Goal: Task Accomplishment & Management: Complete application form

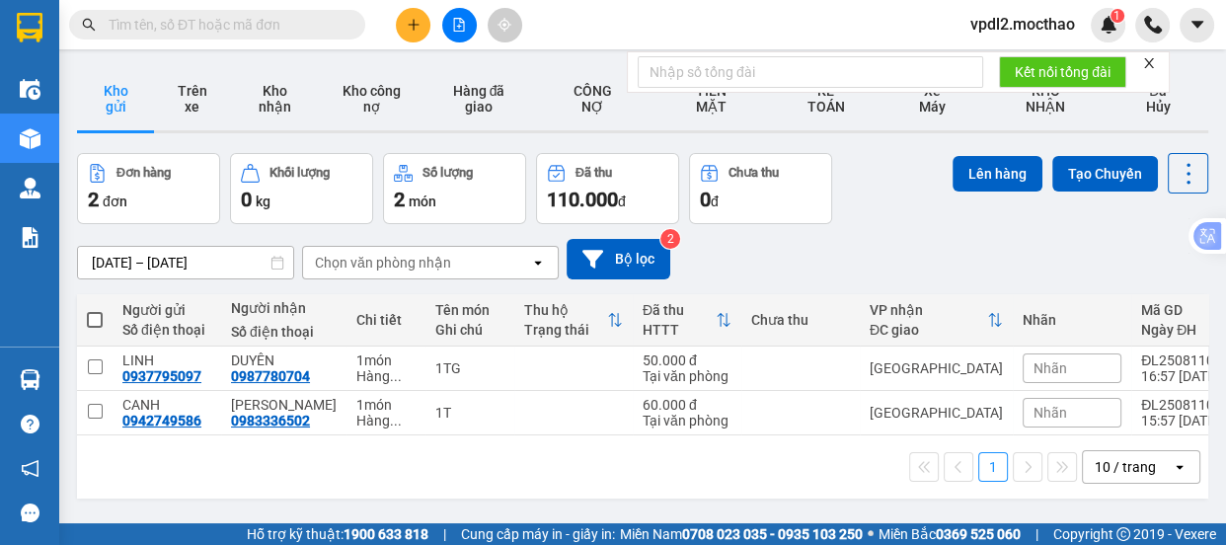
click at [1148, 58] on icon "close" at bounding box center [1150, 63] width 14 height 14
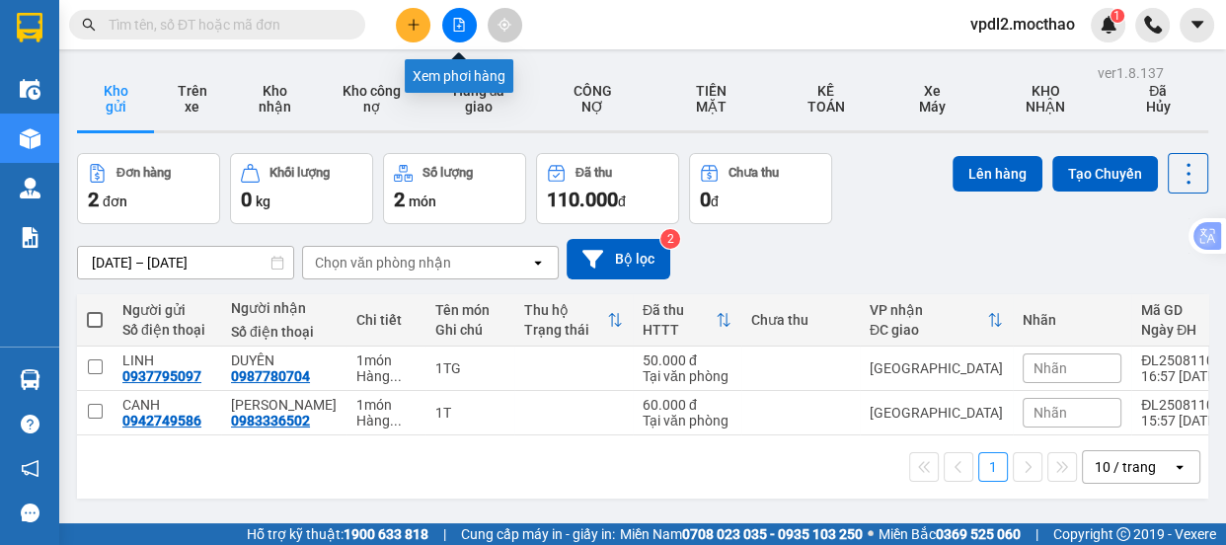
click at [459, 24] on icon "file-add" at bounding box center [459, 25] width 11 height 14
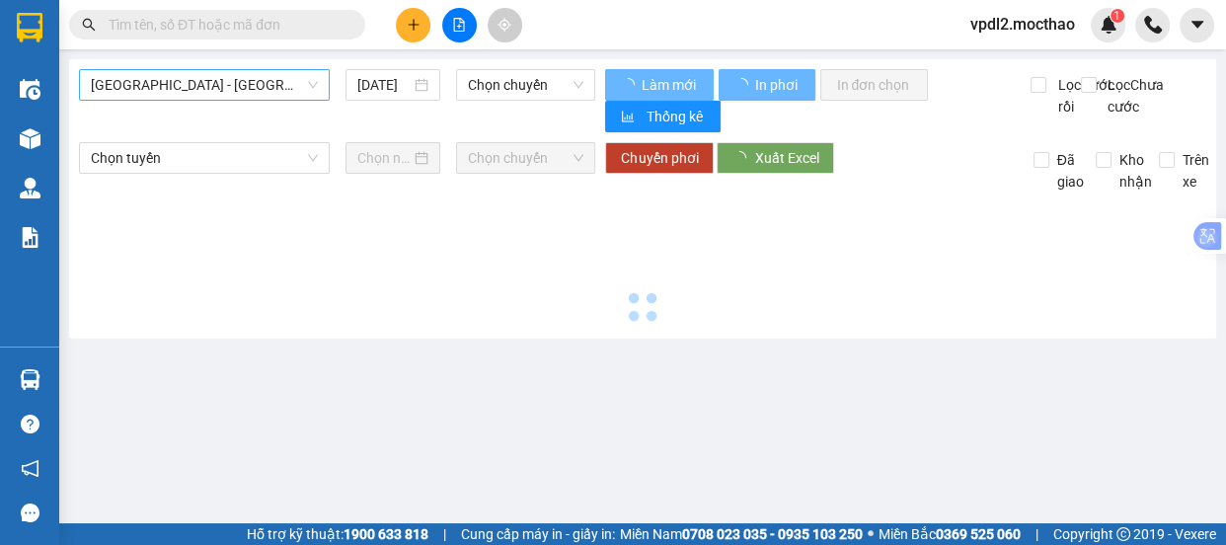
type input "[DATE]"
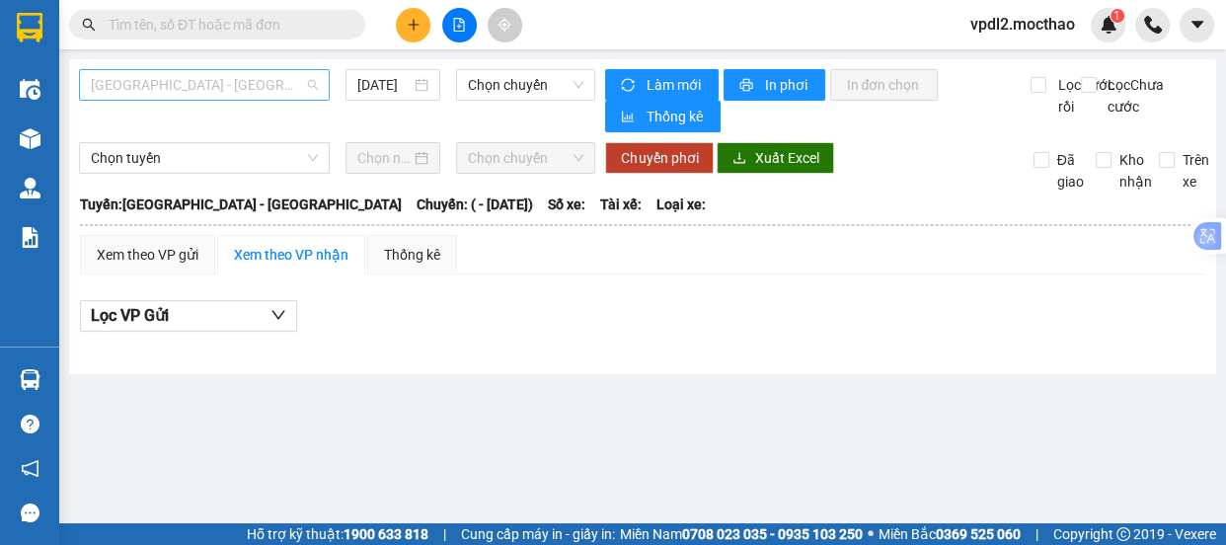
click at [197, 79] on span "[GEOGRAPHIC_DATA] - [GEOGRAPHIC_DATA]" at bounding box center [204, 85] width 227 height 30
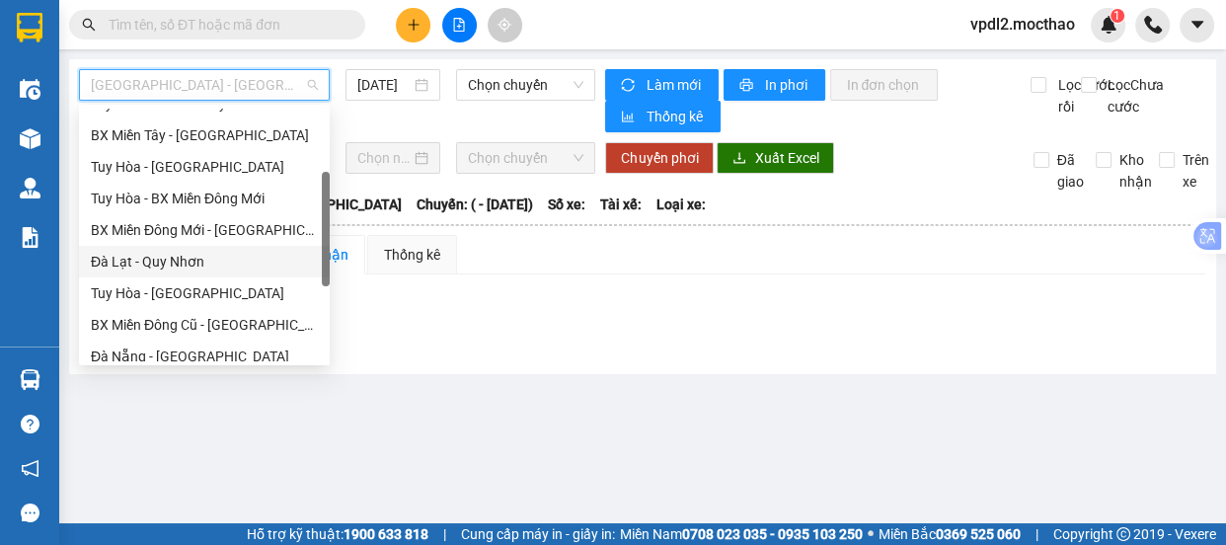
scroll to position [358, 0]
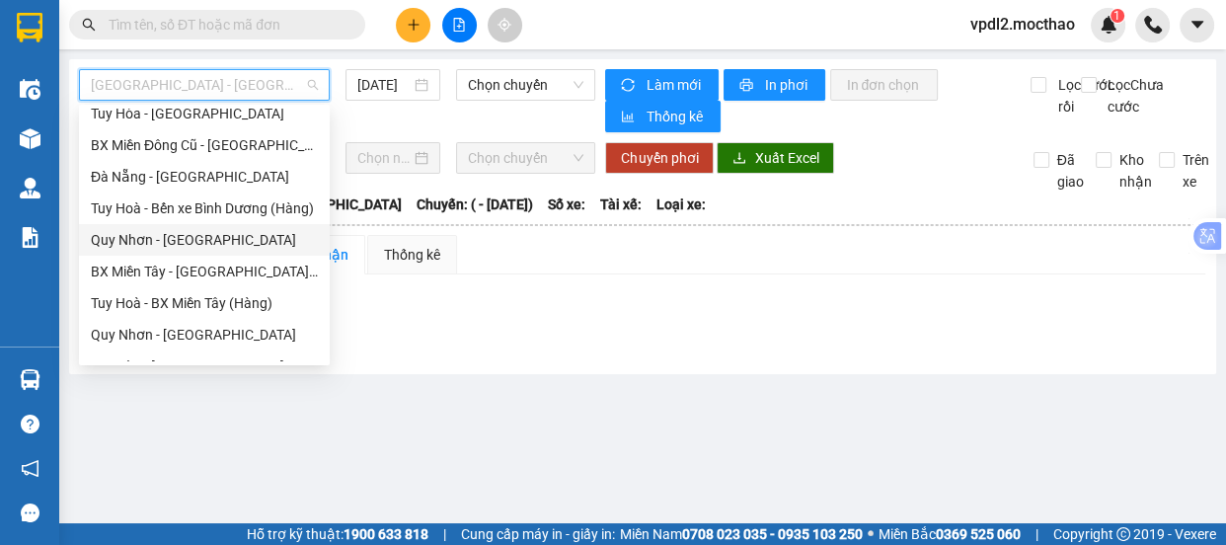
click at [190, 236] on div "Quy Nhơn - [GEOGRAPHIC_DATA]" at bounding box center [204, 240] width 227 height 22
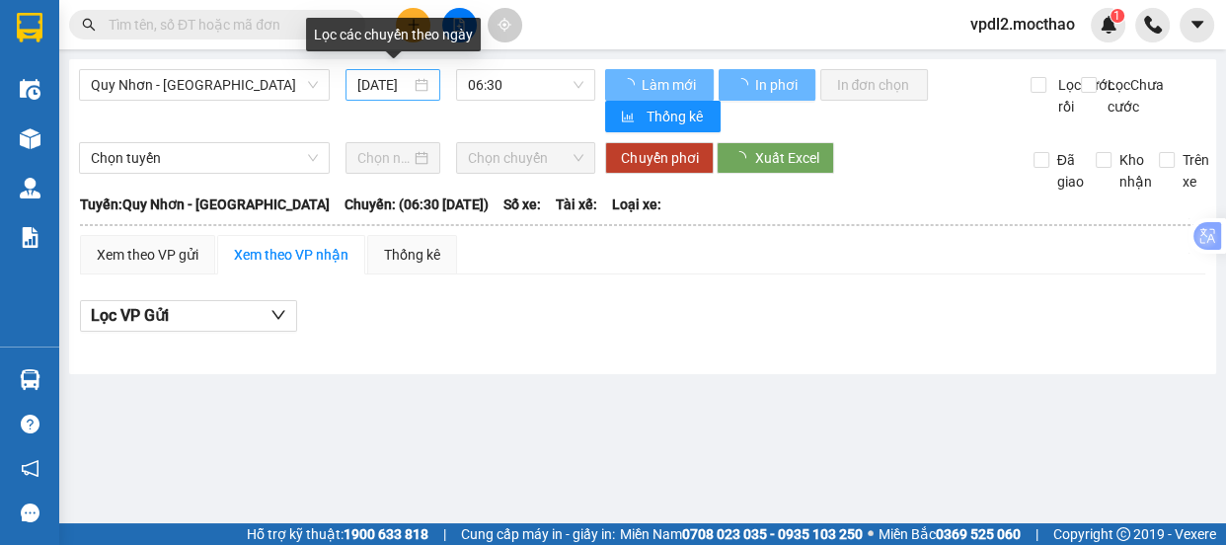
click at [423, 82] on div "[DATE]" at bounding box center [392, 85] width 71 height 22
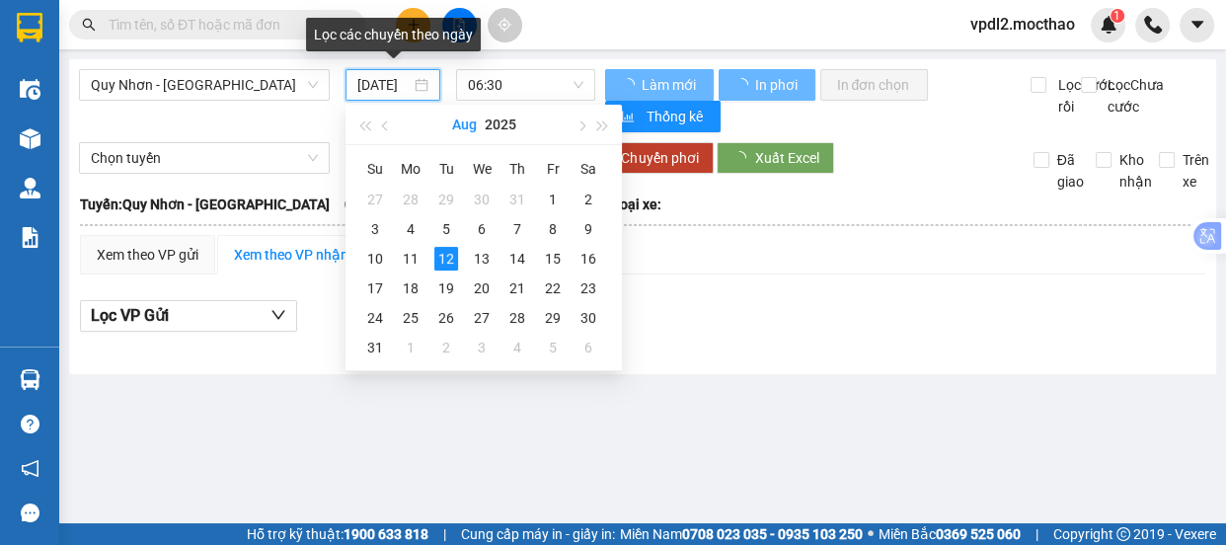
scroll to position [0, 16]
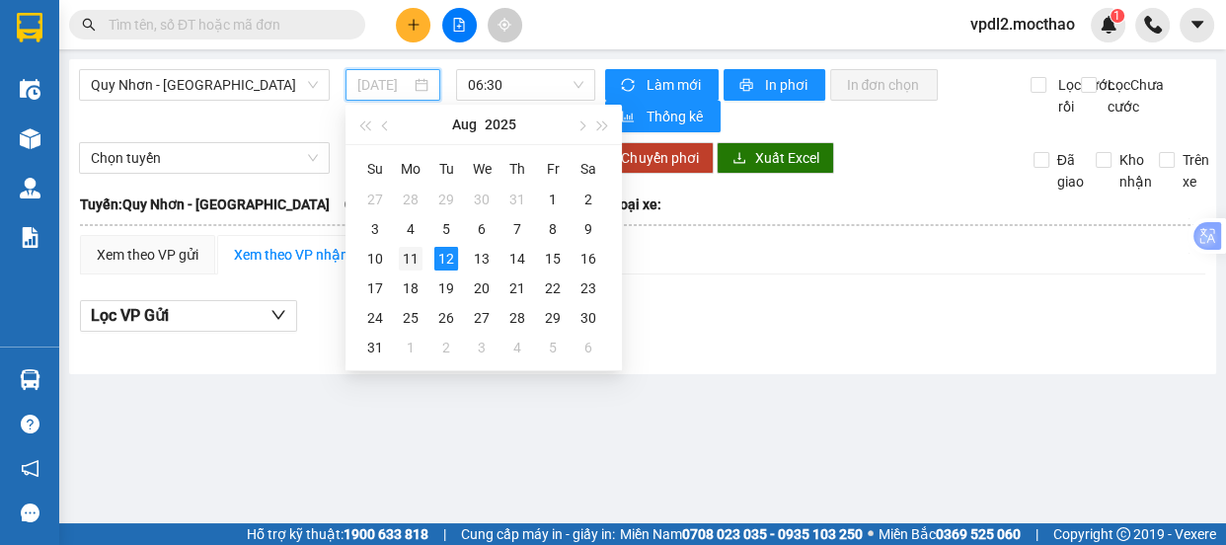
click at [418, 257] on div "11" at bounding box center [411, 259] width 24 height 24
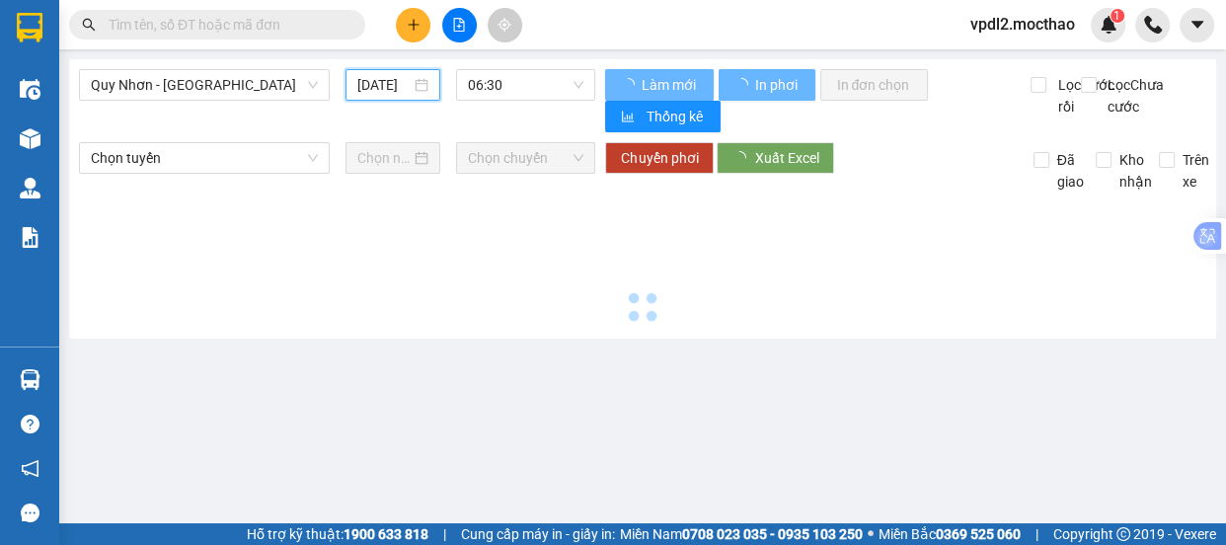
type input "[DATE]"
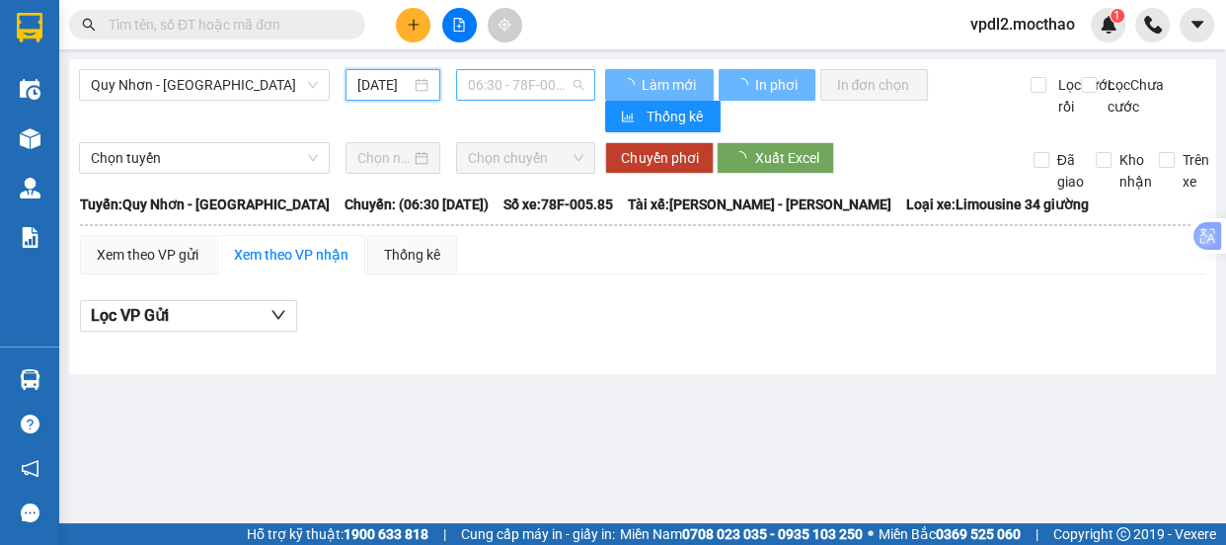
click at [502, 88] on span "06:30 - 78F-005.85" at bounding box center [526, 85] width 116 height 30
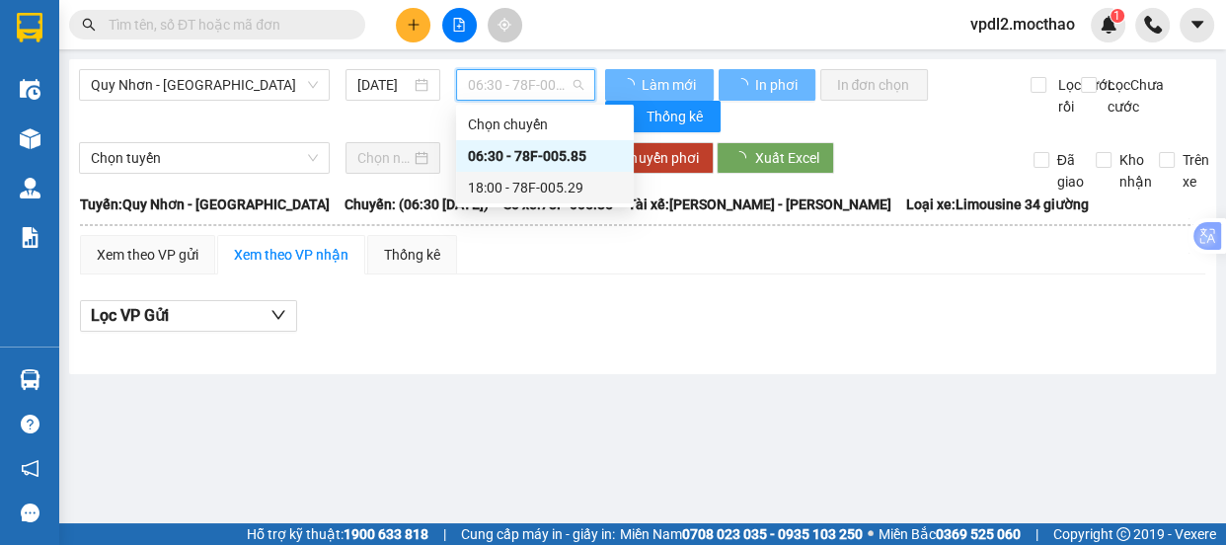
click at [516, 186] on div "18:00 - 78F-005.29" at bounding box center [545, 188] width 154 height 22
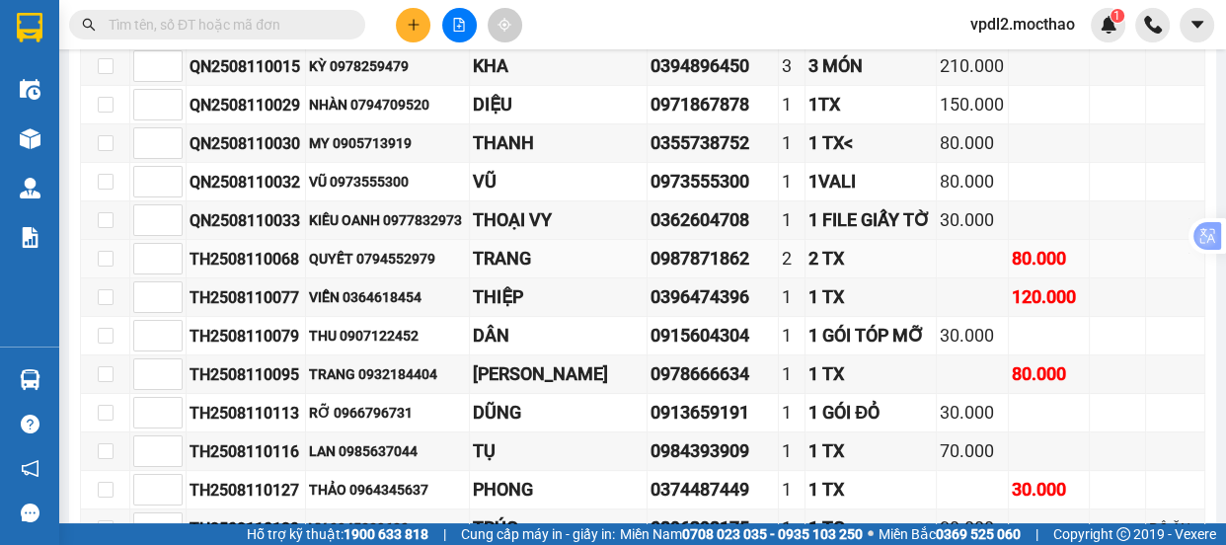
scroll to position [324, 0]
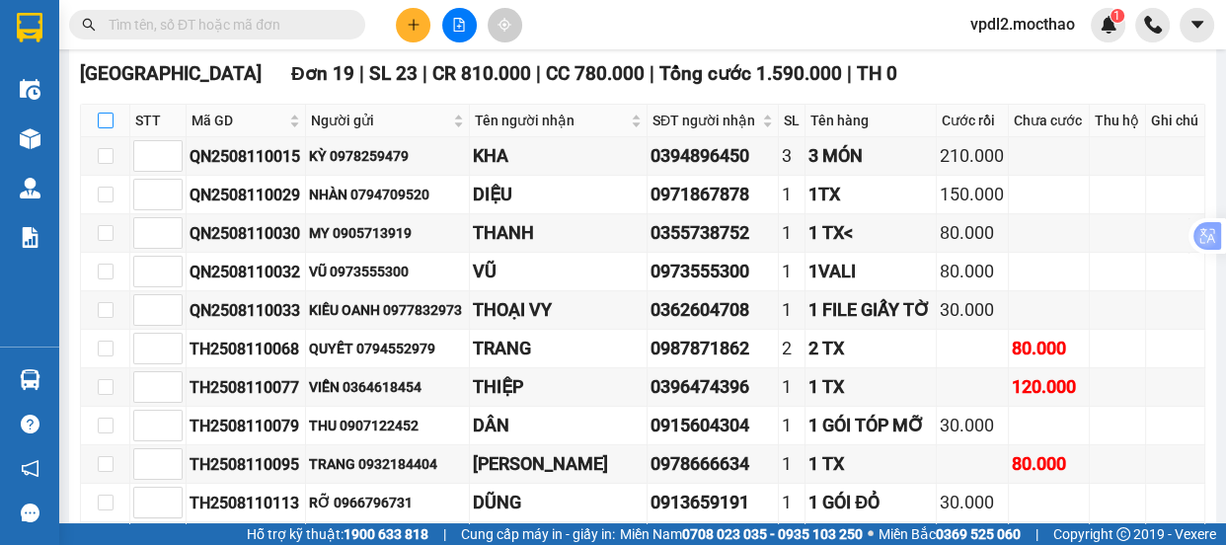
click at [101, 128] on input "checkbox" at bounding box center [106, 121] width 16 height 16
checkbox input "true"
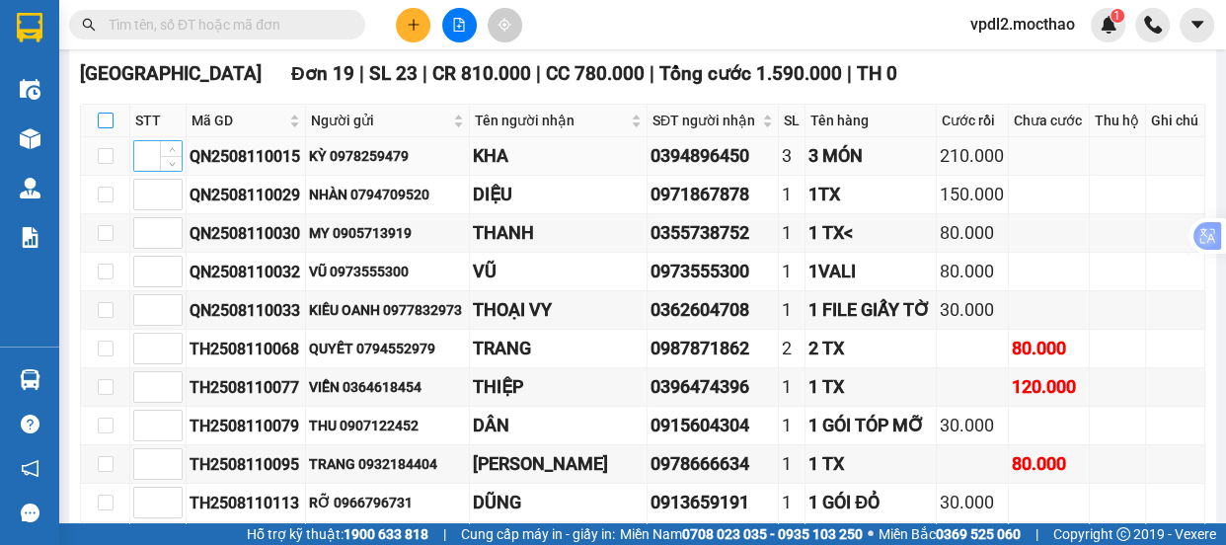
checkbox input "true"
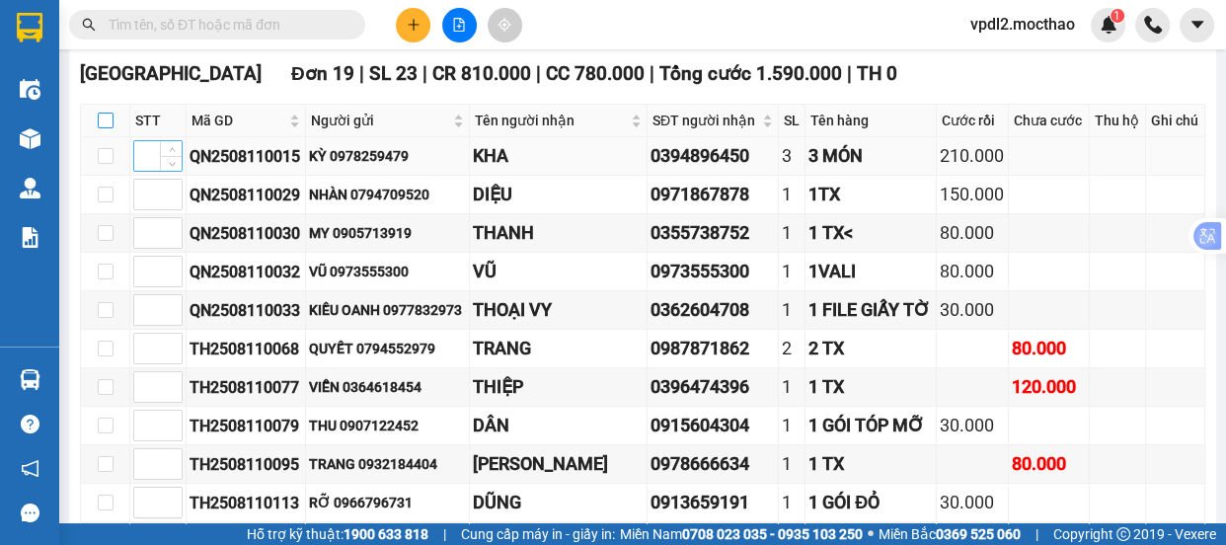
checkbox input "true"
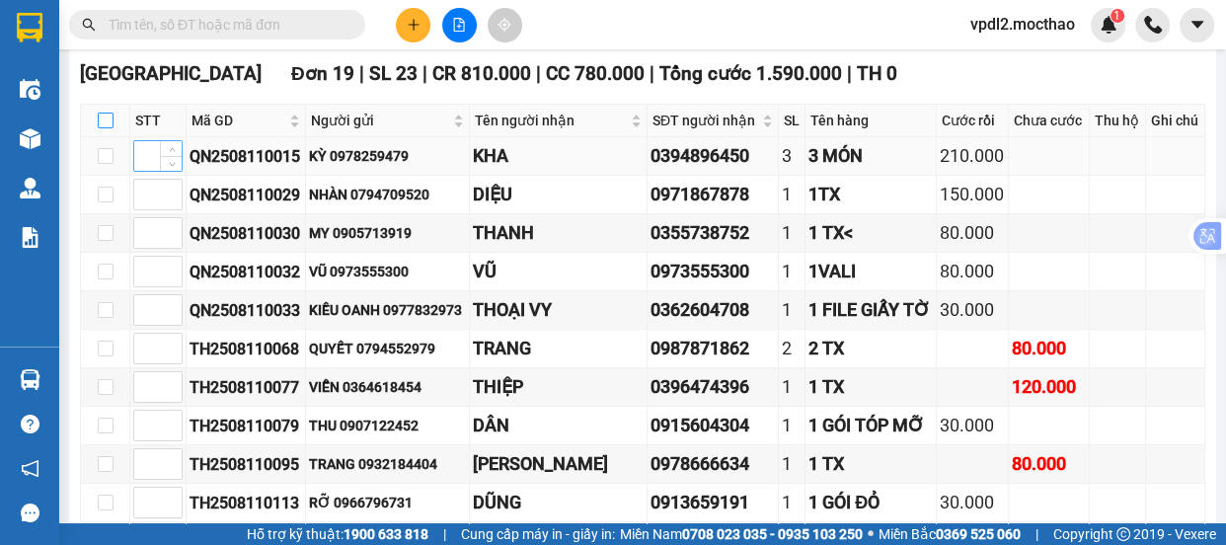
checkbox input "true"
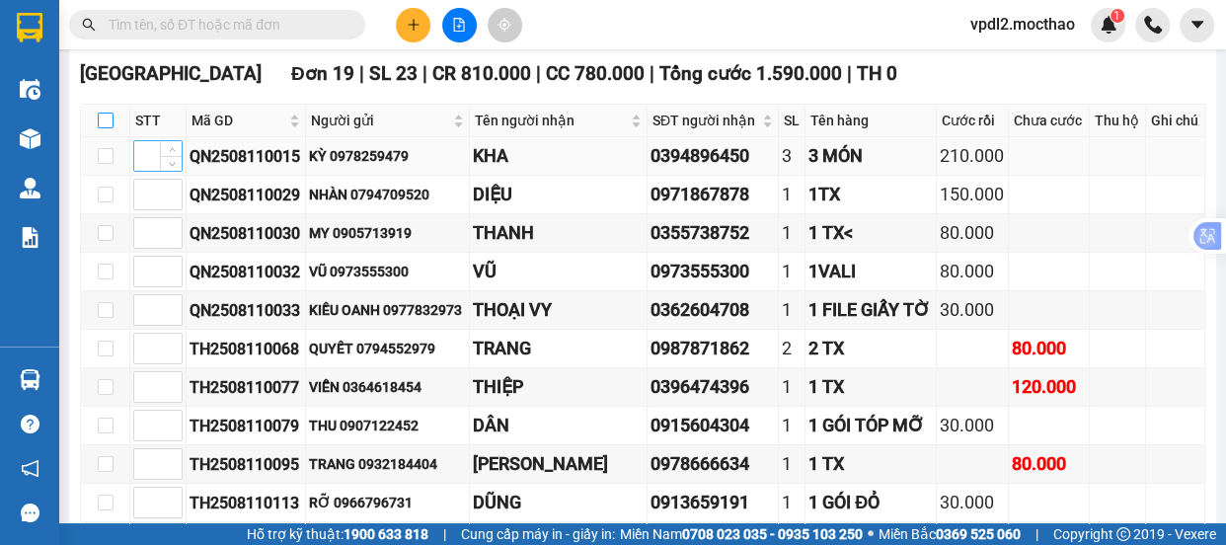
checkbox input "true"
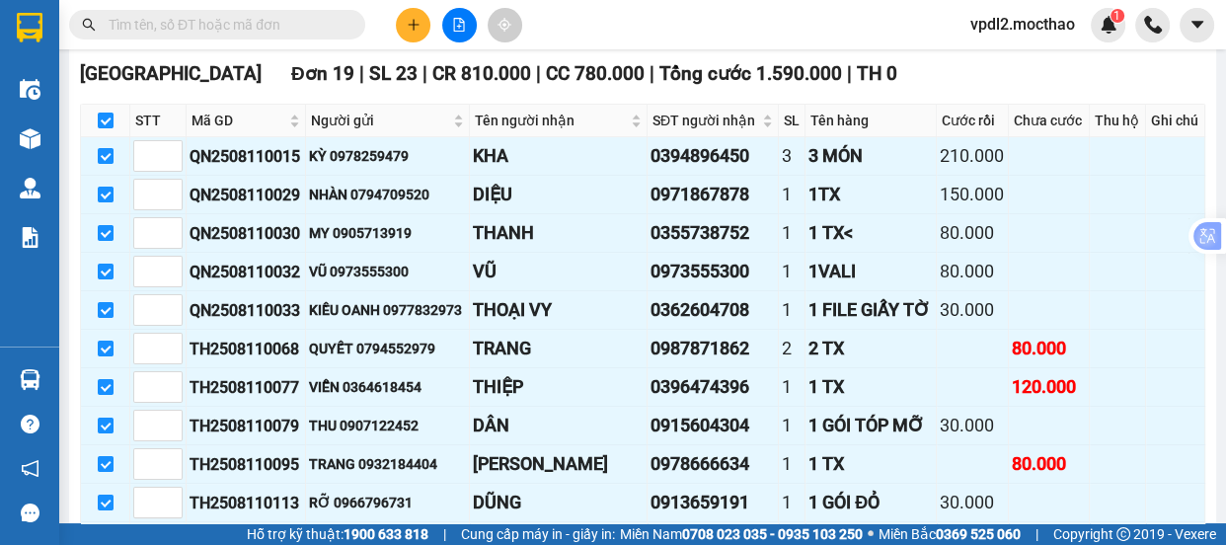
scroll to position [772, 0]
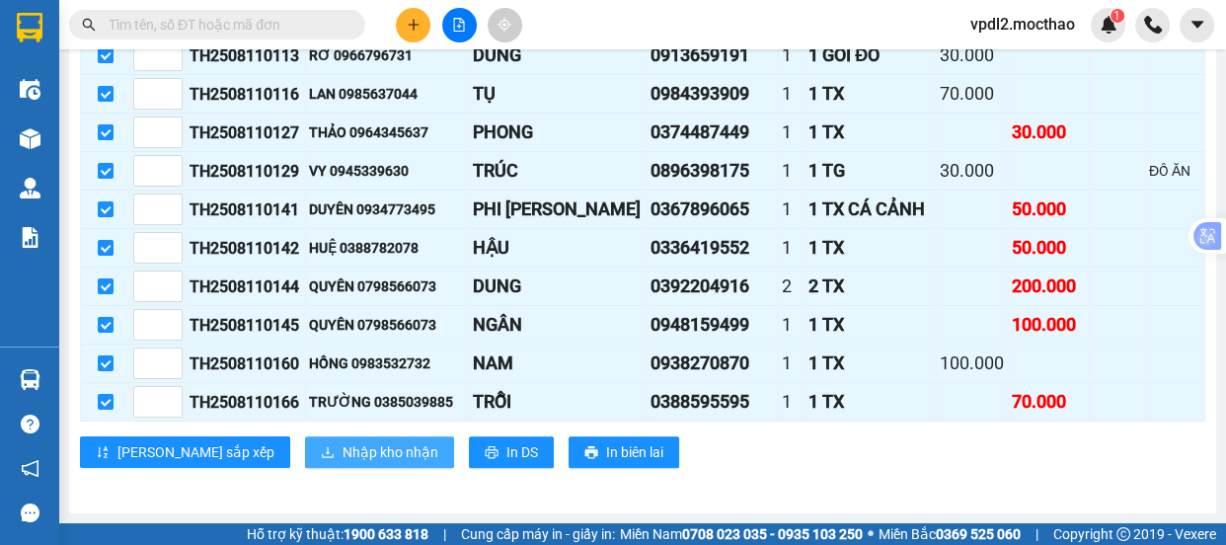
click at [344, 451] on span "Nhập kho nhận" at bounding box center [391, 452] width 96 height 22
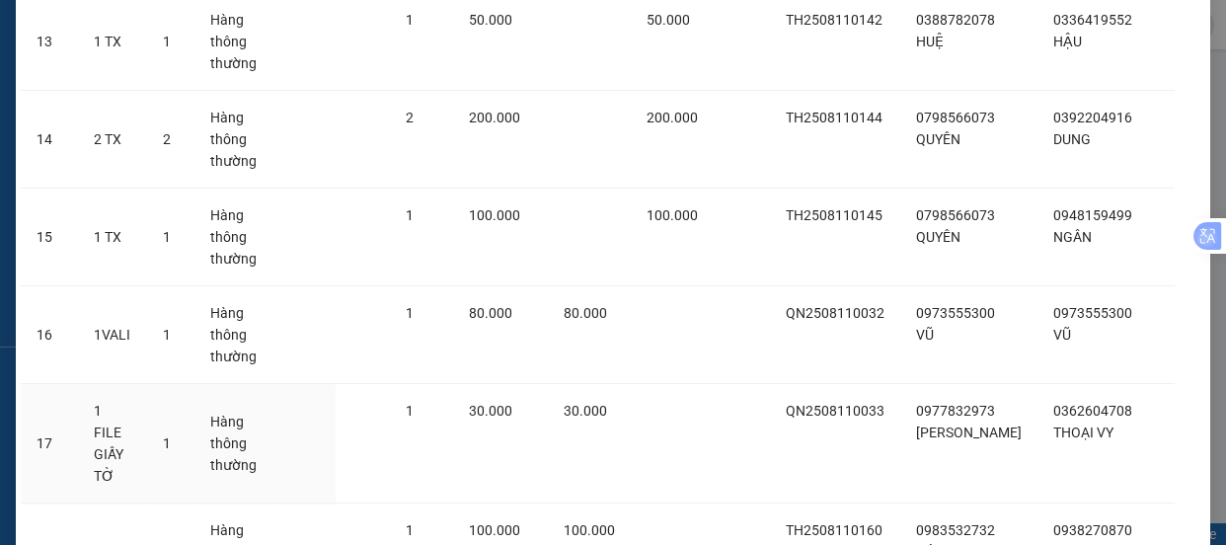
scroll to position [1641, 0]
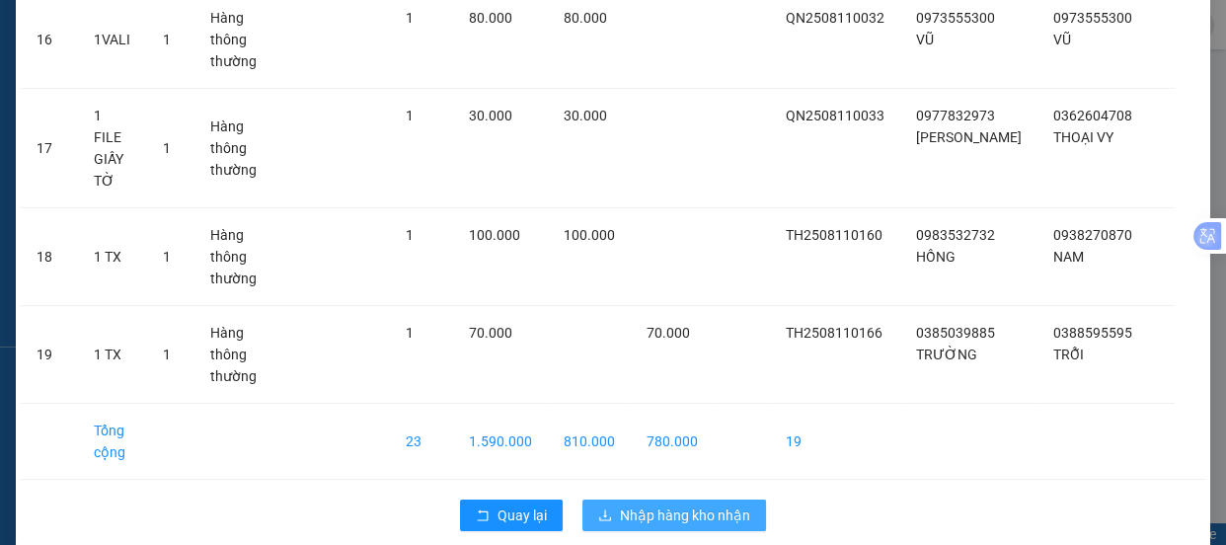
click at [695, 505] on span "Nhập hàng kho nhận" at bounding box center [685, 516] width 130 height 22
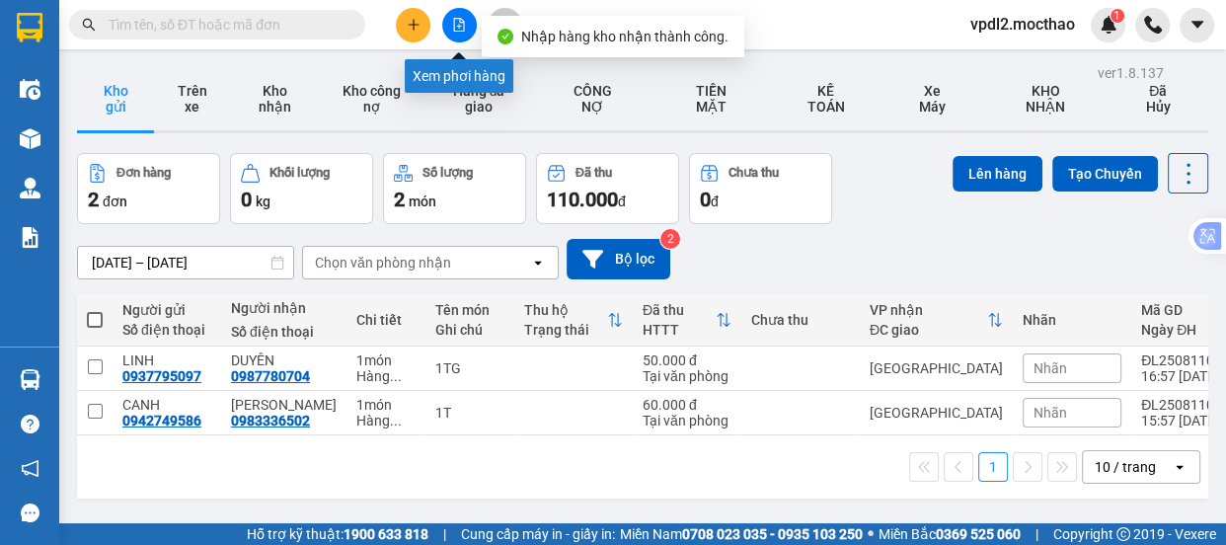
click at [463, 29] on icon "file-add" at bounding box center [459, 25] width 14 height 14
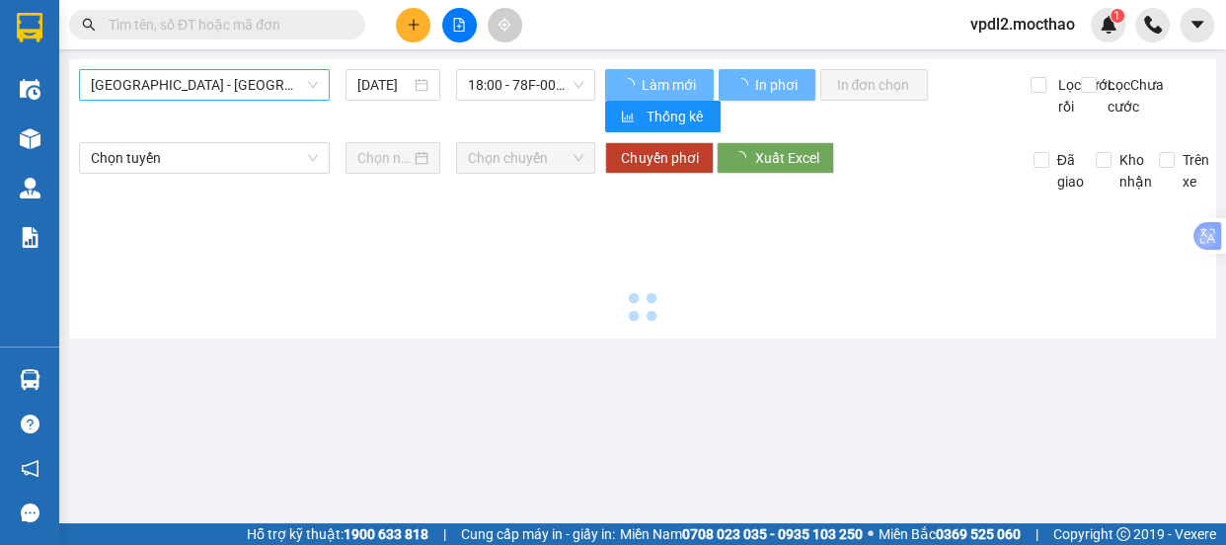
click at [217, 87] on span "[GEOGRAPHIC_DATA] - [GEOGRAPHIC_DATA]" at bounding box center [204, 85] width 227 height 30
type input "[DATE]"
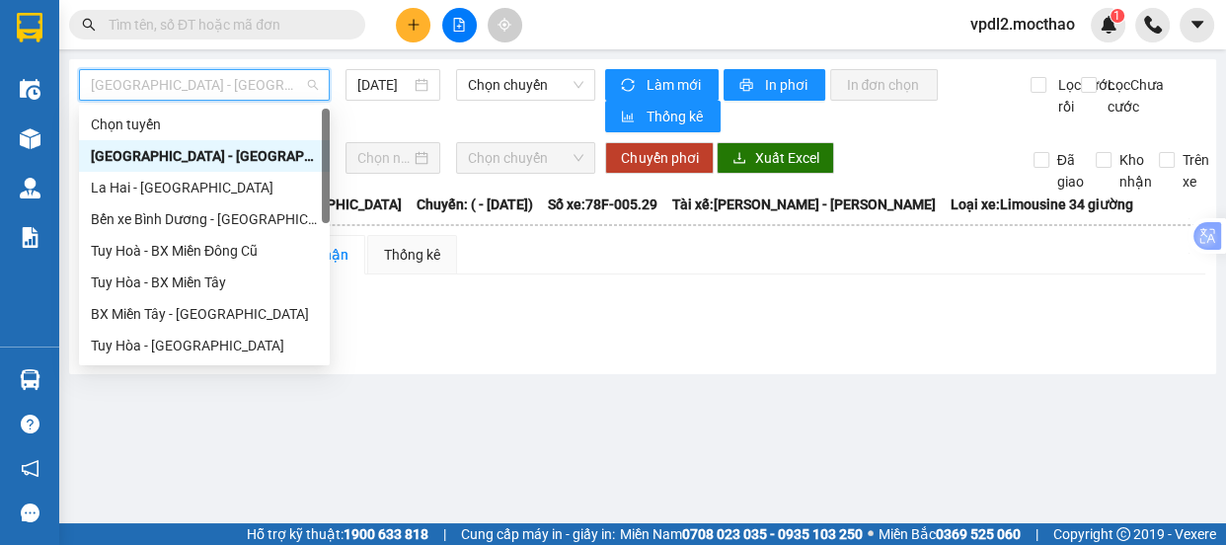
scroll to position [269, 0]
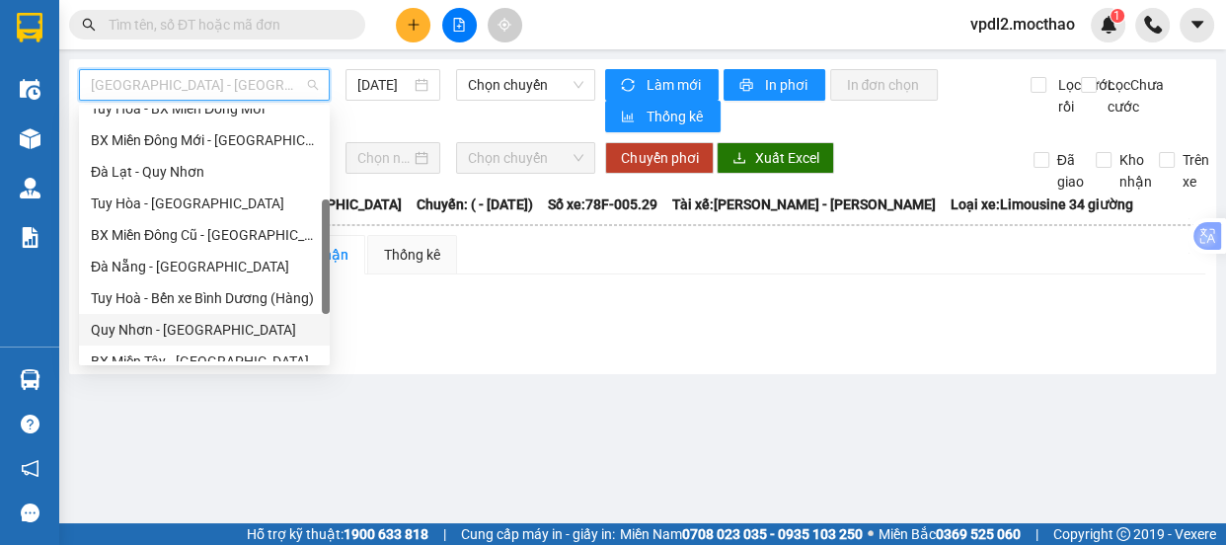
click at [197, 327] on div "Quy Nhơn - [GEOGRAPHIC_DATA]" at bounding box center [204, 330] width 227 height 22
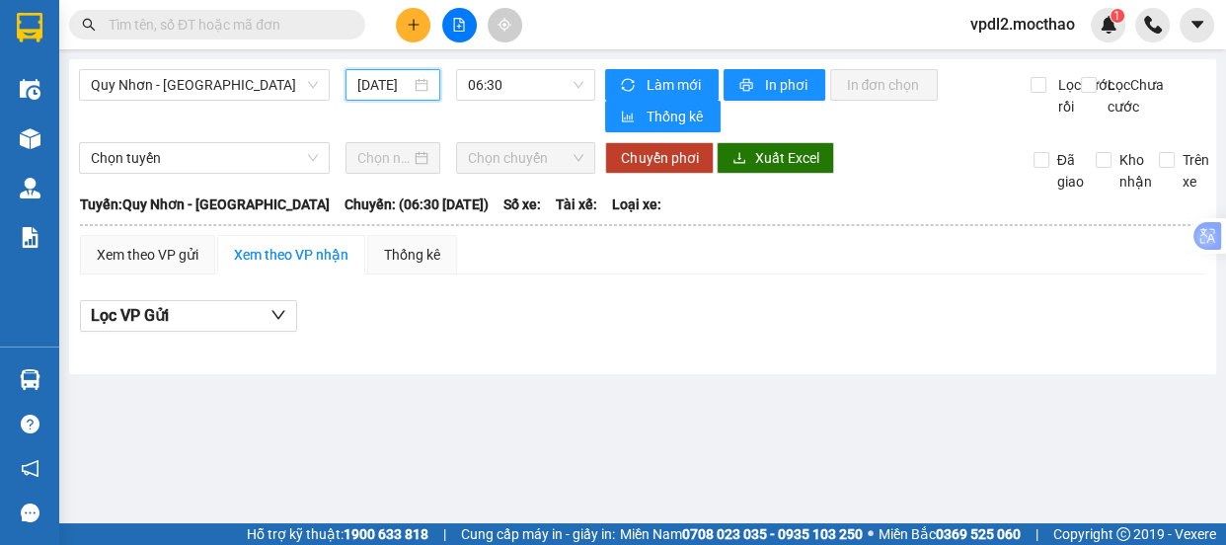
click at [407, 89] on input "[DATE]" at bounding box center [383, 85] width 53 height 22
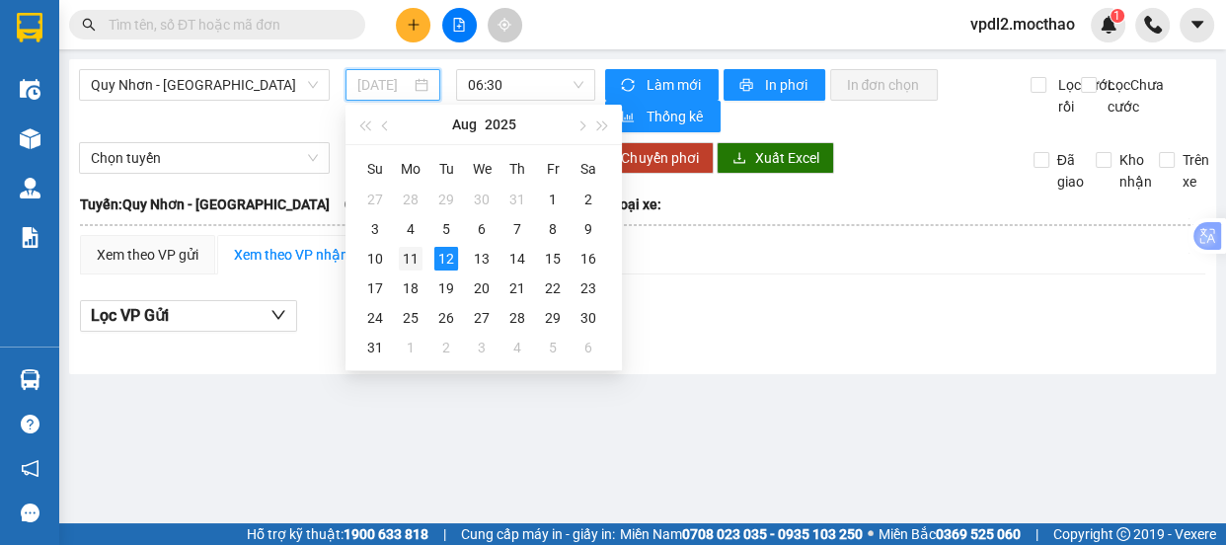
click at [407, 261] on div "11" at bounding box center [411, 259] width 24 height 24
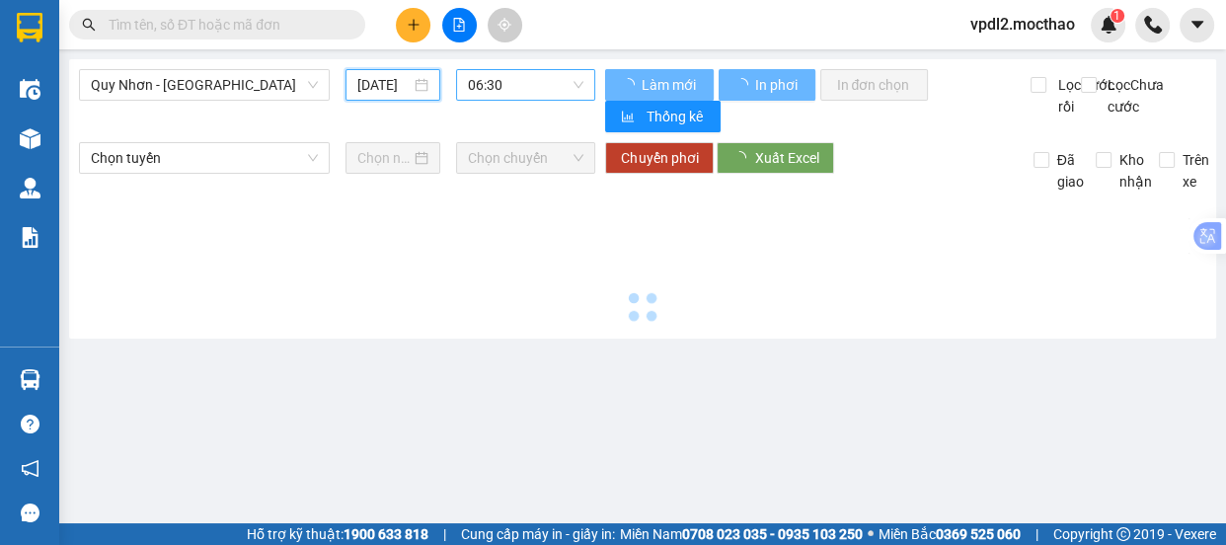
type input "[DATE]"
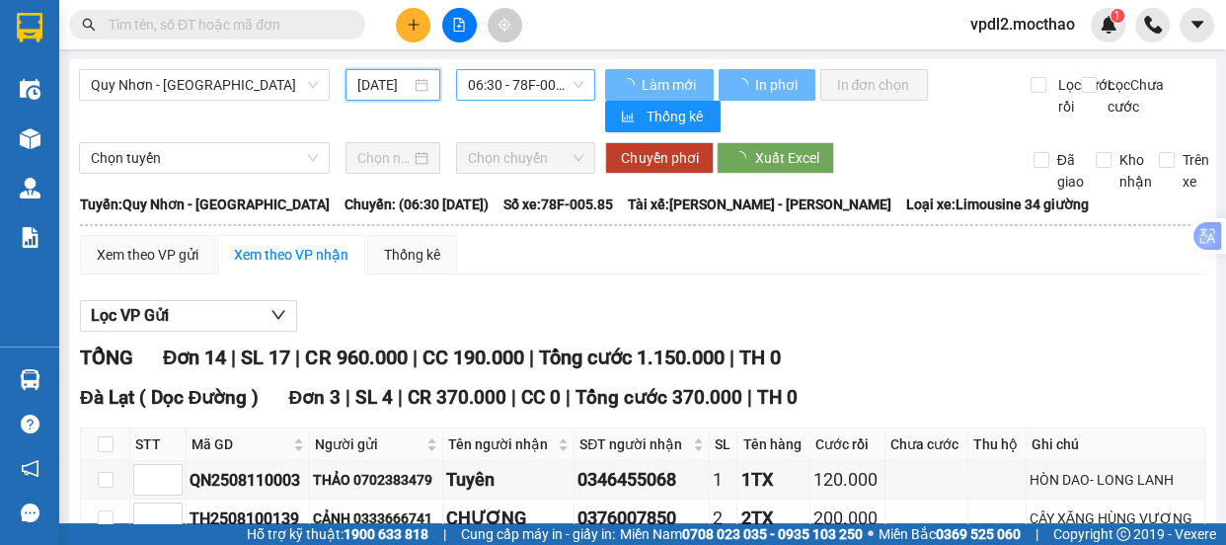
click at [523, 77] on span "06:30 - 78F-005.85" at bounding box center [526, 85] width 116 height 30
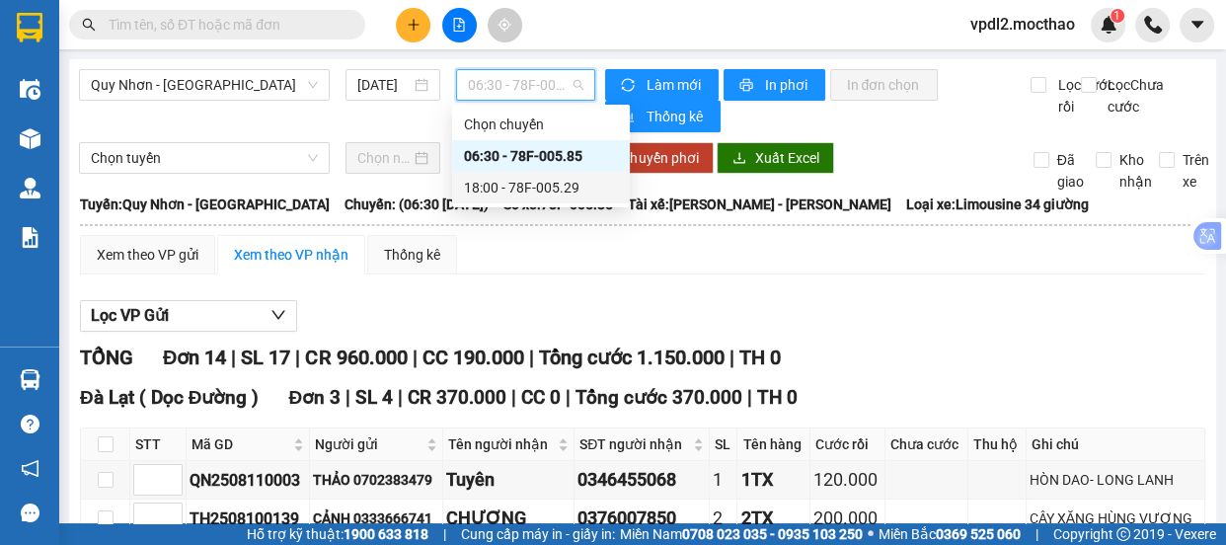
click at [554, 185] on div "18:00 - 78F-005.29" at bounding box center [541, 188] width 154 height 22
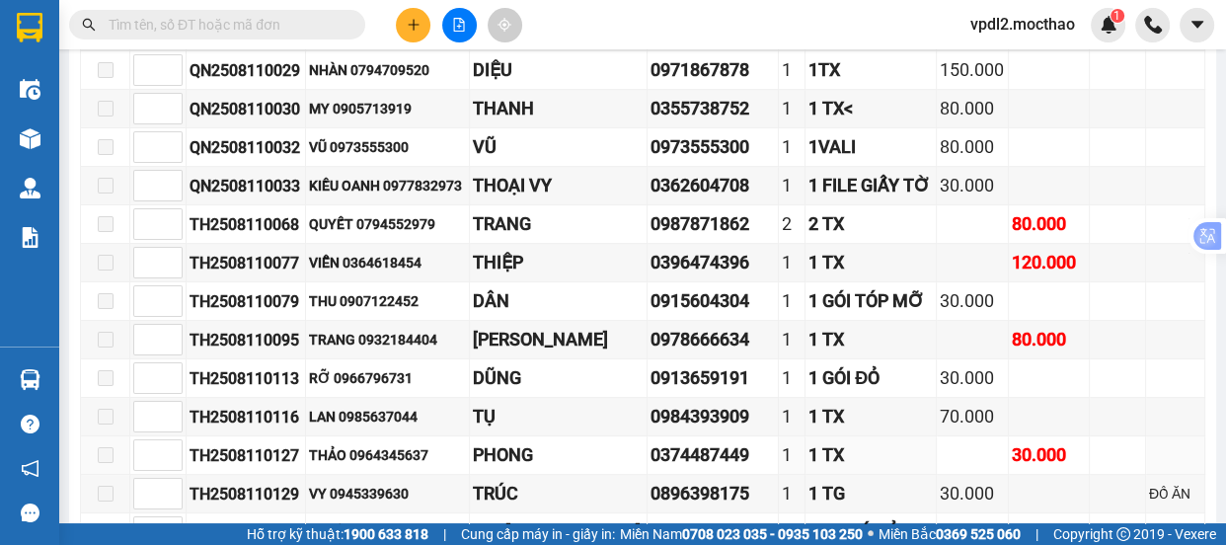
scroll to position [772, 0]
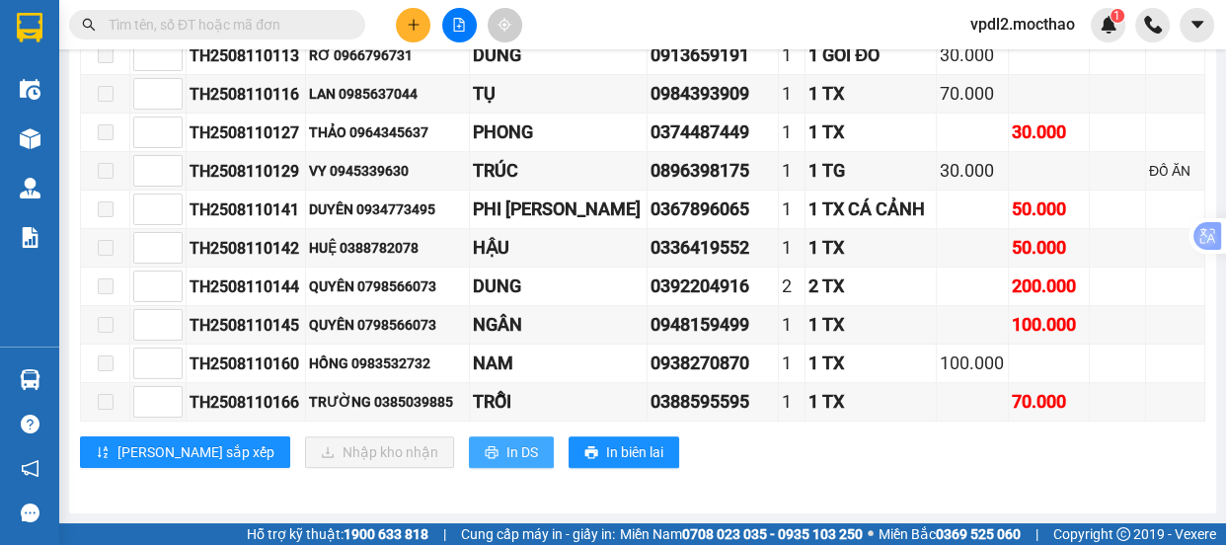
click at [507, 443] on span "In DS" at bounding box center [523, 452] width 32 height 22
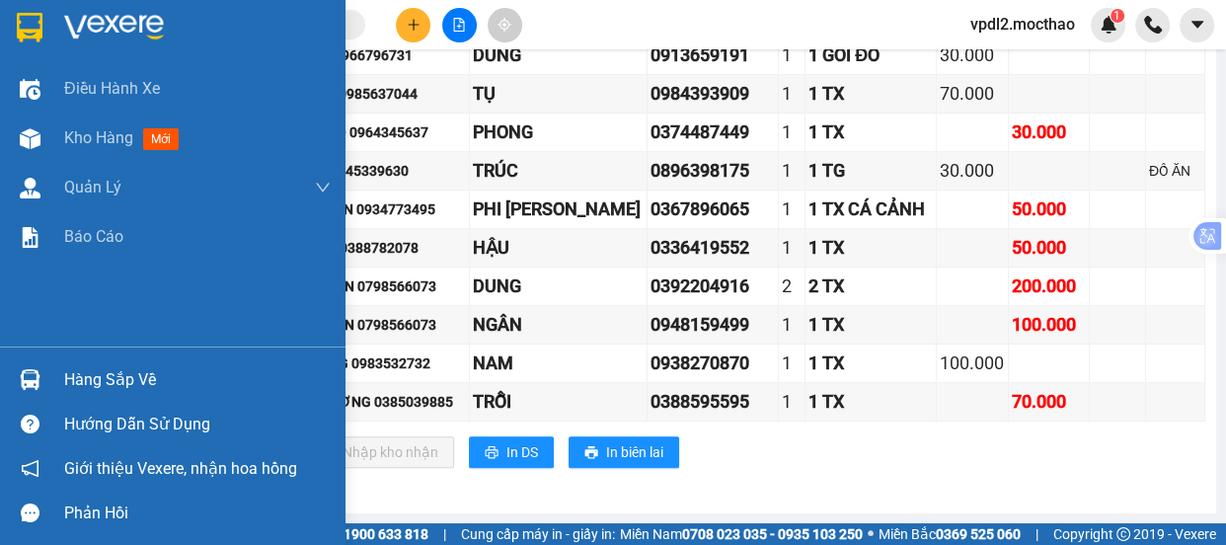
drag, startPoint x: 81, startPoint y: 132, endPoint x: 334, endPoint y: 18, distance: 277.5
click at [84, 133] on span "Kho hàng" at bounding box center [98, 137] width 69 height 19
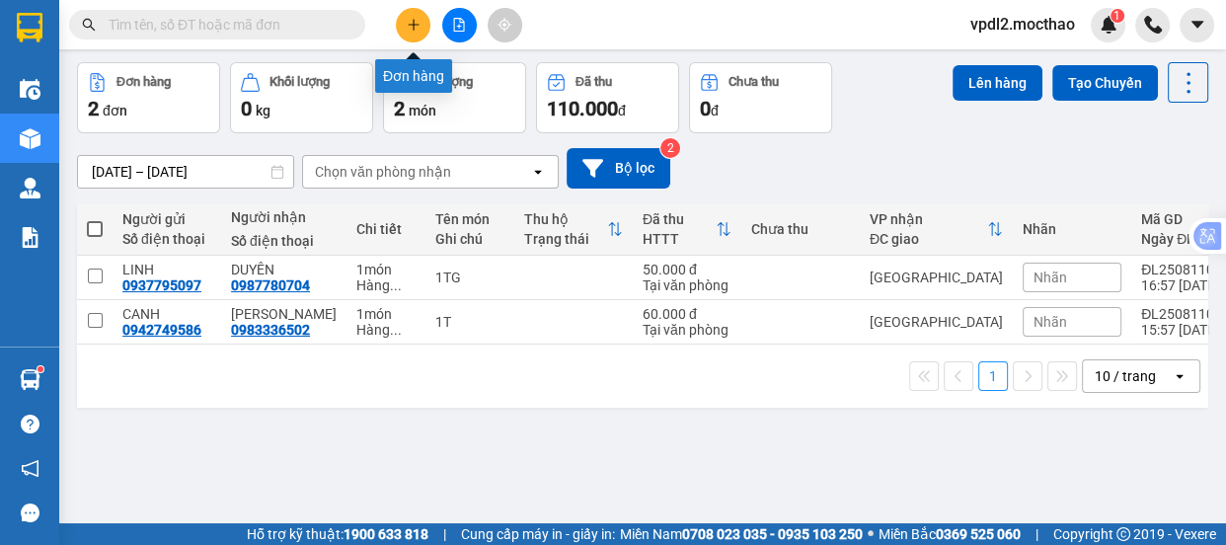
click at [412, 28] on icon "plus" at bounding box center [414, 25] width 14 height 14
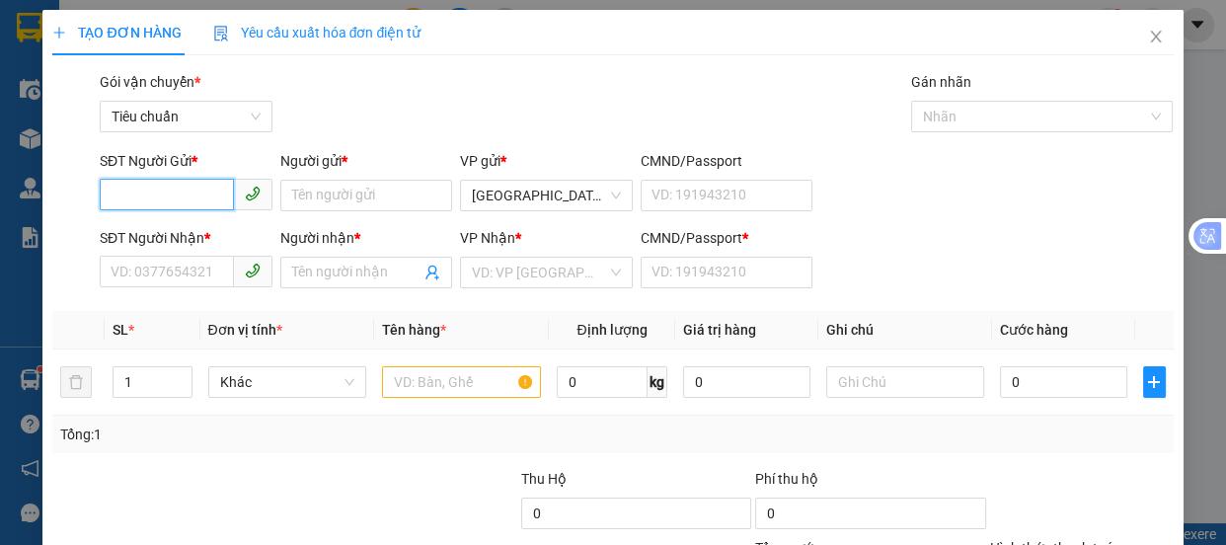
click at [187, 194] on input "SĐT Người Gửi *" at bounding box center [167, 195] width 134 height 32
click at [157, 233] on div "0917607037 - PV" at bounding box center [184, 235] width 147 height 22
type input "0917607037"
type input "PV"
type input "0916564849"
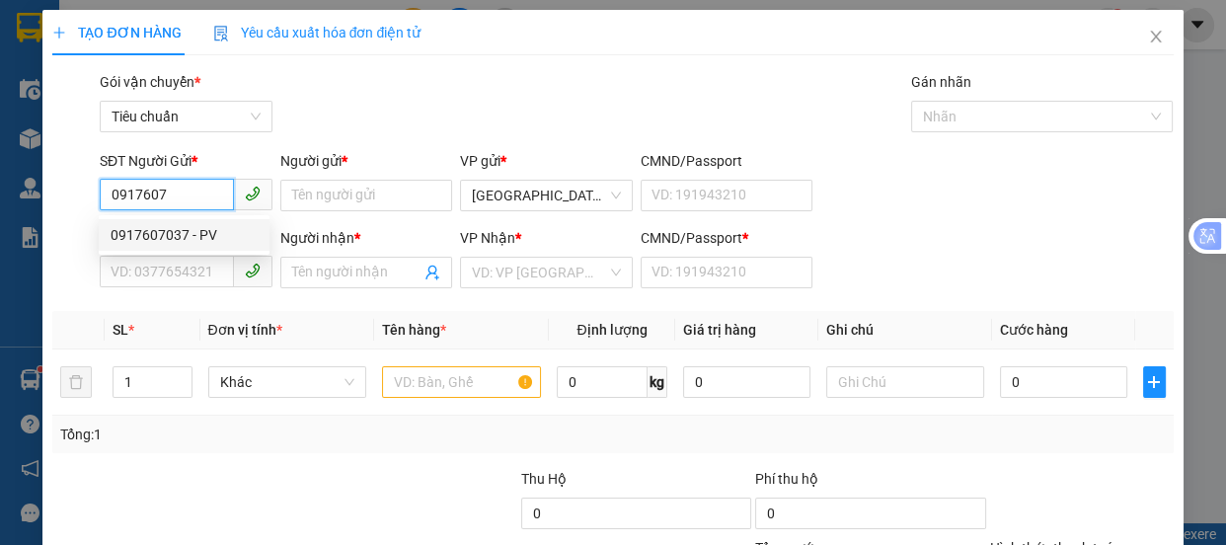
type input "KẾ TOÁN"
type input "A"
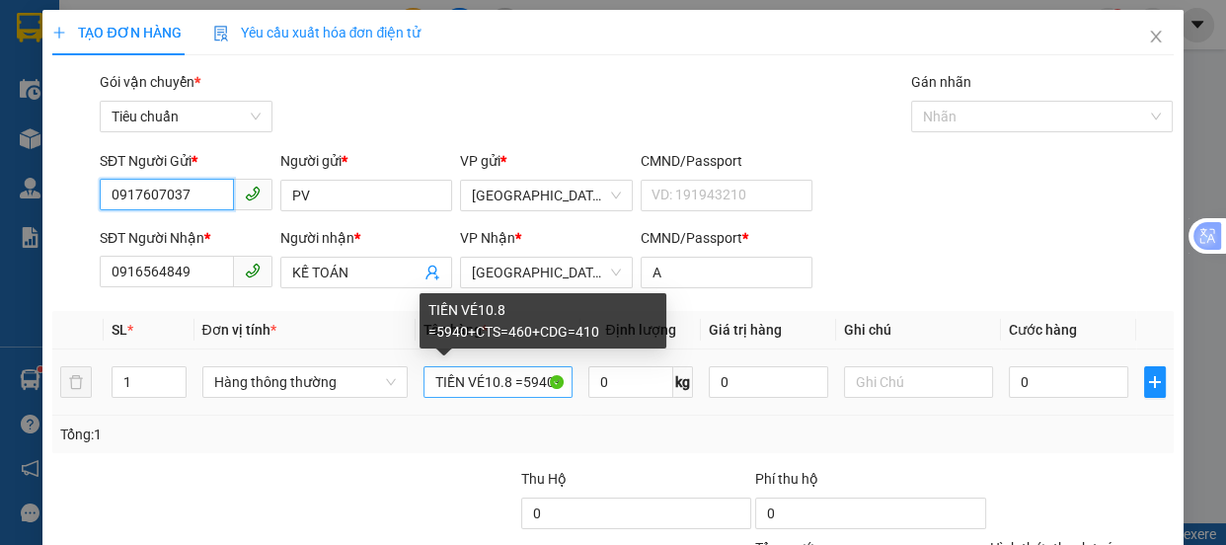
type input "0917607037"
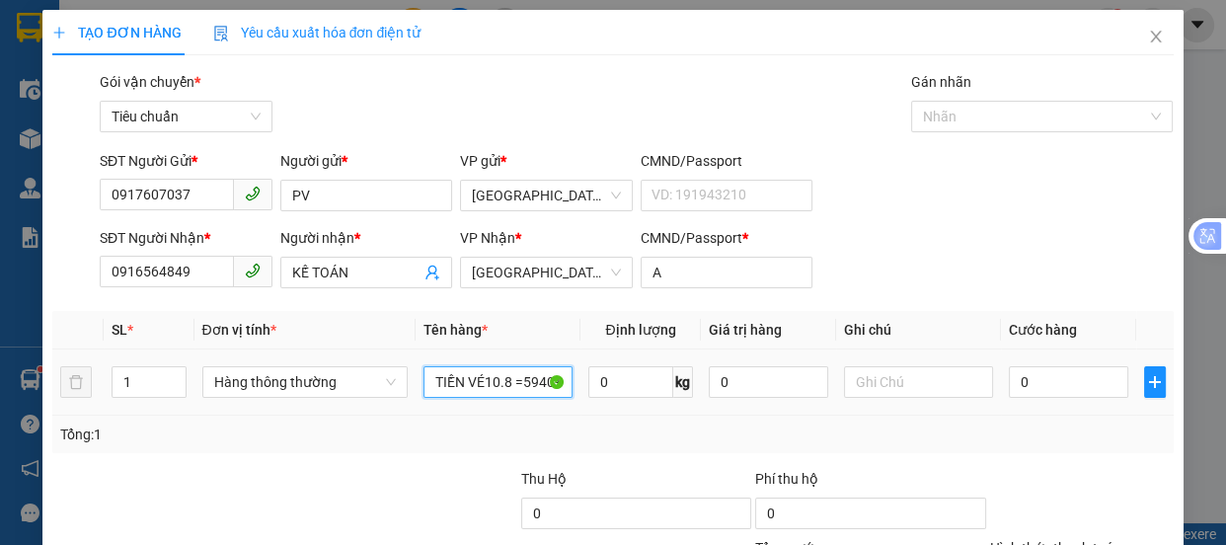
drag, startPoint x: 563, startPoint y: 377, endPoint x: 420, endPoint y: 401, distance: 145.1
click at [424, 401] on div "TIỀN VÉ10.8 =5940+CTS=460+CDG=410" at bounding box center [498, 381] width 149 height 39
type input "TS=460+CDG=410"
drag, startPoint x: 553, startPoint y: 377, endPoint x: 427, endPoint y: 372, distance: 126.5
click at [428, 372] on input "TS=460+CDG=410" at bounding box center [498, 382] width 149 height 32
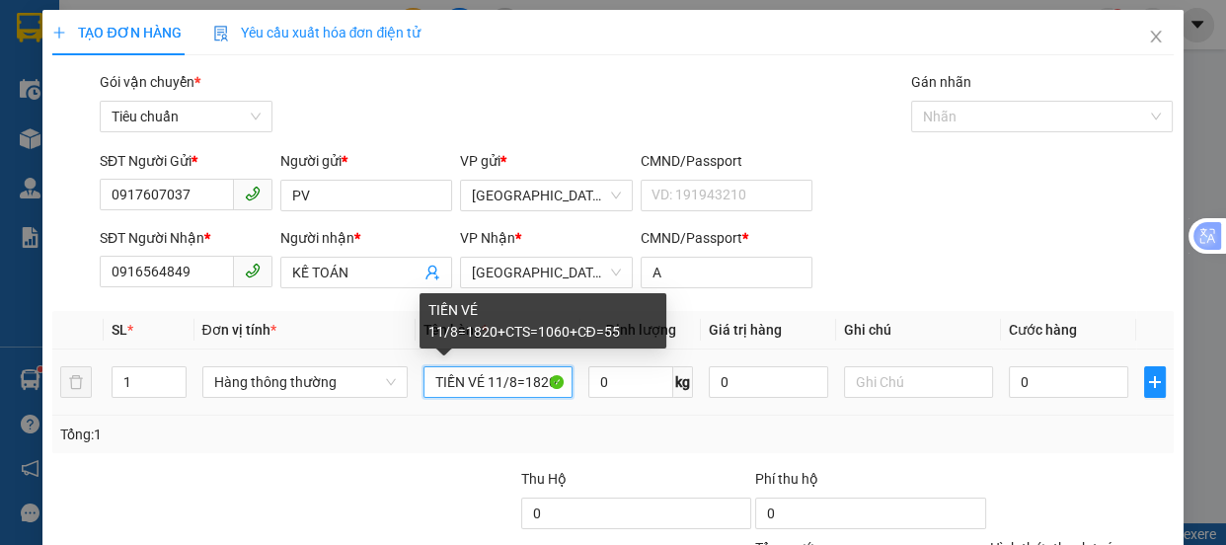
type input "TIỀN VÉ 11/8=1820+CTS=1060+CĐ=550"
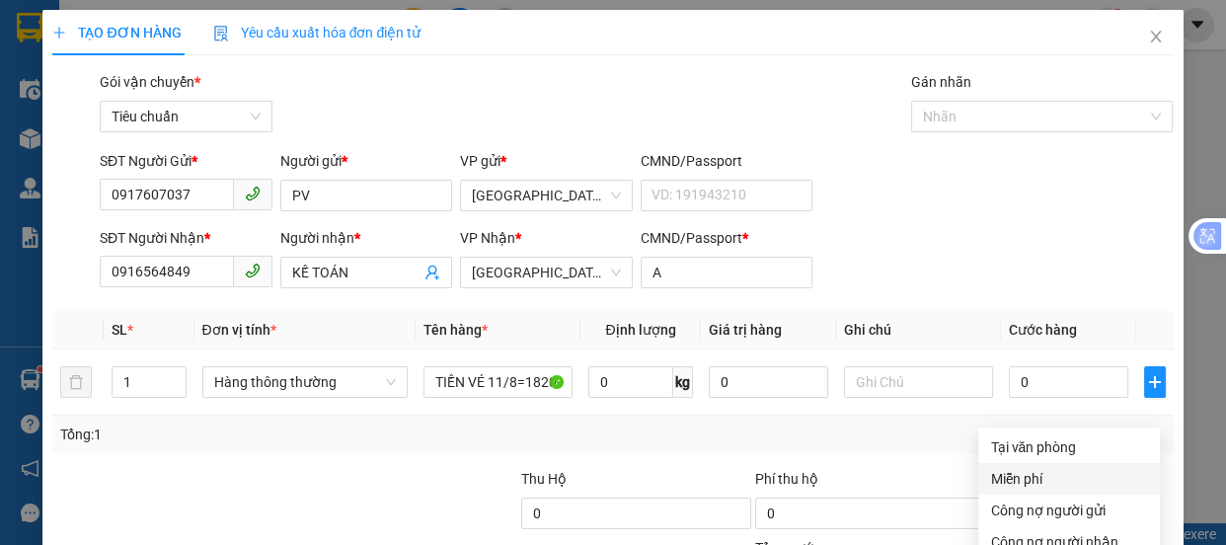
click at [1019, 468] on div "Miễn phí" at bounding box center [1069, 479] width 158 height 22
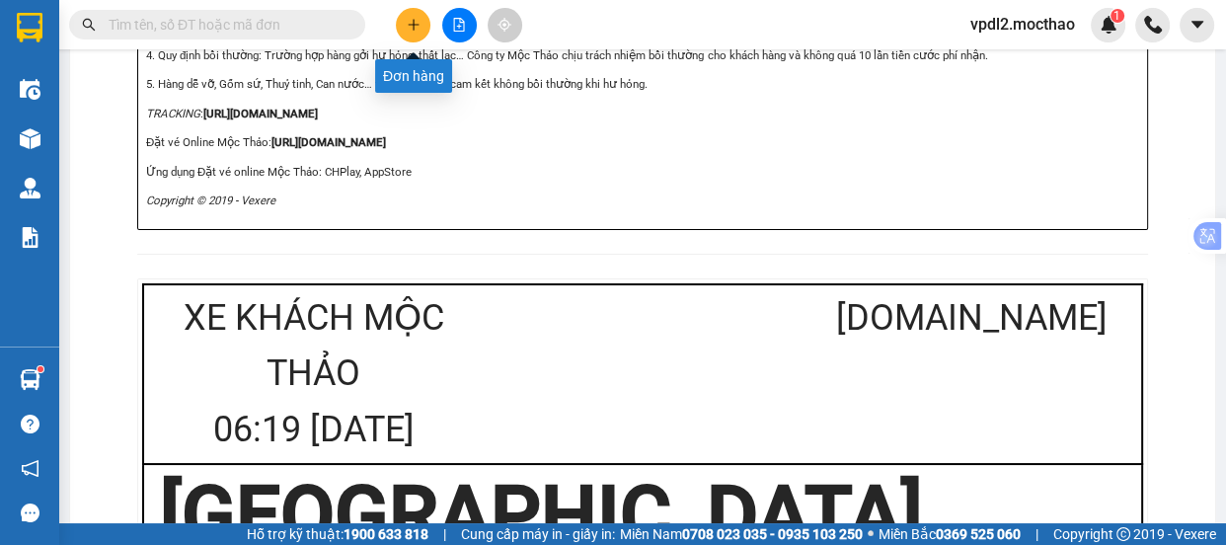
click at [410, 32] on button at bounding box center [413, 25] width 35 height 35
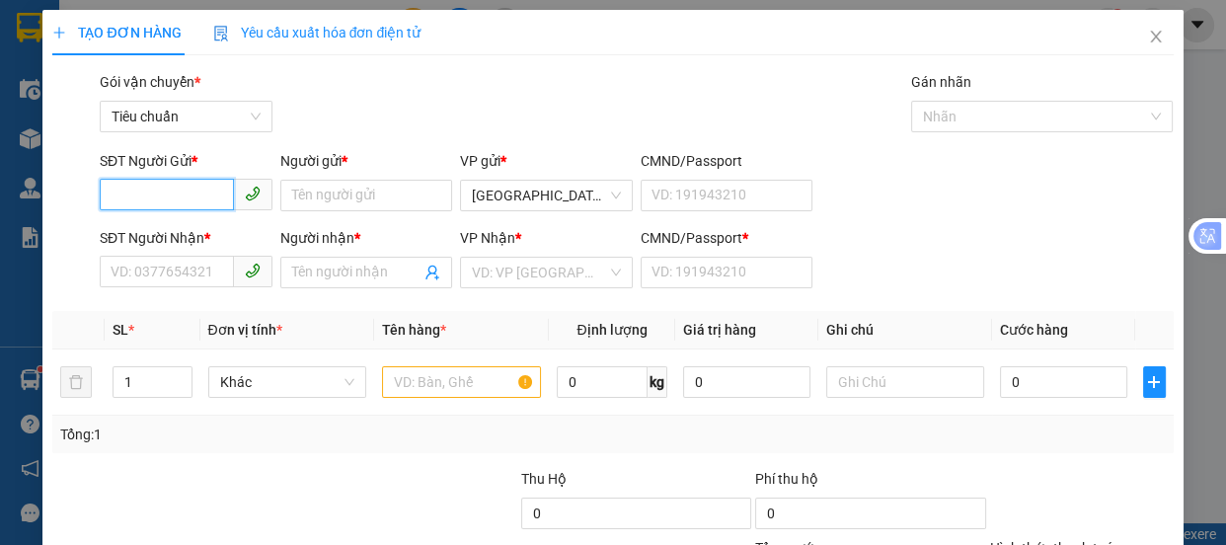
drag, startPoint x: 148, startPoint y: 197, endPoint x: 190, endPoint y: 182, distance: 44.4
click at [149, 197] on input "SĐT Người Gửi *" at bounding box center [167, 195] width 134 height 32
click at [148, 236] on div "0914902324 - BÍCH" at bounding box center [184, 235] width 147 height 22
type input "0914902324"
type input "BÍCH"
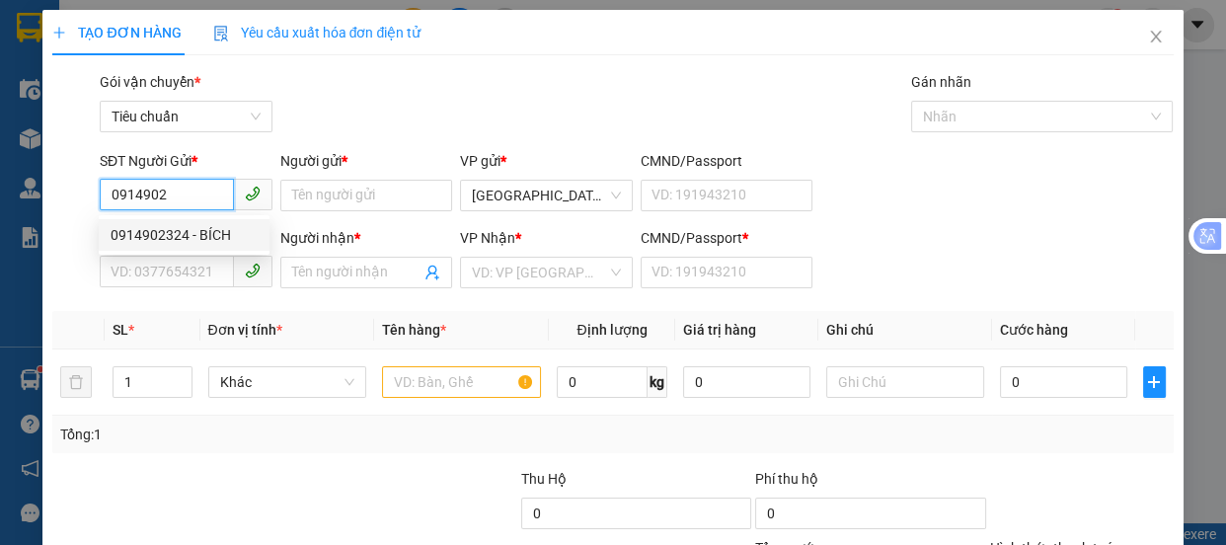
type input "0366868138"
type input "TRINH"
type input "0"
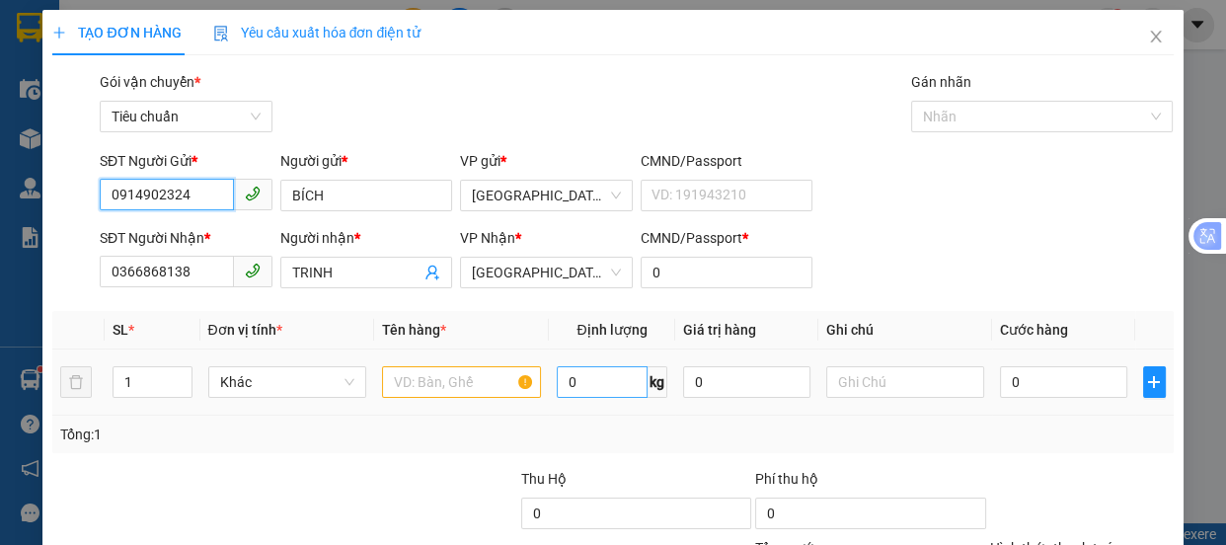
type input "70.000"
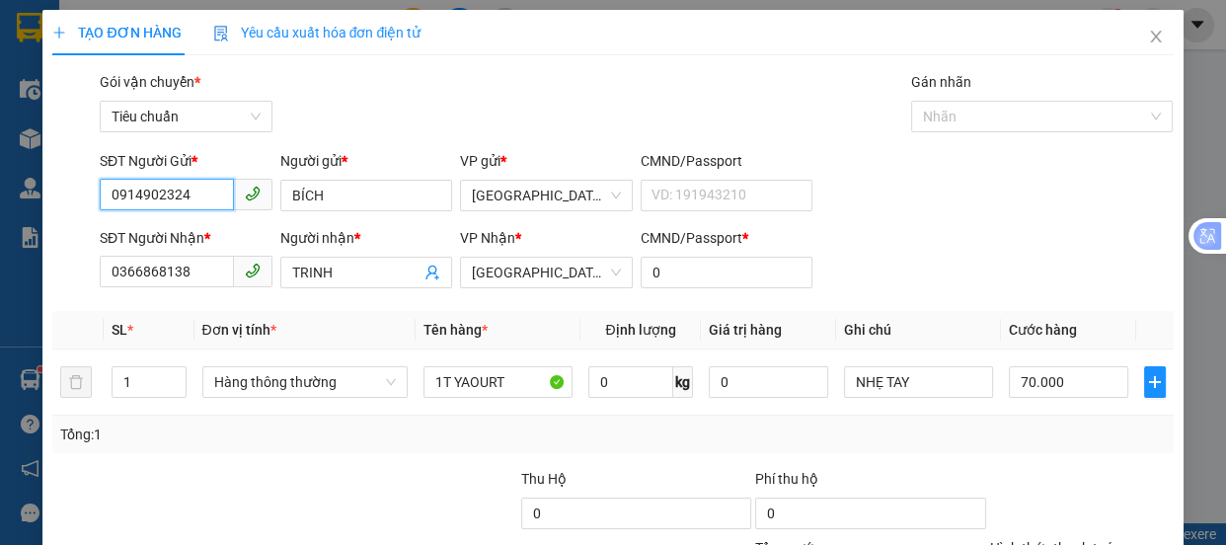
type input "0914902324"
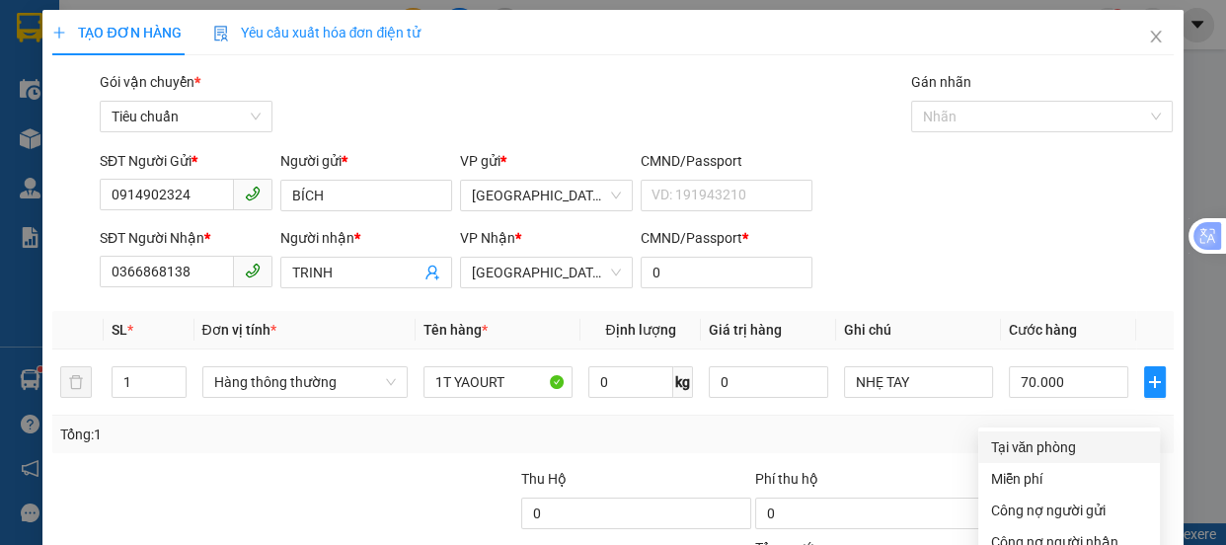
click at [1002, 436] on div "Tại văn phòng" at bounding box center [1069, 447] width 158 height 22
type input "0"
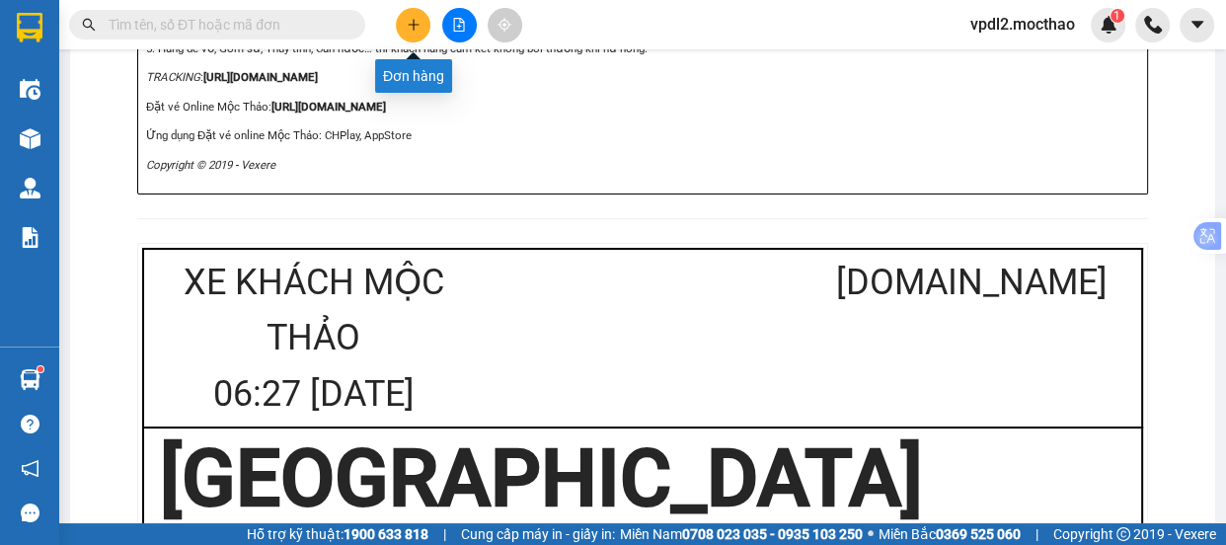
click at [413, 24] on icon "plus" at bounding box center [413, 24] width 11 height 1
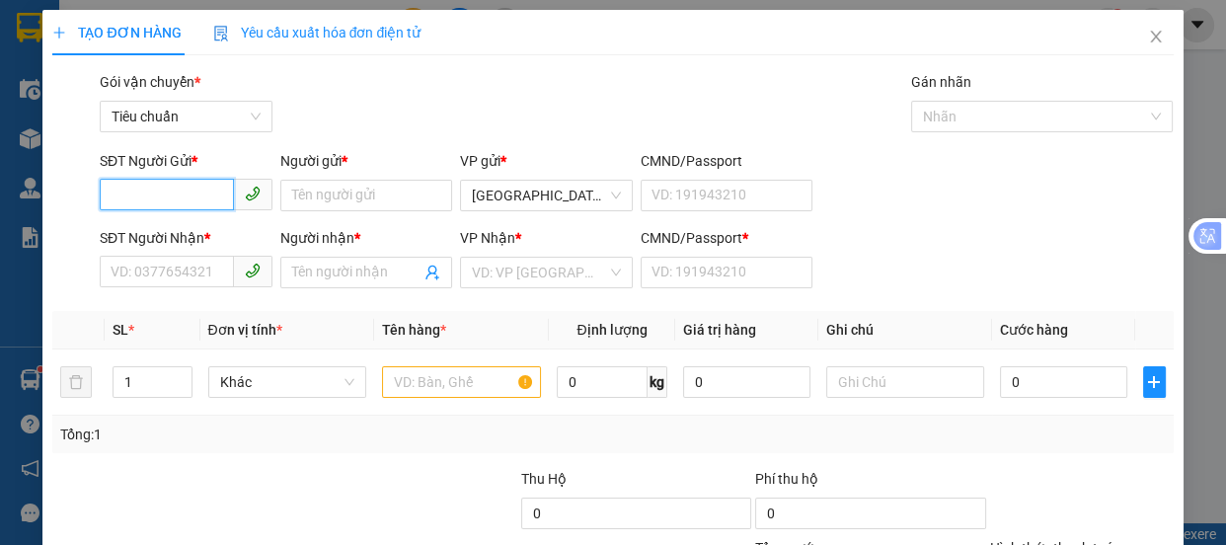
click at [190, 193] on input "SĐT Người Gửi *" at bounding box center [167, 195] width 134 height 32
type input "0914104085"
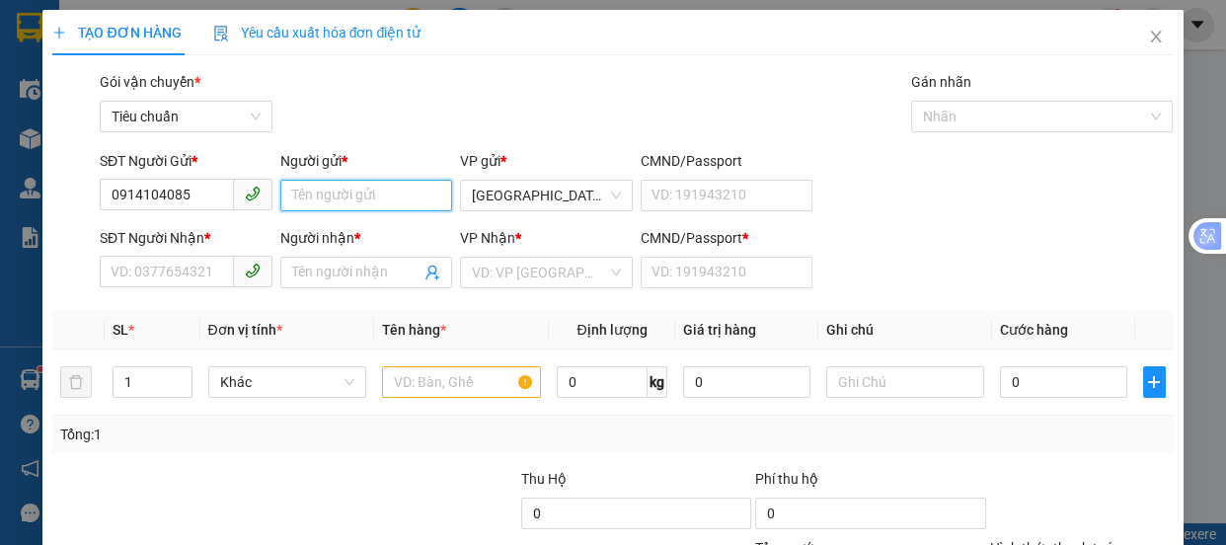
drag, startPoint x: 321, startPoint y: 179, endPoint x: 328, endPoint y: 193, distance: 15.5
click at [326, 187] on input "Người gửi *" at bounding box center [366, 196] width 173 height 32
type input "B1"
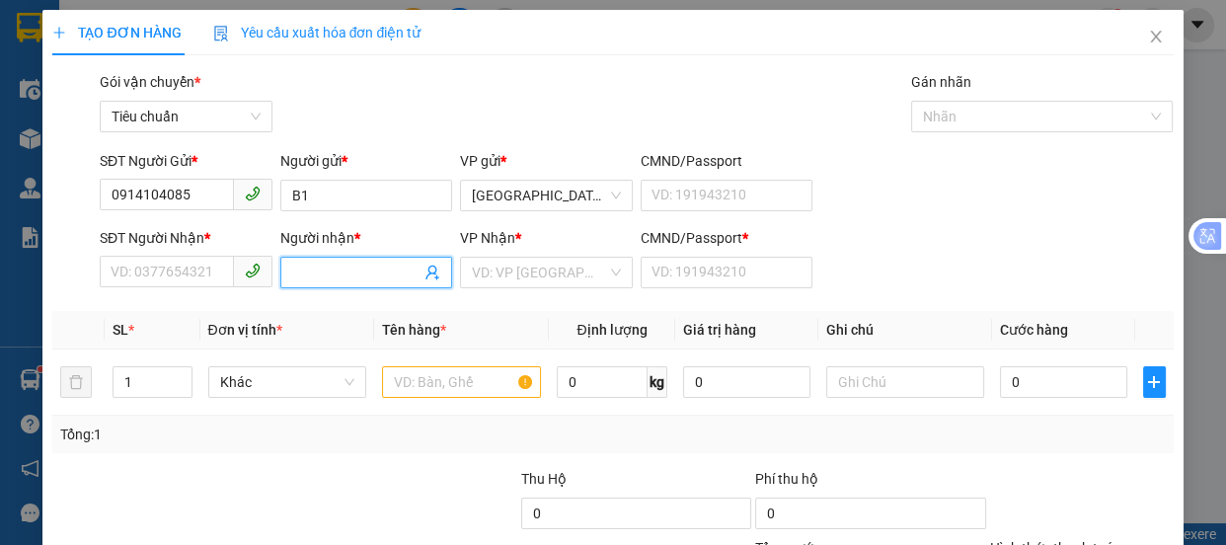
click at [337, 268] on body "Kết quả tìm kiếm ( 0 ) Bộ lọc No Data vpdl2.mocthao 1 Điều hành xe Kho hàng mới…" at bounding box center [613, 272] width 1226 height 545
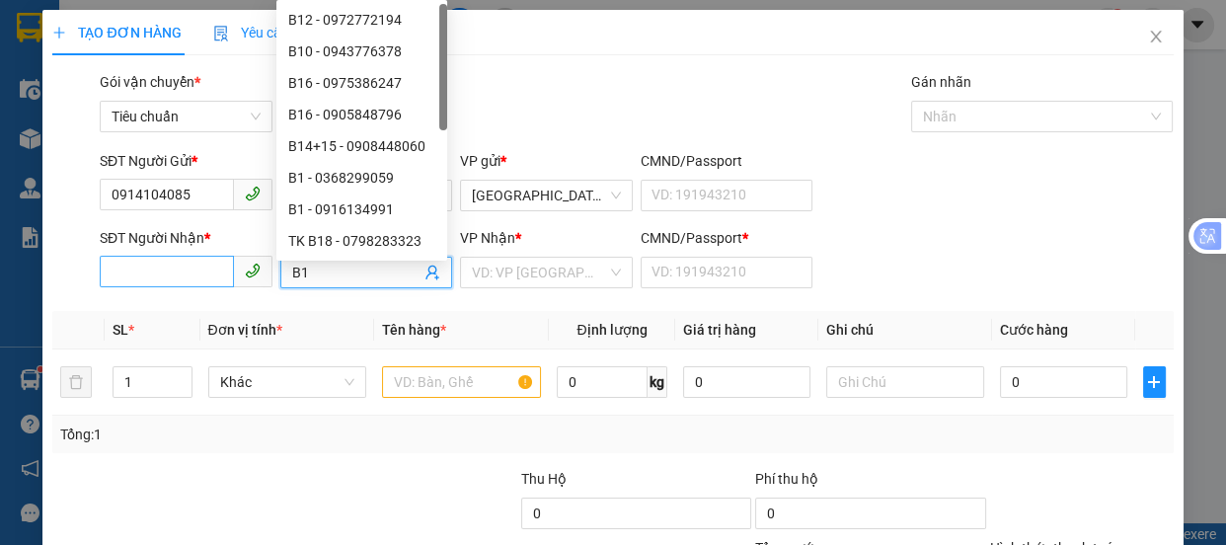
type input "B1"
click at [151, 273] on input "SĐT Người Nhận *" at bounding box center [167, 272] width 134 height 32
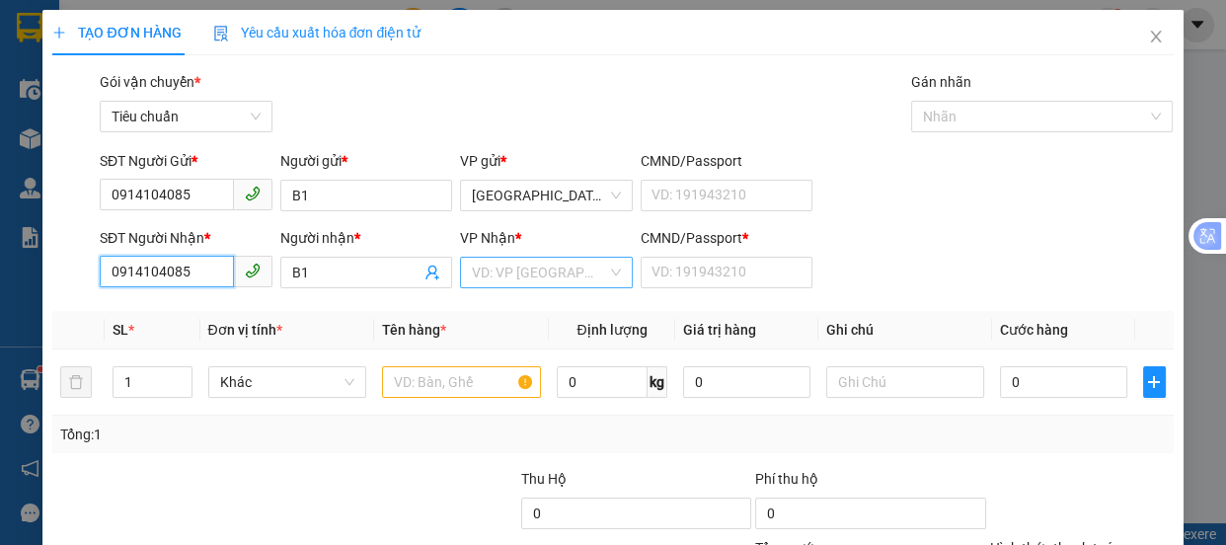
type input "0914104085"
click at [514, 274] on input "search" at bounding box center [539, 273] width 135 height 30
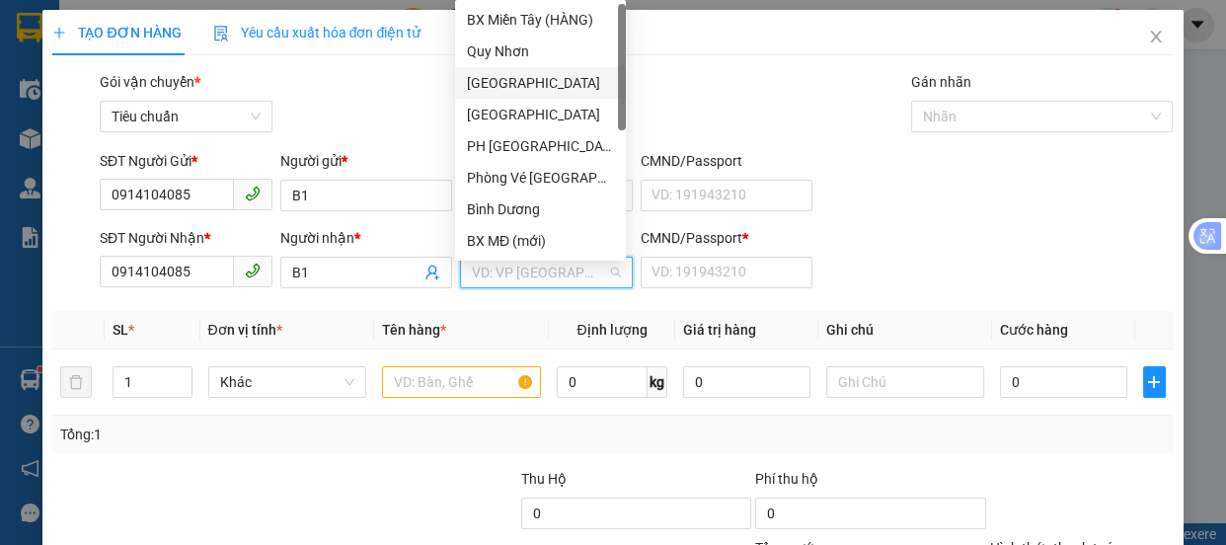
click at [493, 86] on div "[GEOGRAPHIC_DATA]" at bounding box center [540, 83] width 147 height 22
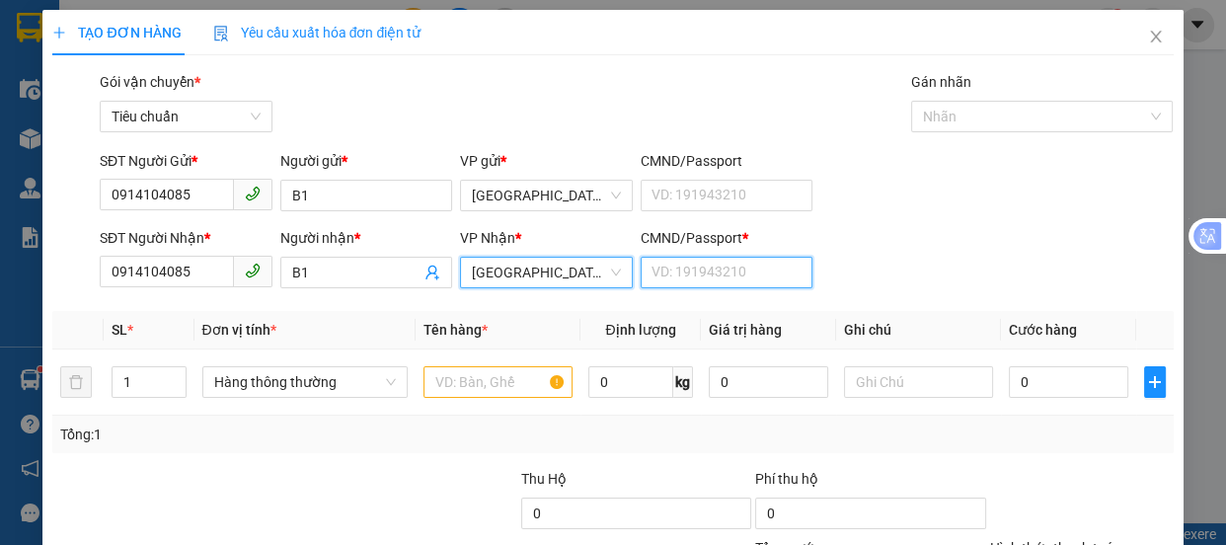
click at [711, 269] on input "CMND/Passport *" at bounding box center [727, 273] width 173 height 32
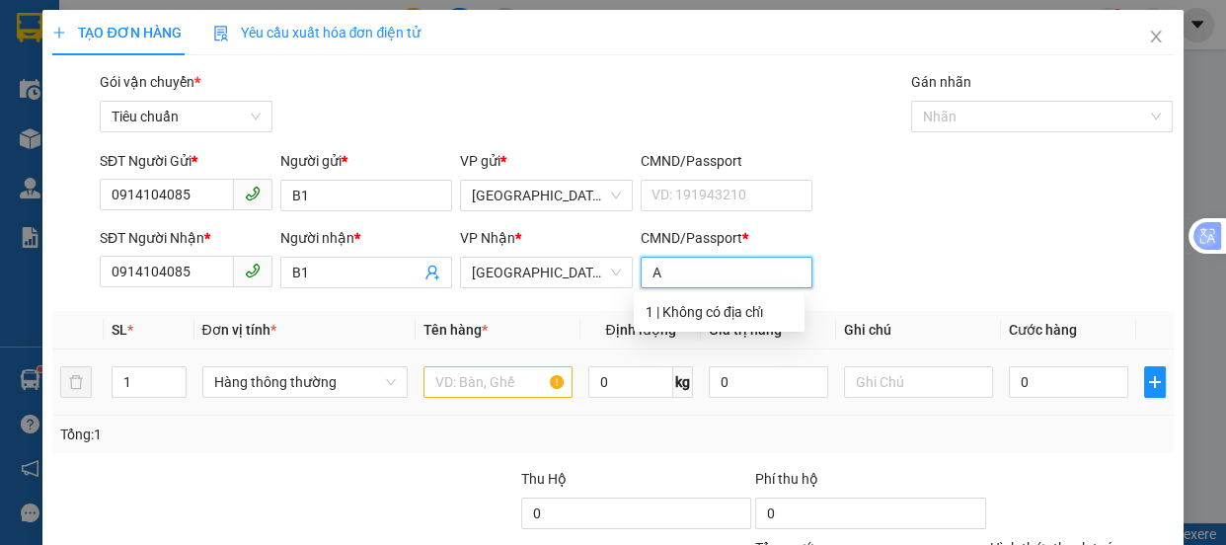
type input "A"
click at [474, 389] on input "text" at bounding box center [498, 382] width 149 height 32
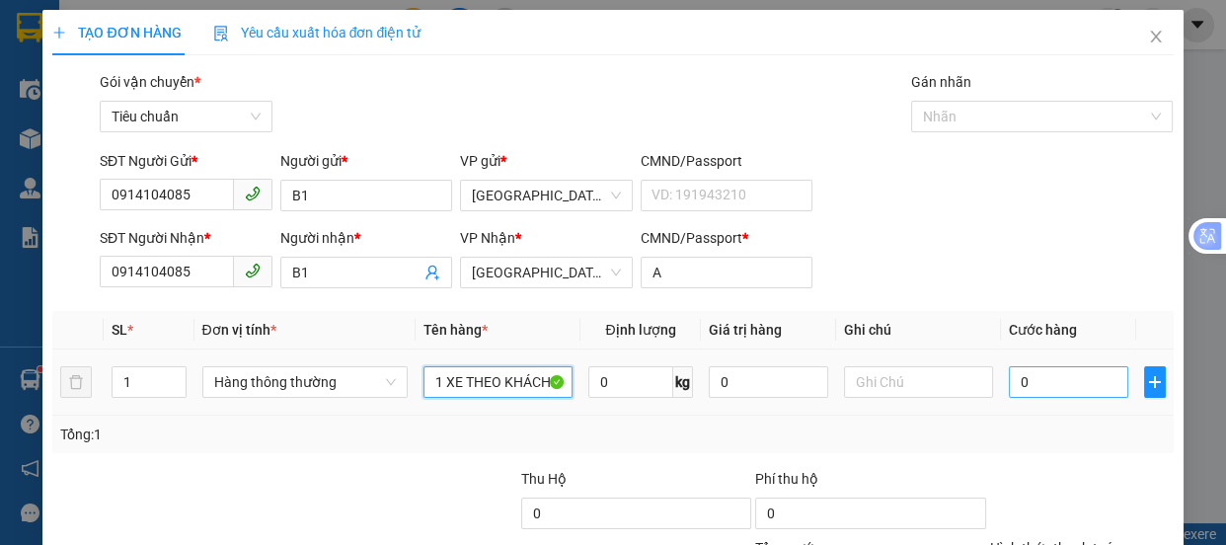
type input "1 XE THEO KHÁCH"
click at [1034, 386] on input "0" at bounding box center [1068, 382] width 119 height 32
type input "03"
type input "3"
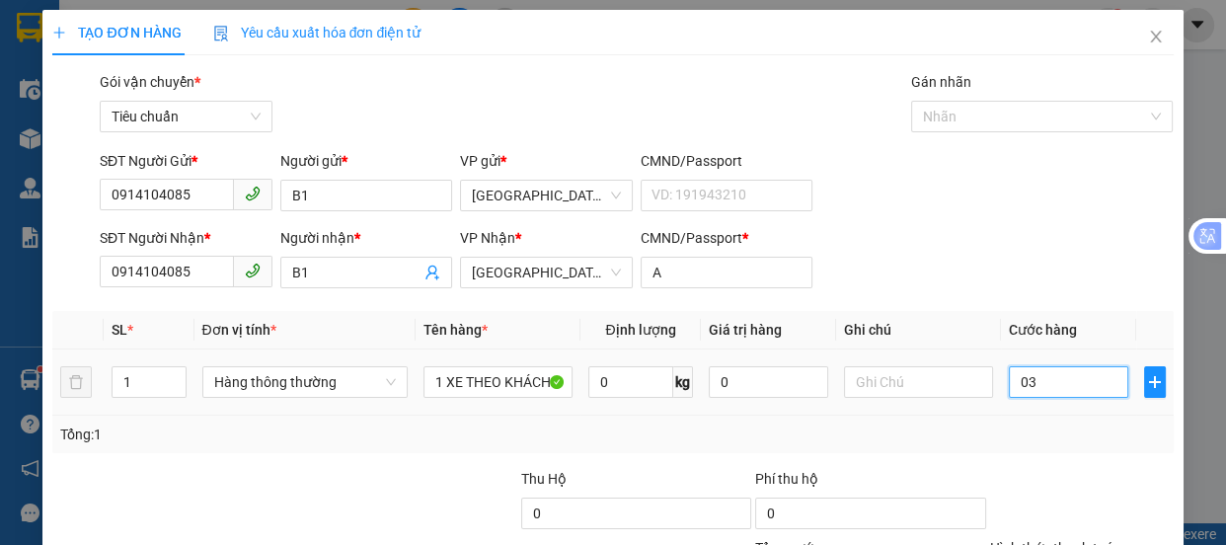
type input "035"
type input "35"
type input "0.350"
type input "350"
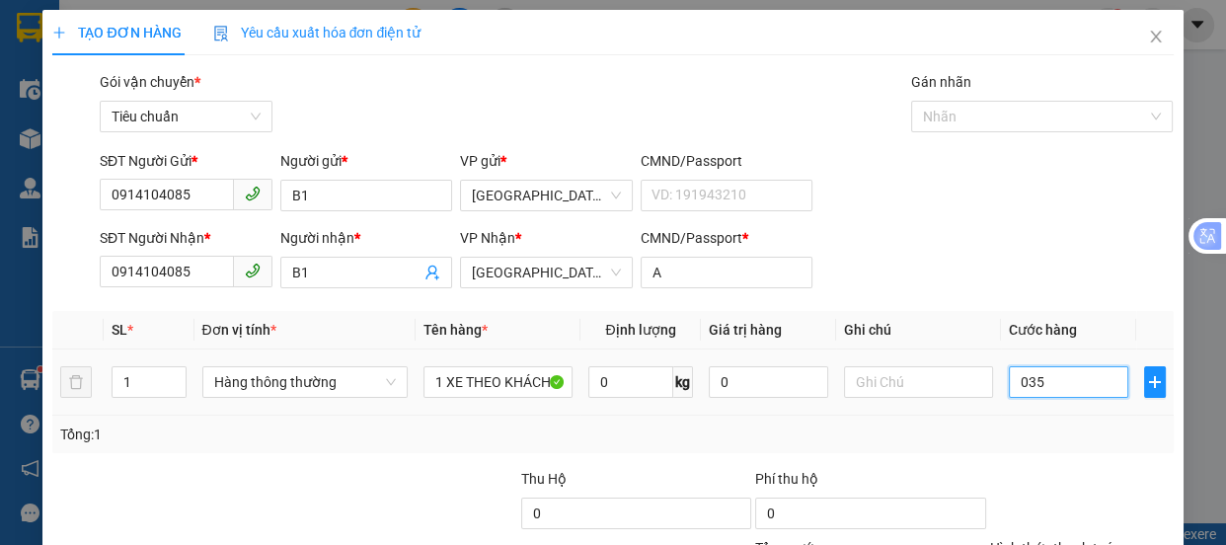
type input "350"
type input "350.000"
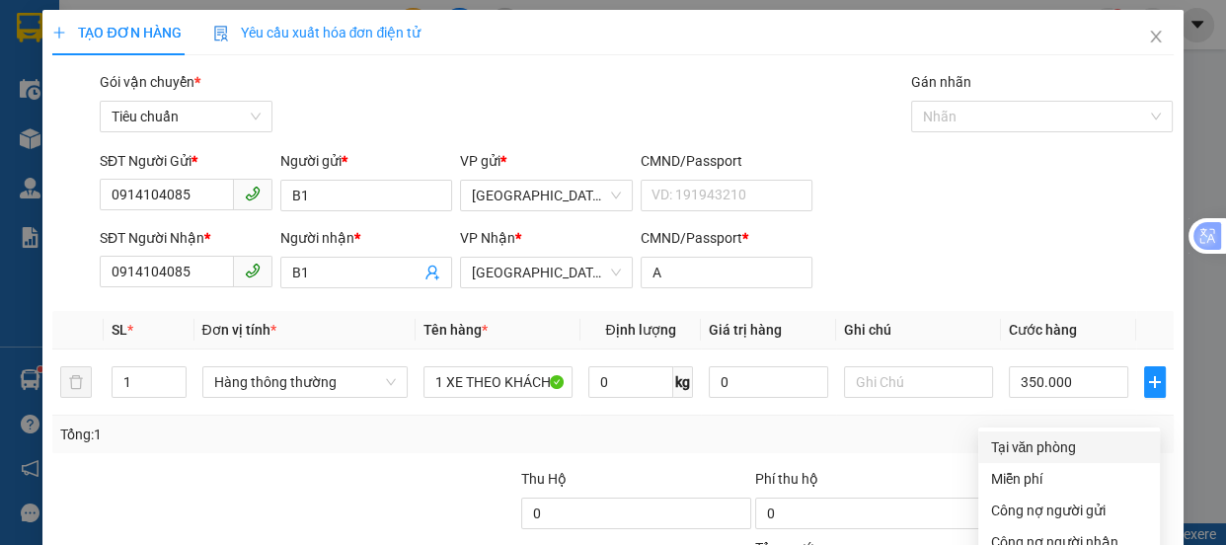
click at [1068, 436] on div "Tại văn phòng" at bounding box center [1069, 447] width 158 height 22
type input "0"
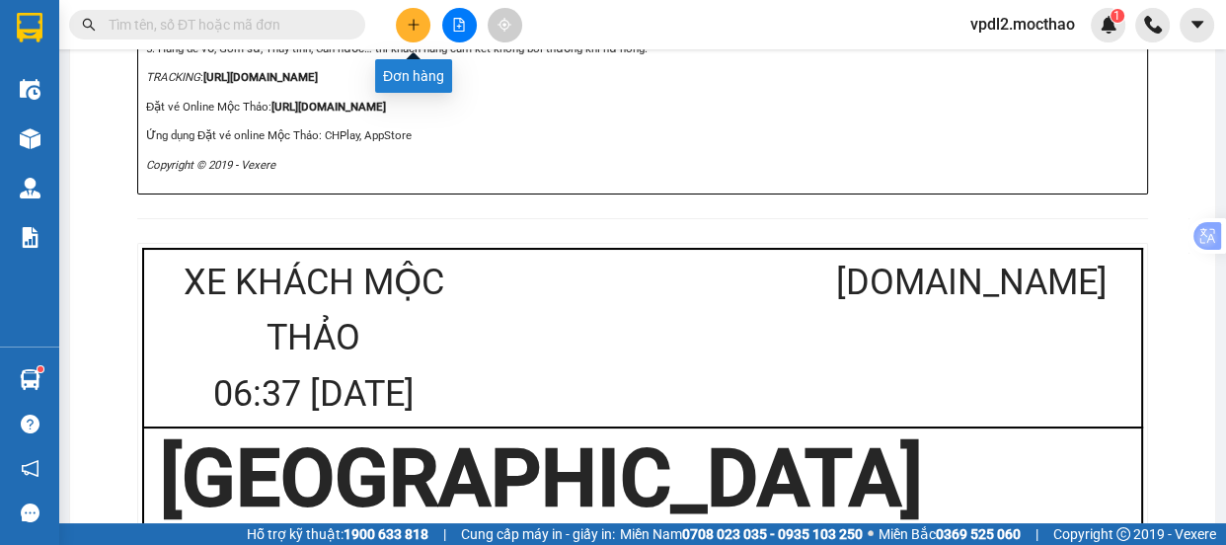
click at [409, 26] on icon "plus" at bounding box center [414, 25] width 14 height 14
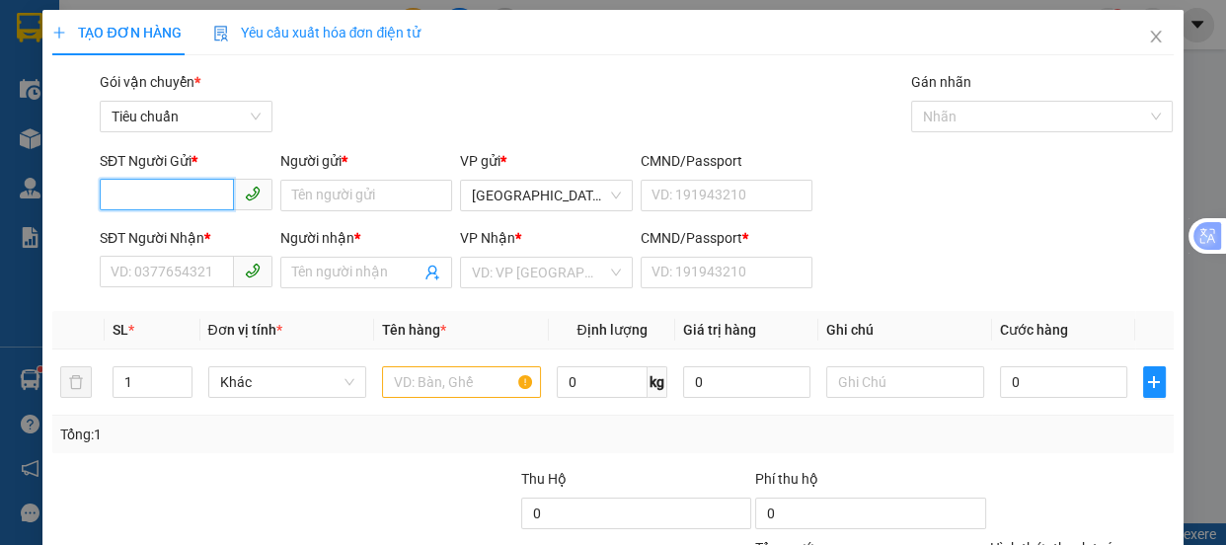
click at [206, 191] on input "SĐT Người Gửi *" at bounding box center [167, 195] width 134 height 32
click at [161, 246] on div "0919716918 - HỒNG" at bounding box center [184, 235] width 171 height 32
type input "0919716918"
type input "HỒNG"
type input "0328733887"
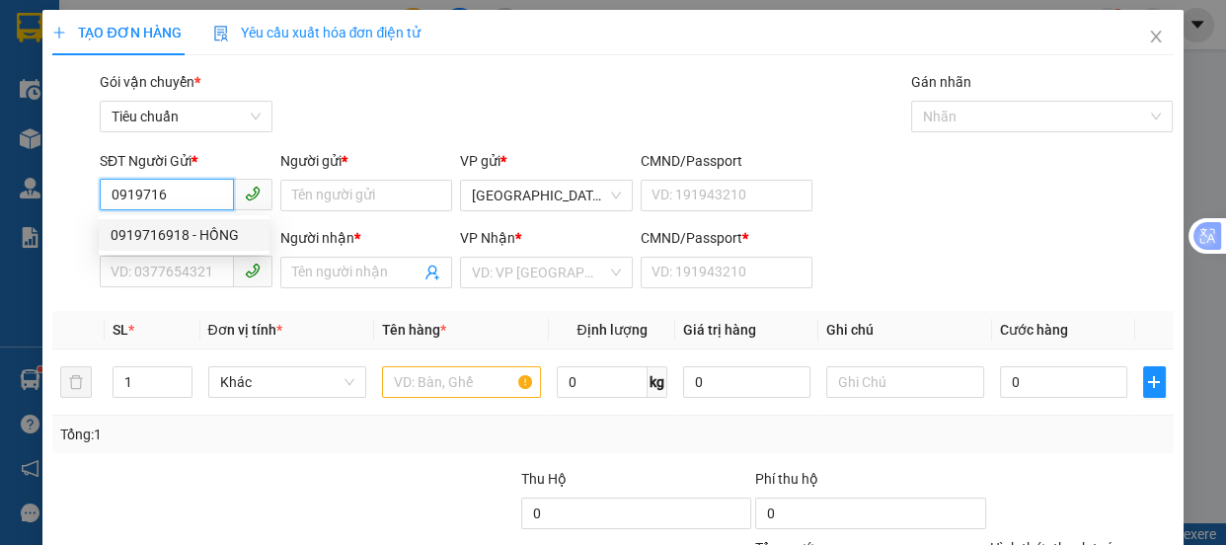
type input "THÚY"
type input "0"
type input "60.000"
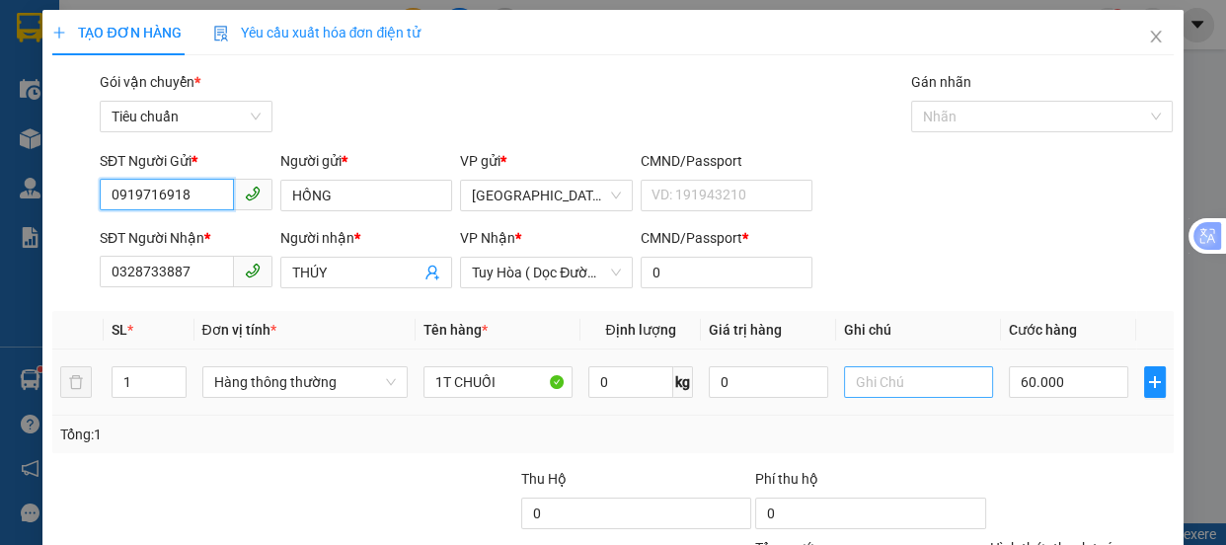
type input "0919716918"
click at [870, 379] on input "text" at bounding box center [918, 382] width 149 height 32
type input "PHÚ LÂM"
click at [1051, 363] on div "60.000" at bounding box center [1068, 381] width 119 height 39
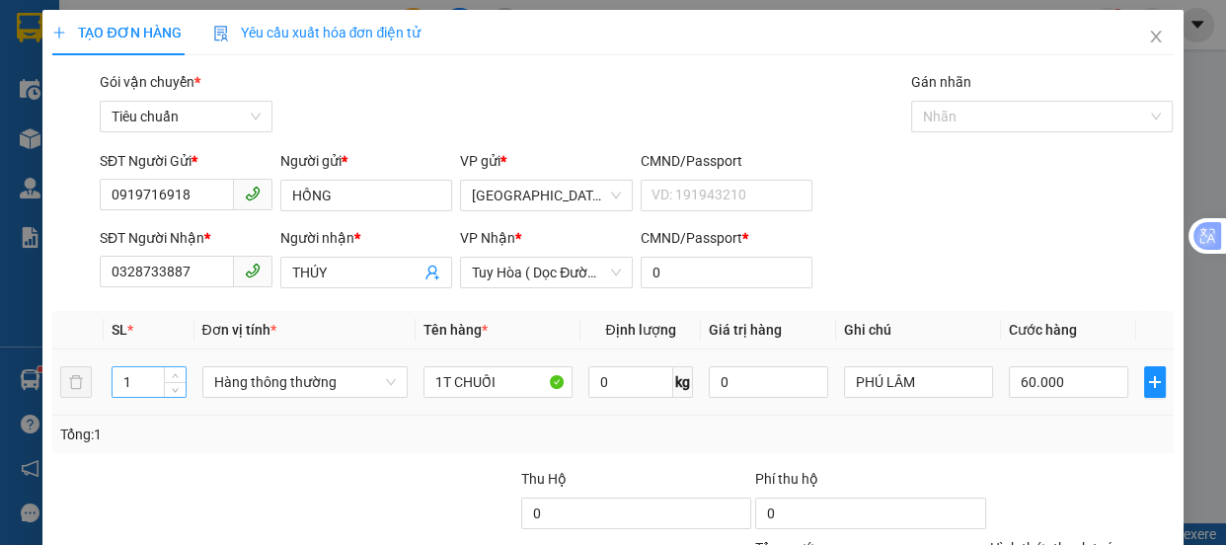
click at [133, 378] on input "1" at bounding box center [149, 382] width 72 height 30
type input "2"
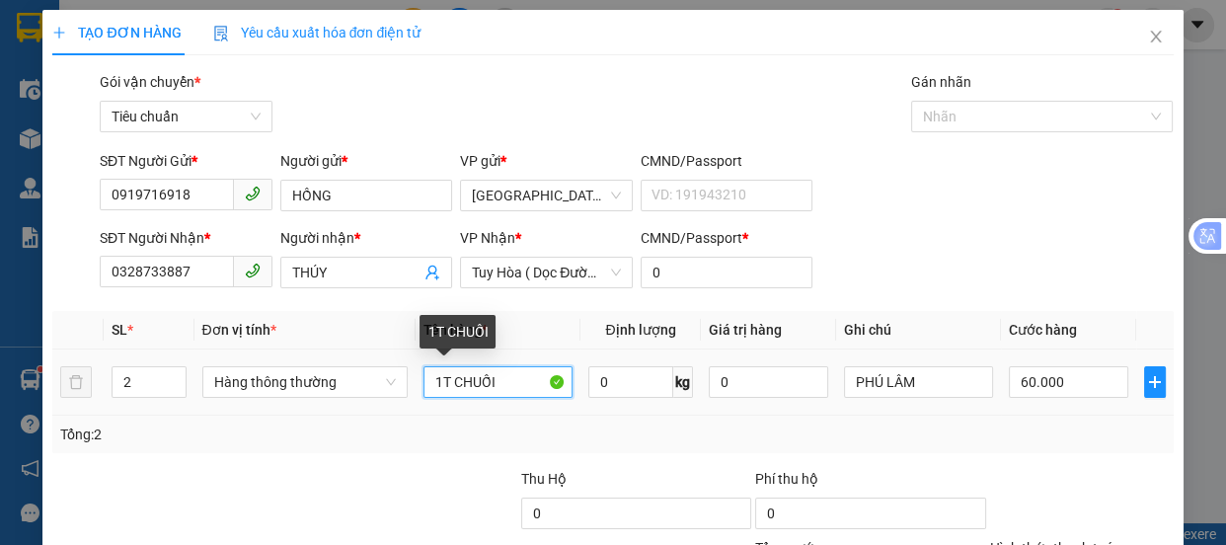
click at [437, 383] on input "1T CHUỐI" at bounding box center [498, 382] width 149 height 32
type input "0"
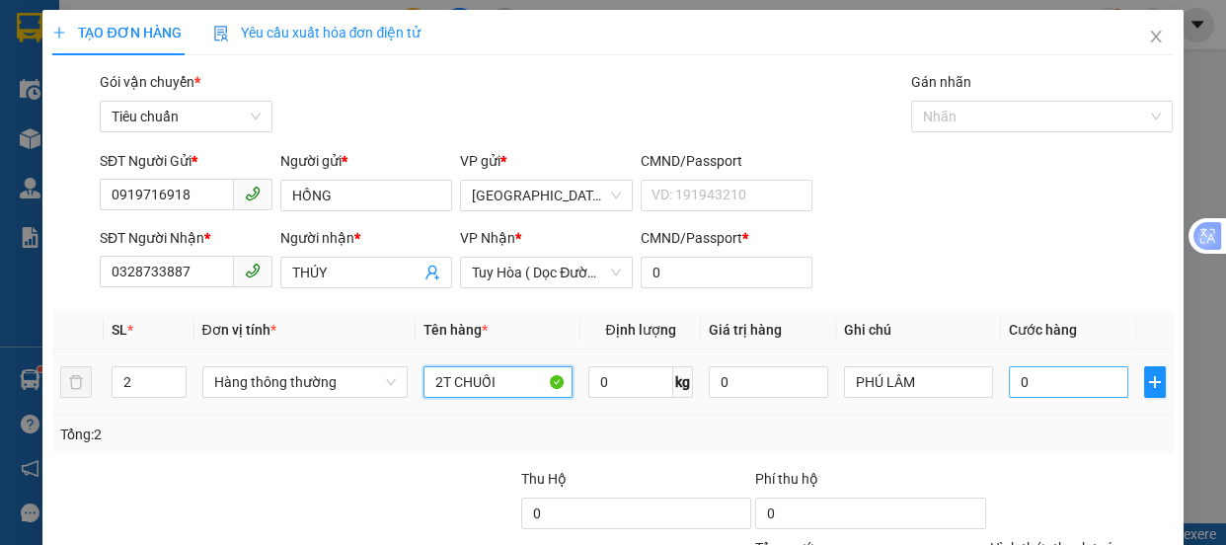
type input "2T CHUỐI"
click at [1055, 381] on input "0" at bounding box center [1068, 382] width 119 height 32
type input "1"
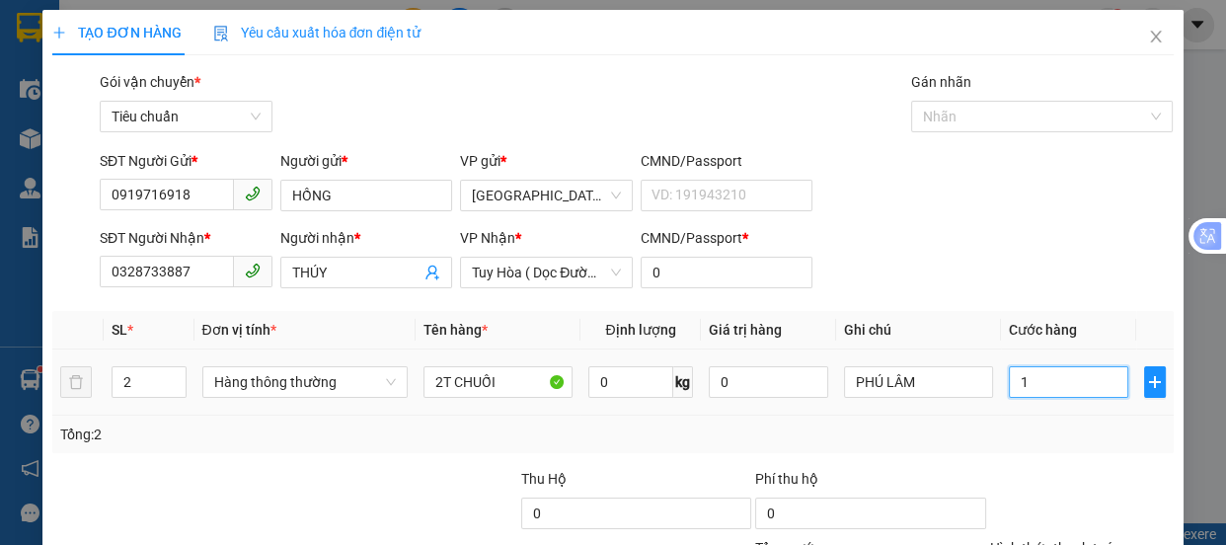
type input "12"
type input "120"
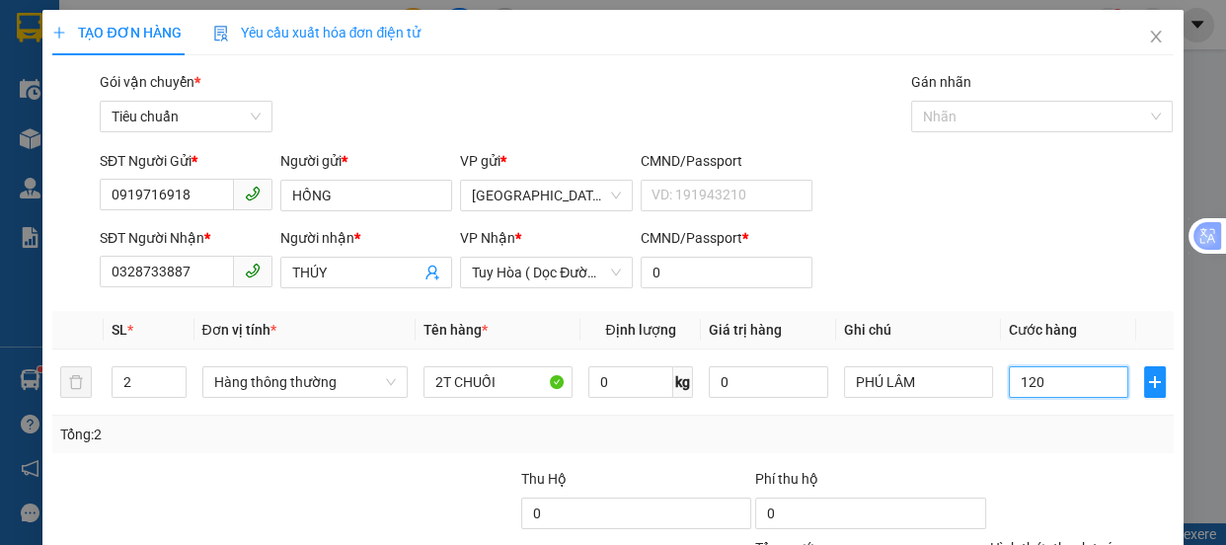
type input "120"
type input "120.000"
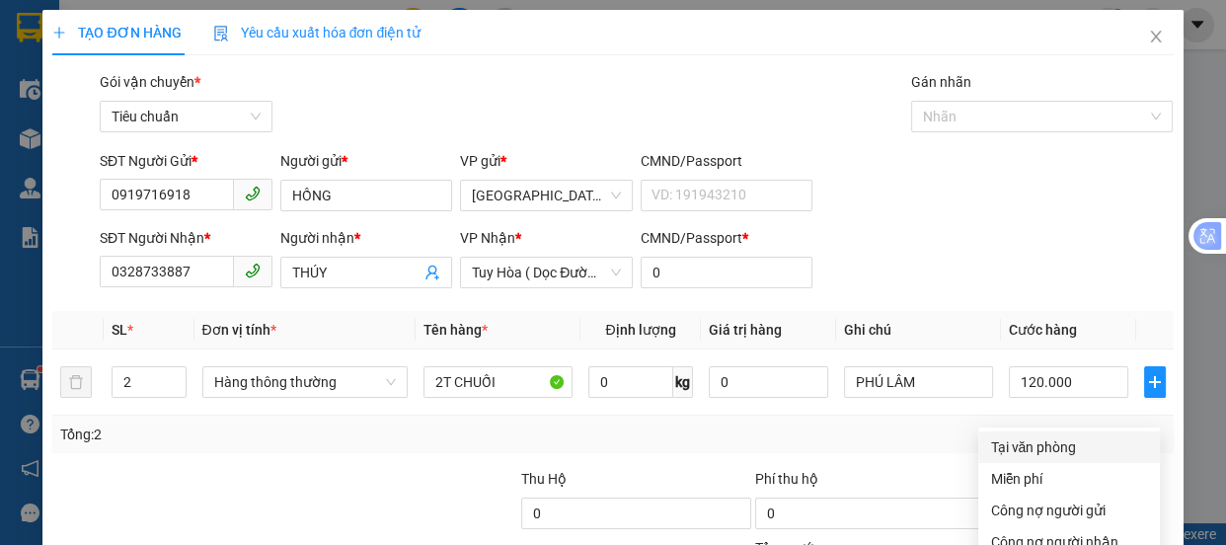
click at [1029, 436] on div "Tại văn phòng" at bounding box center [1069, 447] width 158 height 22
type input "0"
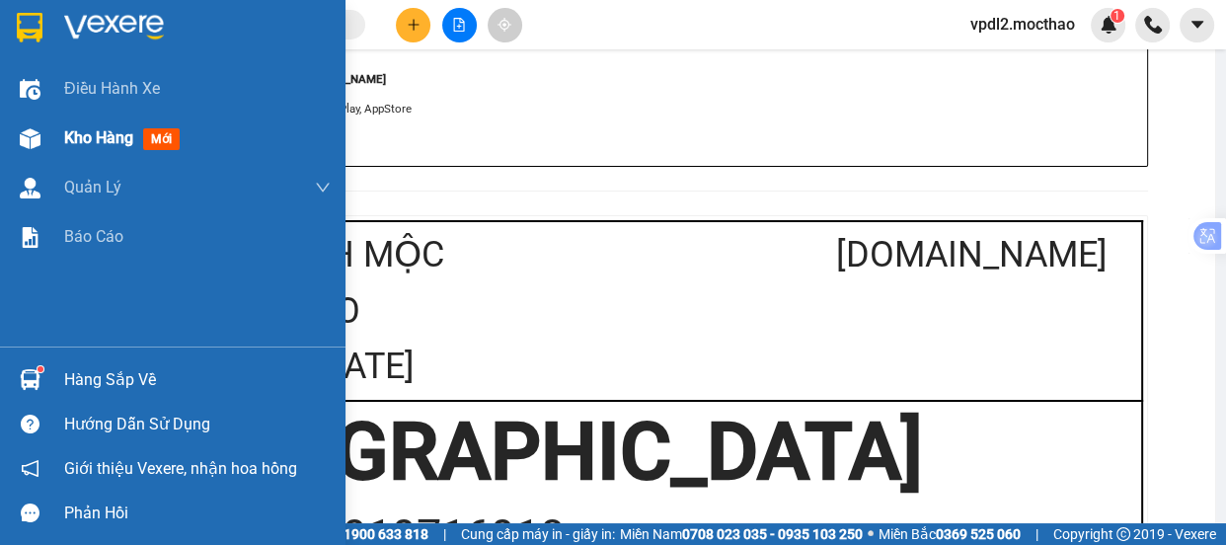
click at [91, 136] on span "Kho hàng" at bounding box center [98, 137] width 69 height 19
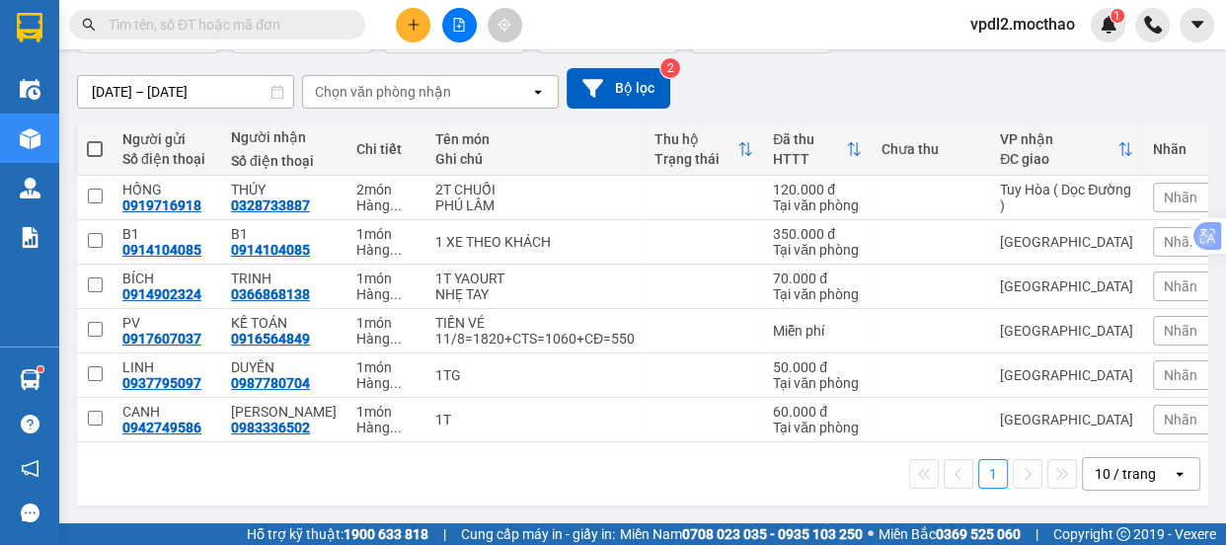
click at [91, 142] on span at bounding box center [95, 149] width 16 height 16
click at [95, 139] on input "checkbox" at bounding box center [95, 139] width 0 height 0
checkbox input "true"
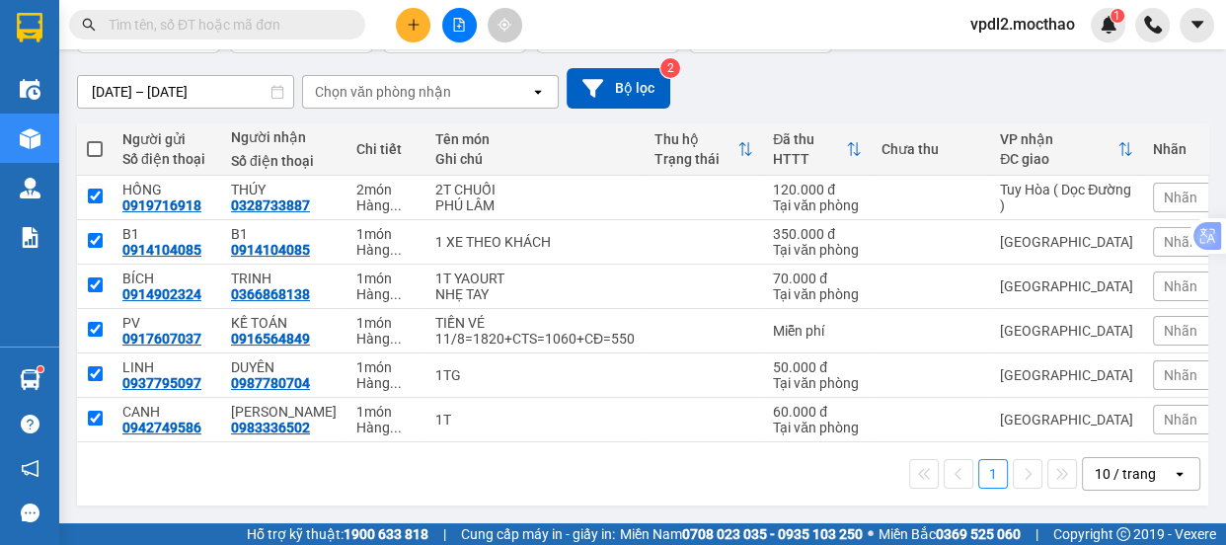
checkbox input "true"
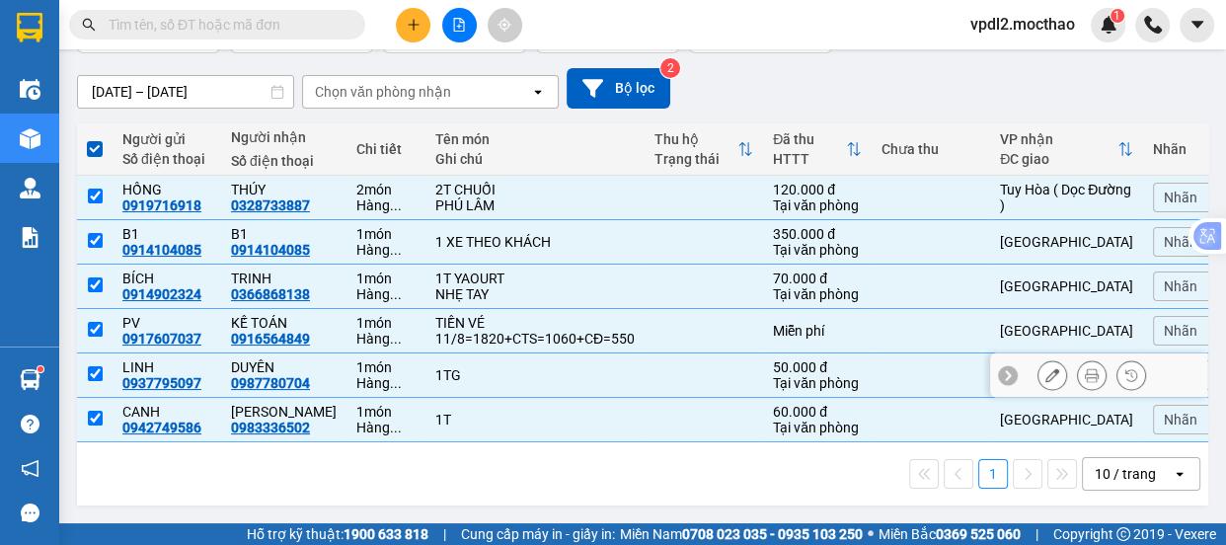
click at [96, 366] on input "checkbox" at bounding box center [95, 373] width 15 height 15
checkbox input "false"
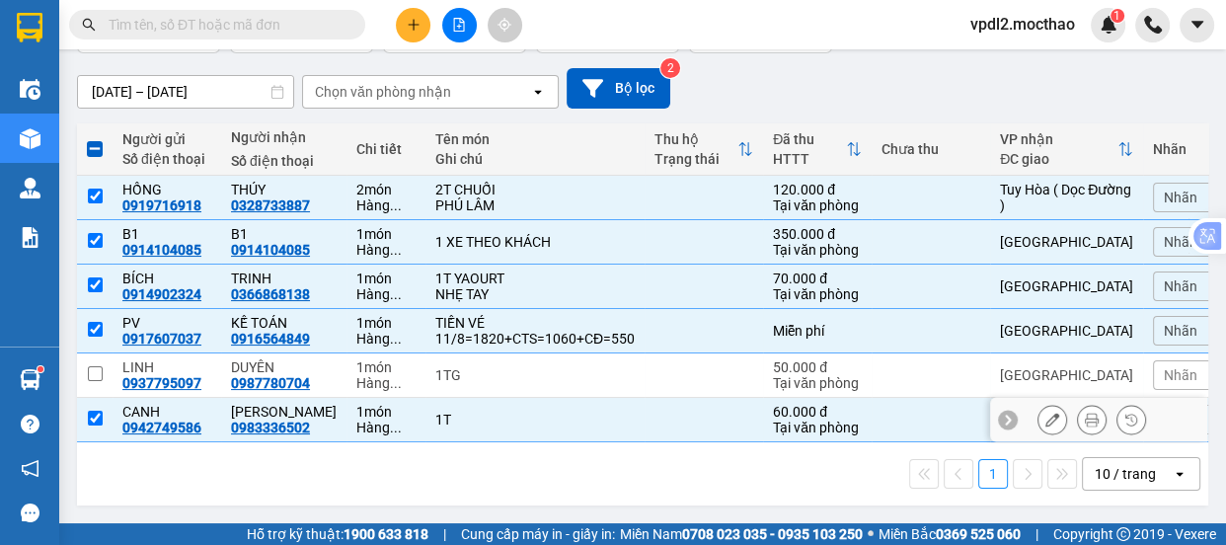
click at [93, 414] on input "checkbox" at bounding box center [95, 418] width 15 height 15
checkbox input "false"
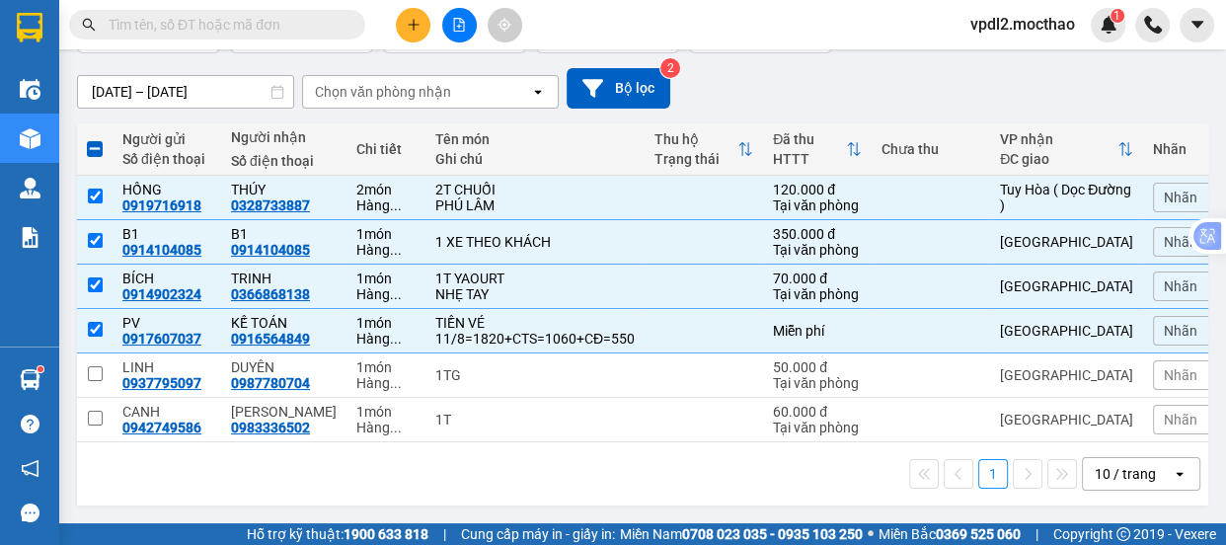
click at [991, 21] on button "Lên hàng" at bounding box center [998, 3] width 90 height 36
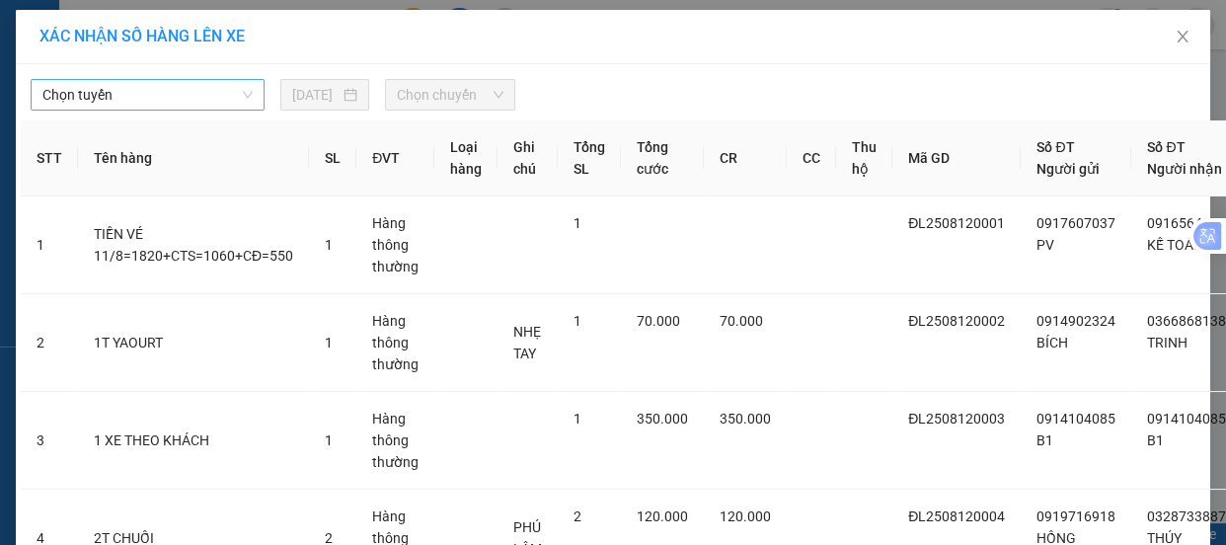
click at [129, 95] on span "Chọn tuyến" at bounding box center [147, 95] width 210 height 30
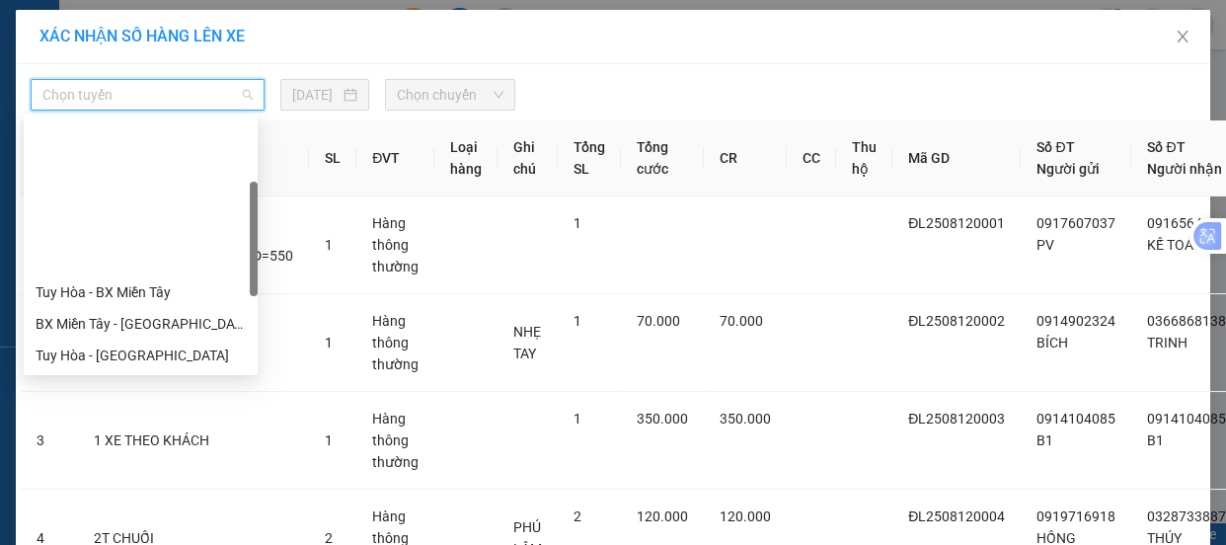
click at [143, 439] on div "Đà Lạt - Quy Nhơn" at bounding box center [141, 450] width 210 height 22
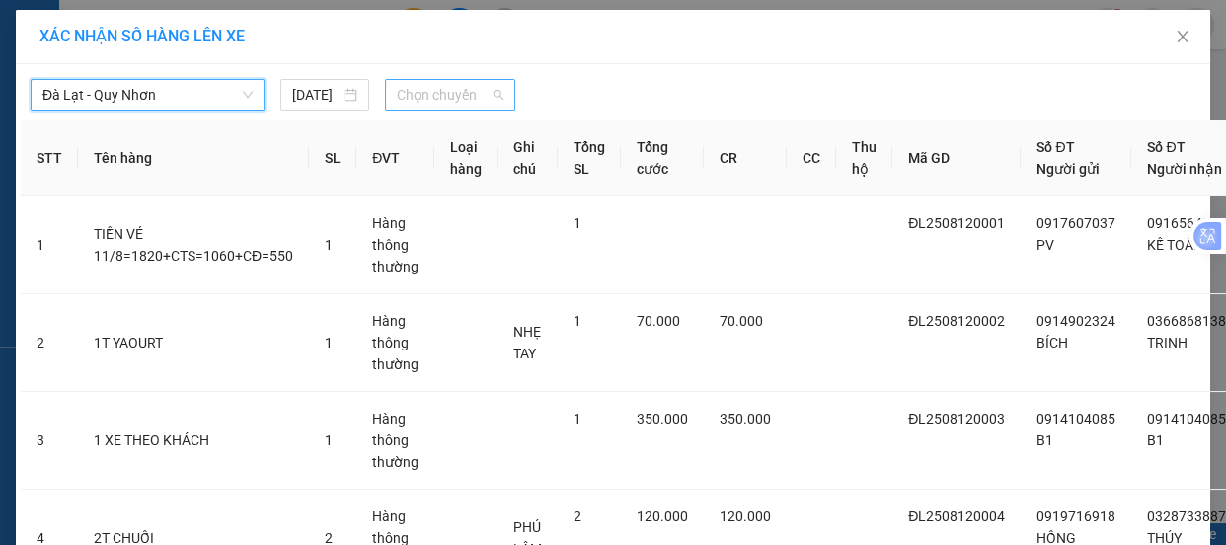
click at [417, 94] on span "Chọn chuyến" at bounding box center [450, 95] width 107 height 30
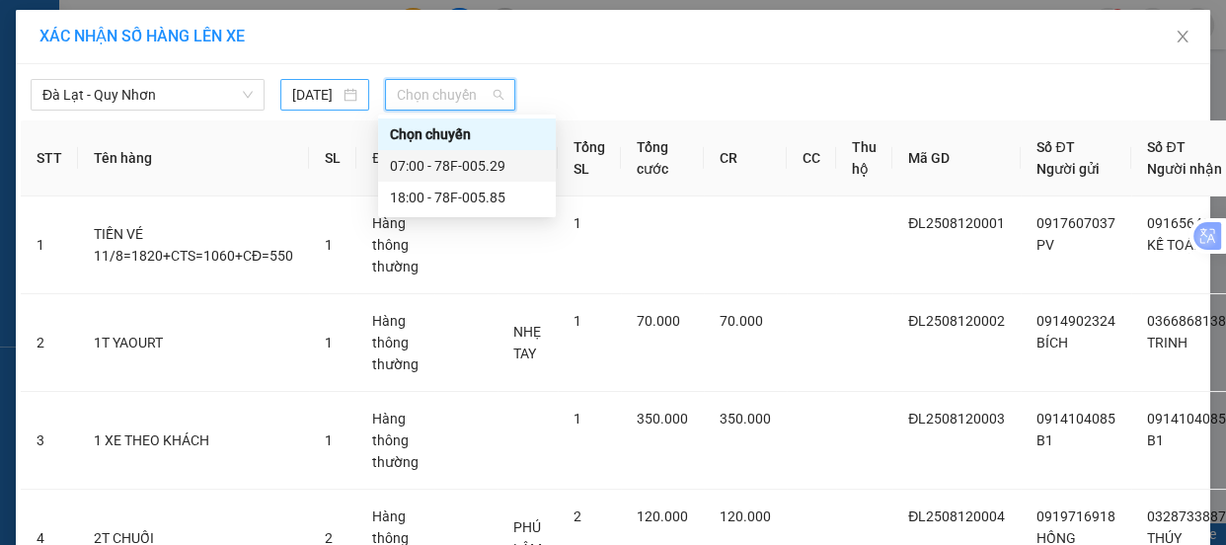
click at [334, 95] on div "[DATE]" at bounding box center [324, 95] width 65 height 22
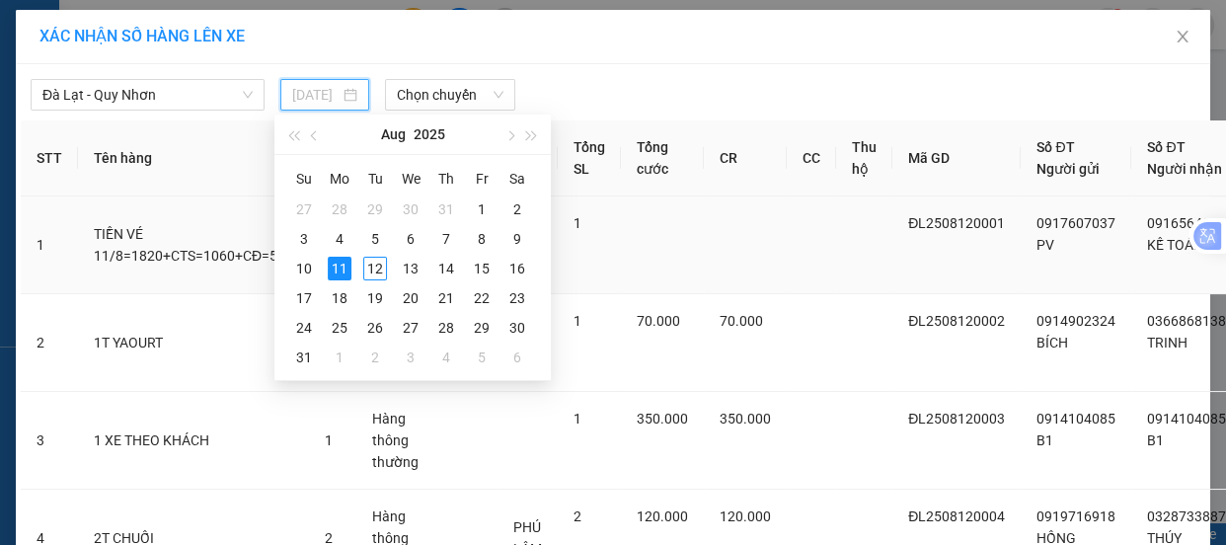
click at [379, 277] on div "12" at bounding box center [375, 269] width 24 height 24
type input "[DATE]"
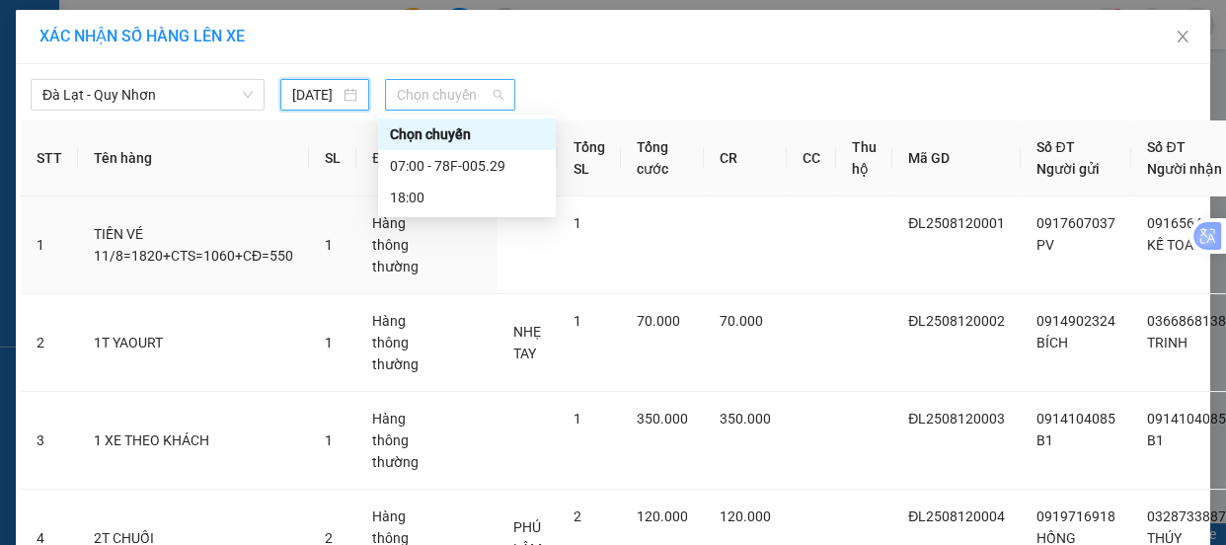
click at [452, 97] on span "Chọn chuyến" at bounding box center [450, 95] width 107 height 30
click at [470, 162] on div "07:00 - 78F-005.29" at bounding box center [467, 166] width 154 height 22
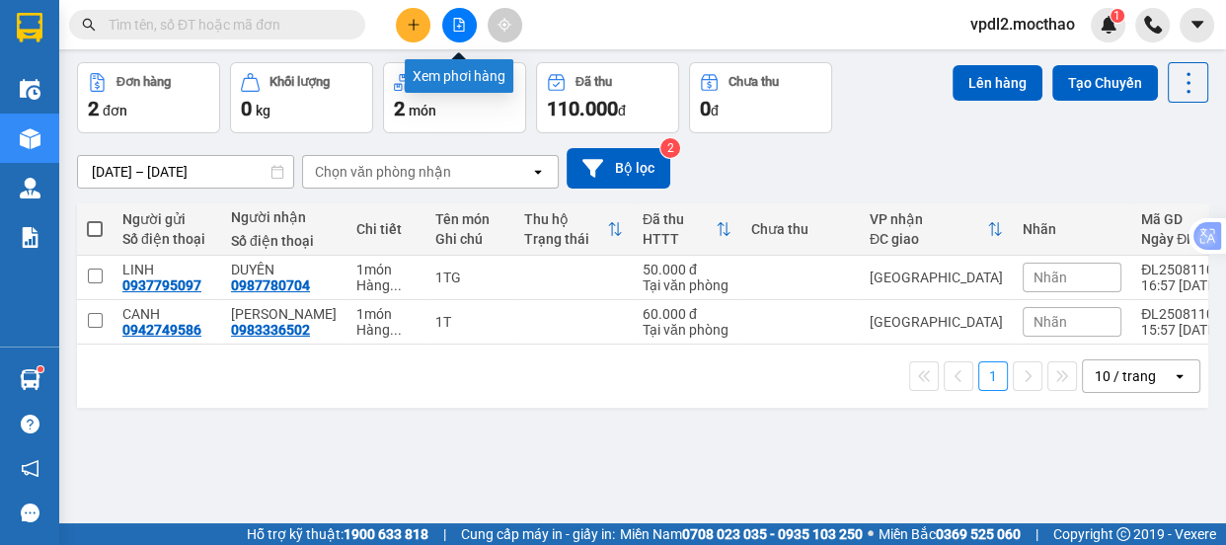
click at [453, 28] on icon "file-add" at bounding box center [459, 25] width 14 height 14
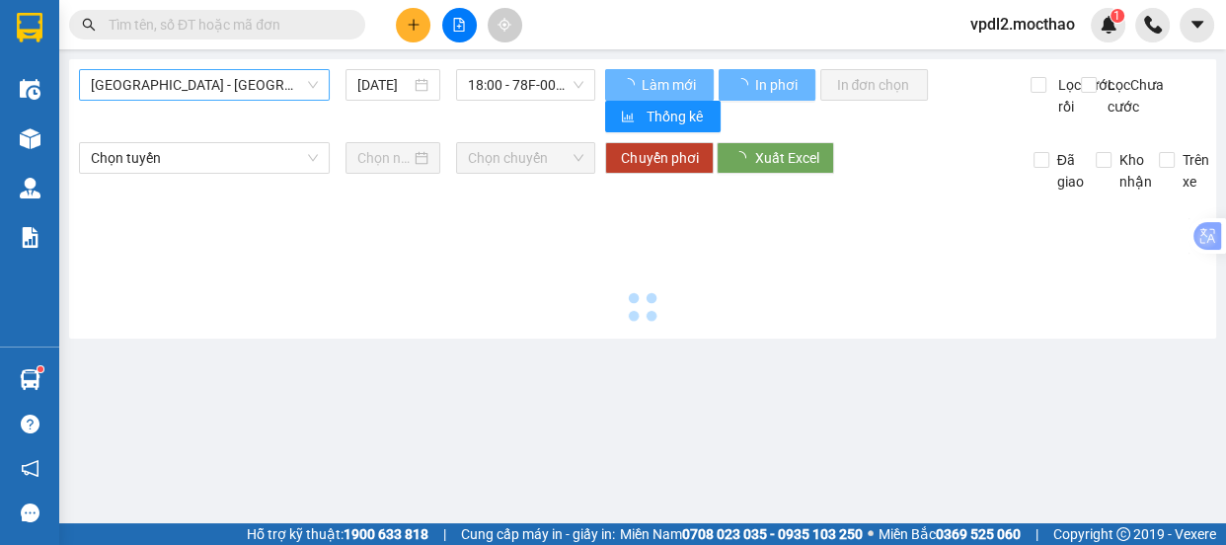
click at [219, 87] on span "[GEOGRAPHIC_DATA] - [GEOGRAPHIC_DATA]" at bounding box center [204, 85] width 227 height 30
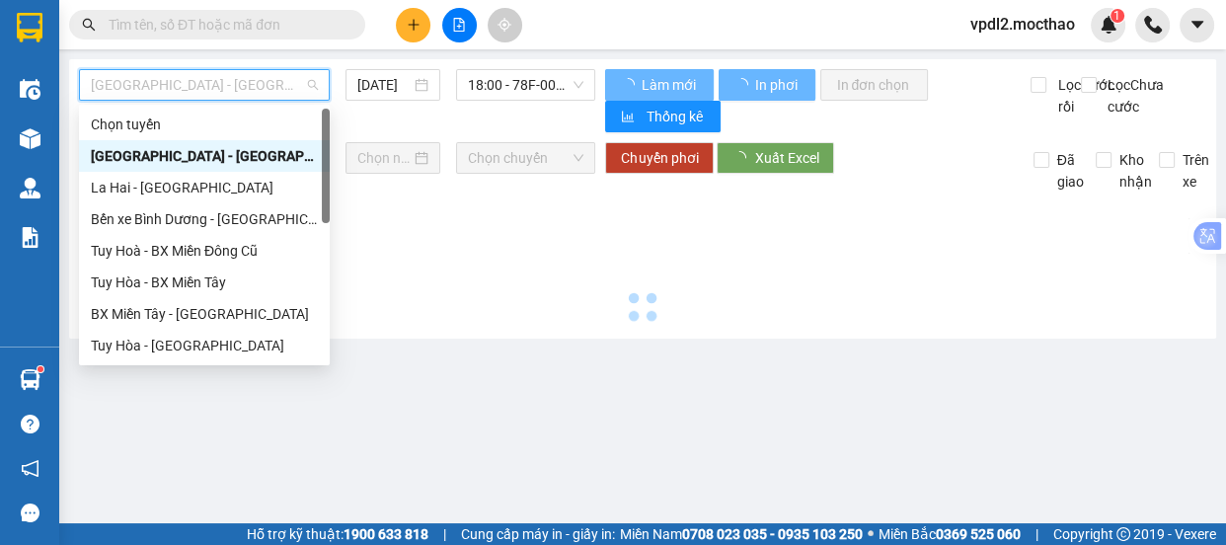
type input "[DATE]"
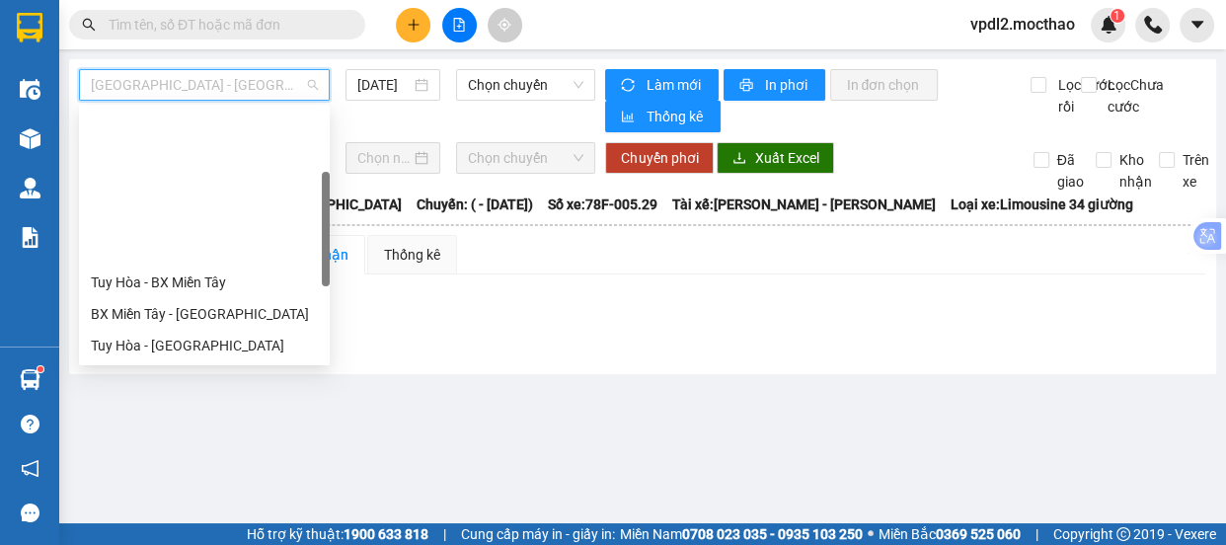
click at [187, 430] on div "Đà Lạt - Quy Nhơn" at bounding box center [204, 441] width 227 height 22
type input "[DATE]"
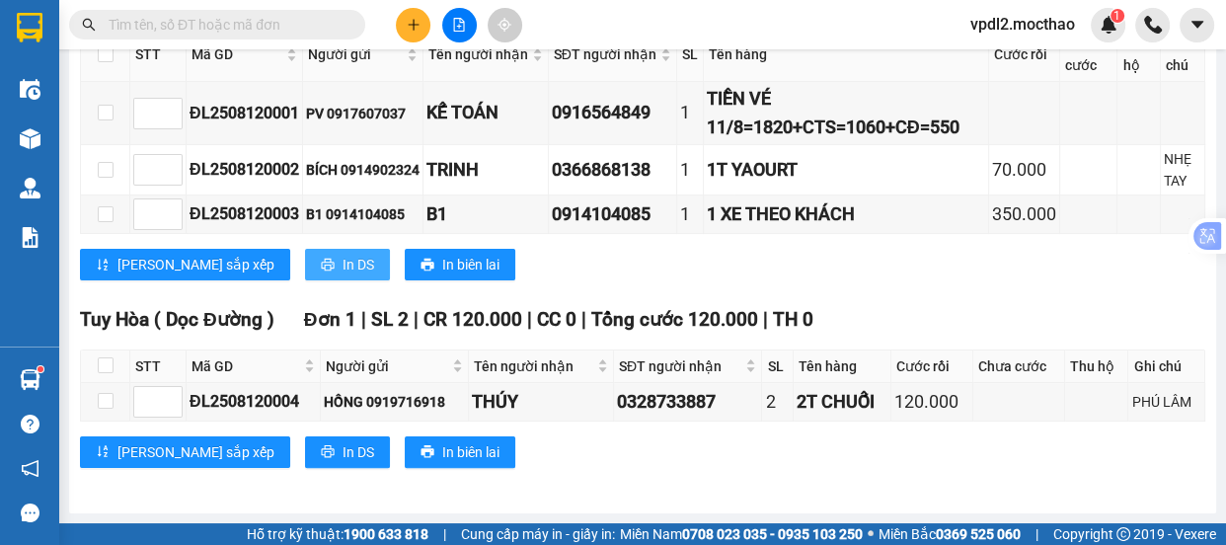
click at [343, 273] on span "In DS" at bounding box center [359, 265] width 32 height 22
click at [343, 452] on span "In DS" at bounding box center [359, 452] width 32 height 22
click at [425, 27] on button at bounding box center [413, 25] width 35 height 35
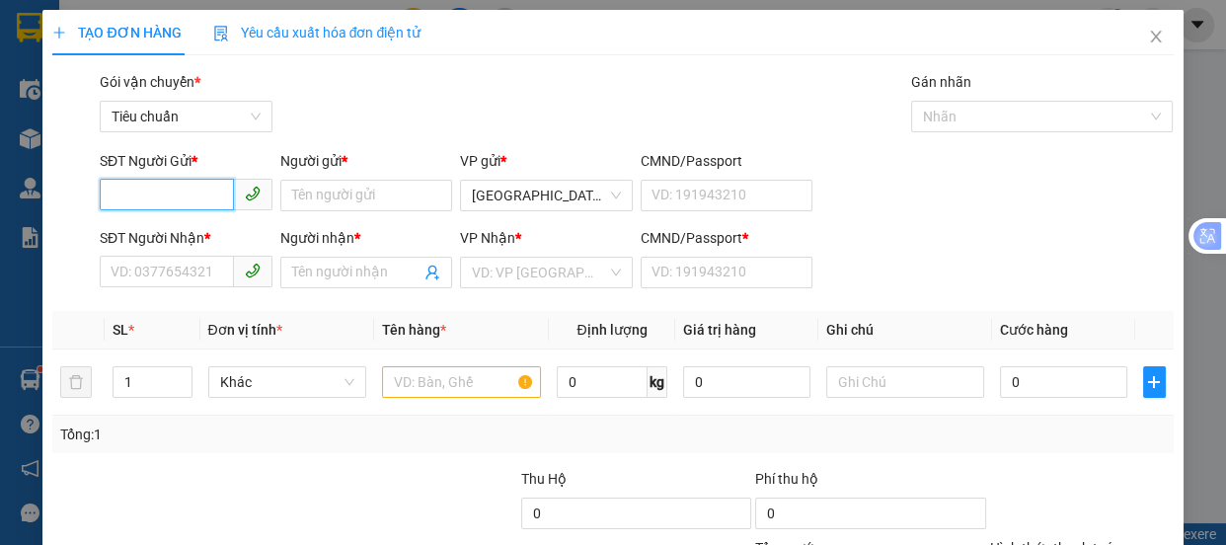
click at [171, 201] on input "SĐT Người Gửi *" at bounding box center [167, 195] width 134 height 32
type input "0395456050"
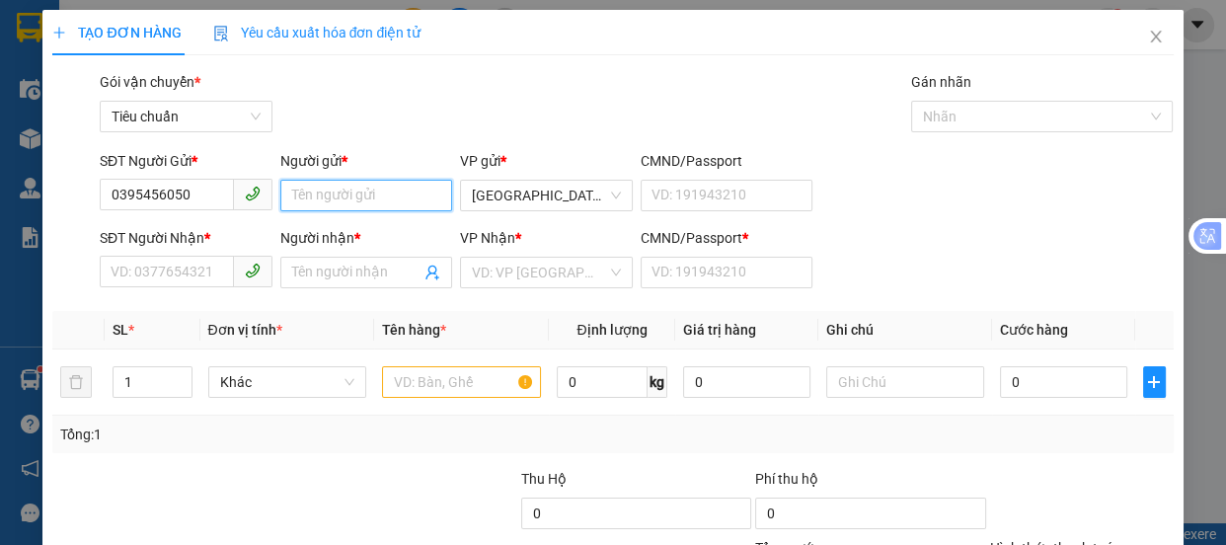
click at [327, 194] on input "Người gửi *" at bounding box center [366, 196] width 173 height 32
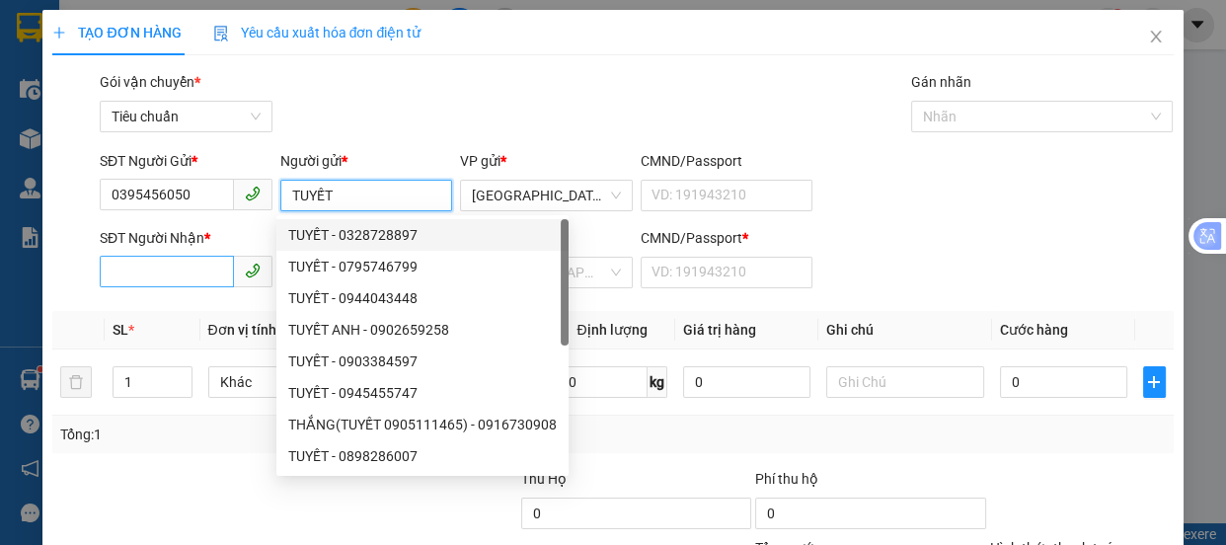
type input "TUYẾT"
click at [160, 270] on input "SĐT Người Nhận *" at bounding box center [167, 272] width 134 height 32
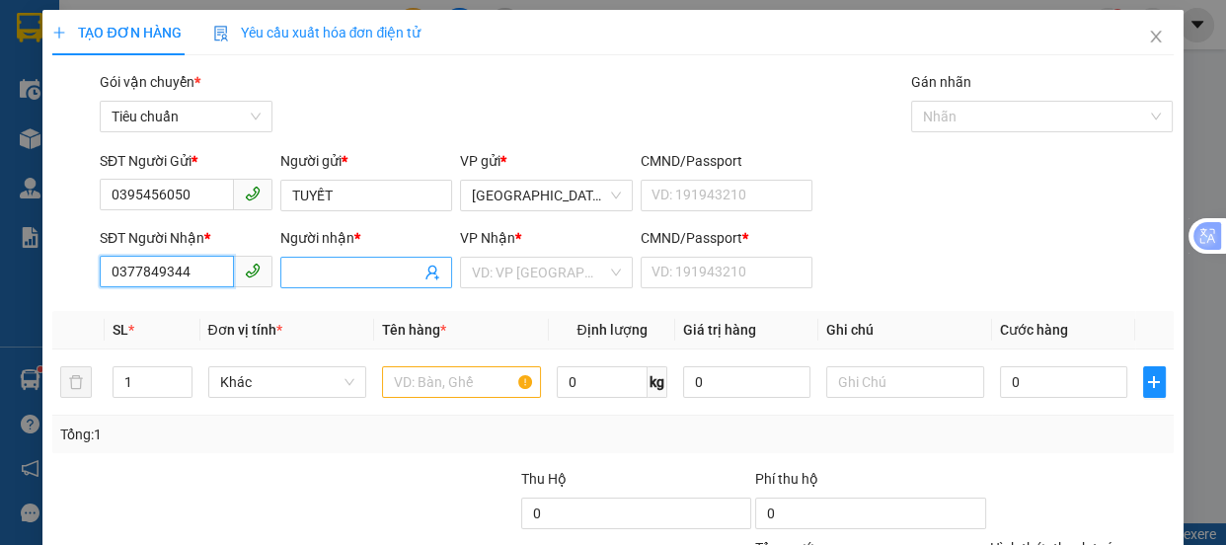
type input "0377849344"
click at [322, 273] on input "Người nhận *" at bounding box center [356, 273] width 129 height 22
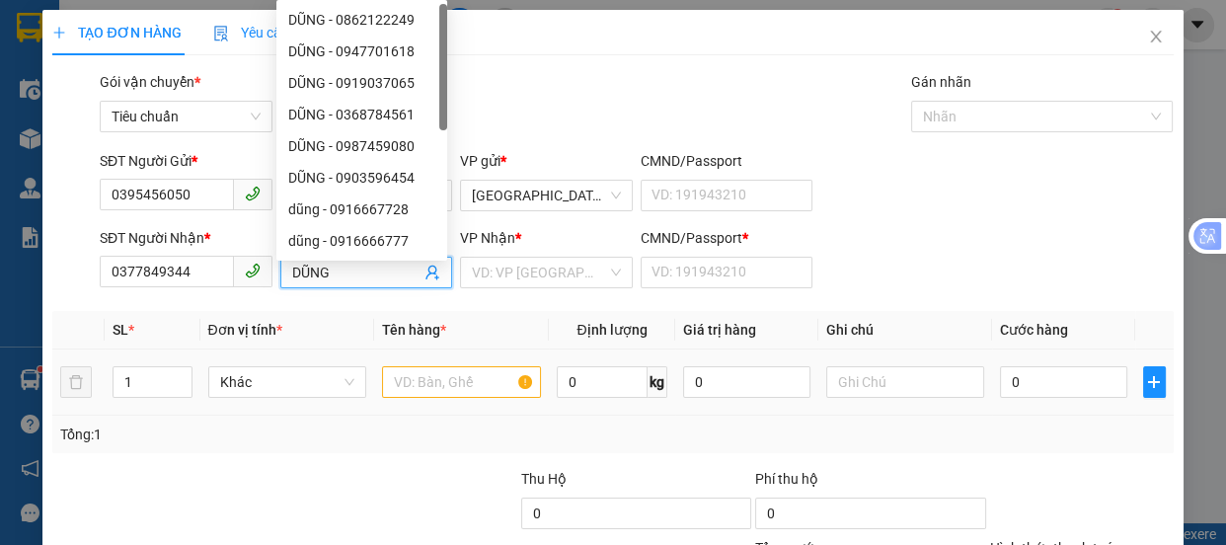
type input "DŨNG"
click at [85, 363] on td at bounding box center [78, 383] width 52 height 66
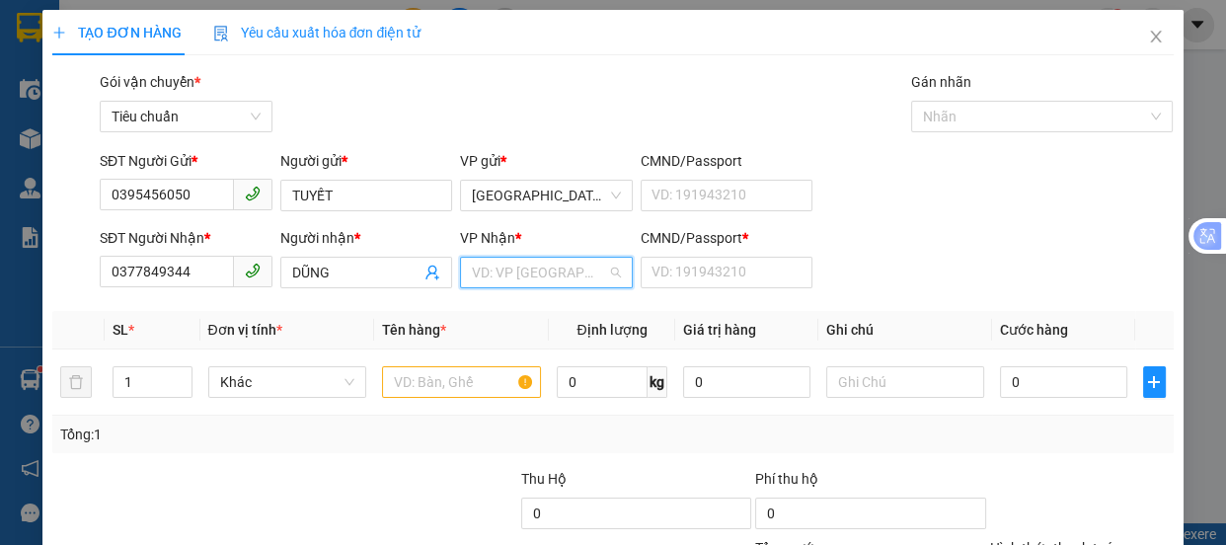
click at [491, 271] on input "search" at bounding box center [539, 273] width 135 height 30
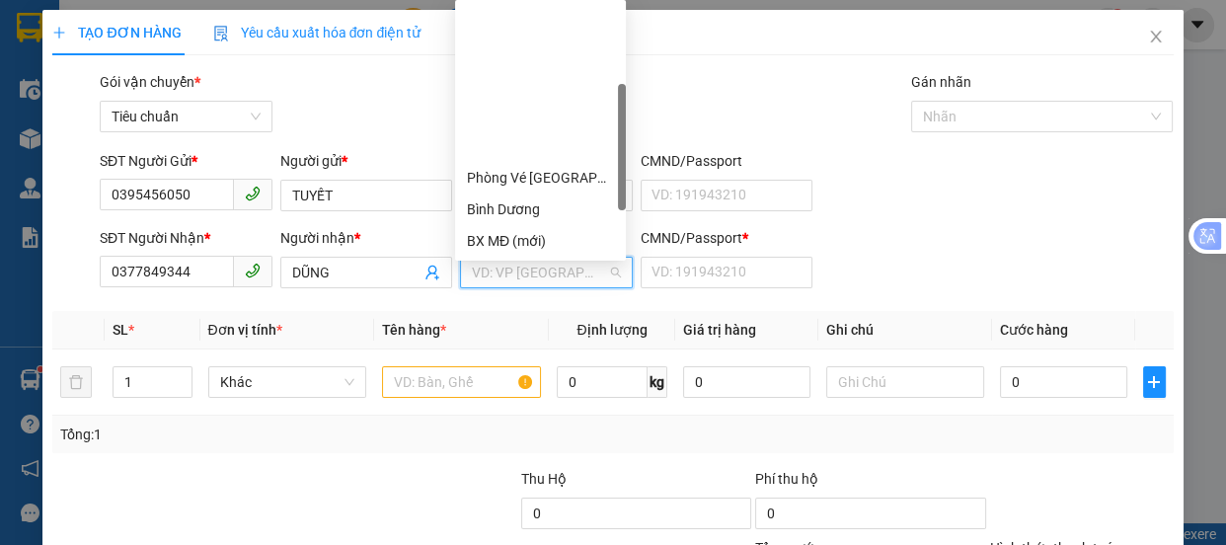
click at [526, 262] on div "Quy Nhơn ( Dọc Đường )" at bounding box center [540, 273] width 147 height 22
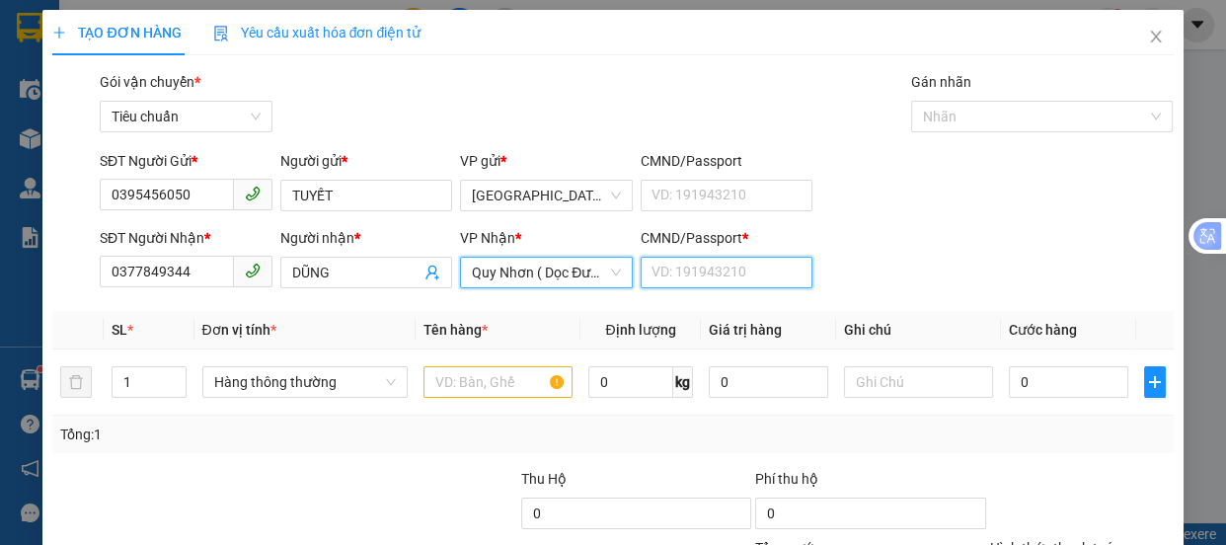
click at [680, 263] on input "CMND/Passport *" at bounding box center [727, 273] width 173 height 32
type input "A"
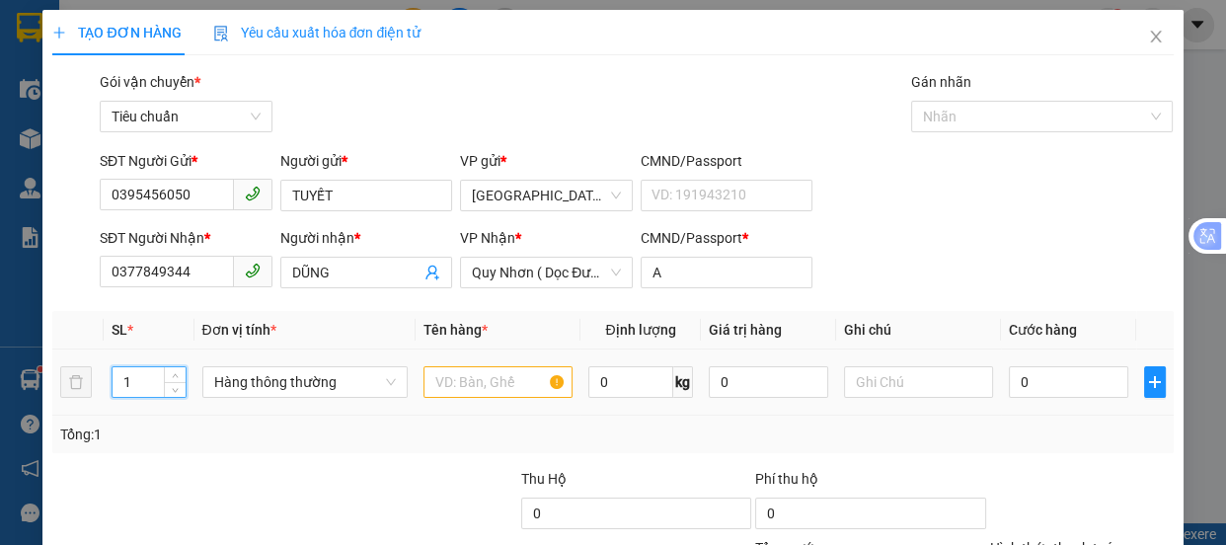
click at [129, 383] on input "1" at bounding box center [149, 382] width 72 height 30
type input "3"
click at [448, 384] on input "text" at bounding box center [498, 382] width 149 height 32
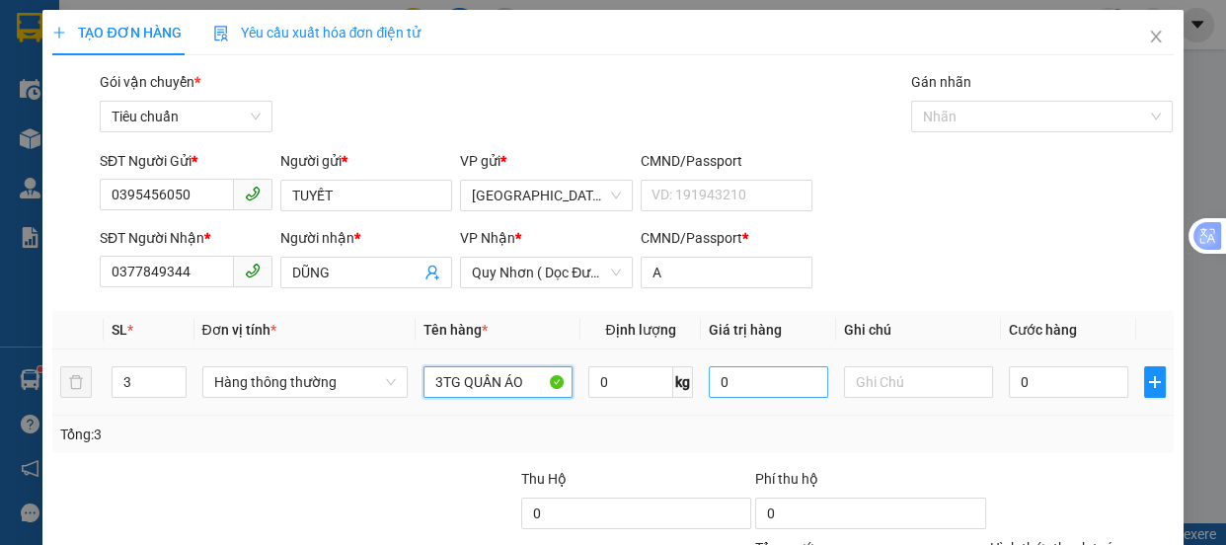
type input "3TG QUẦN ÁO"
click at [732, 382] on input "0" at bounding box center [768, 382] width 119 height 32
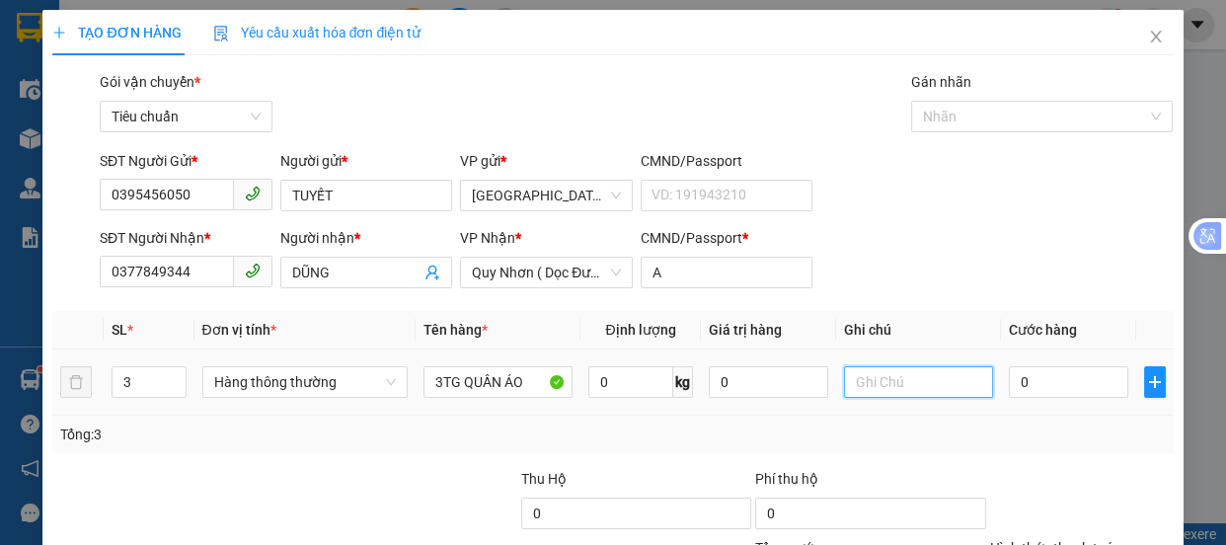
drag, startPoint x: 900, startPoint y: 379, endPoint x: 769, endPoint y: 434, distance: 141.2
click at [899, 379] on input "text" at bounding box center [918, 382] width 149 height 32
type input "SÔNG CẦU"
click at [1020, 372] on input "0" at bounding box center [1068, 382] width 119 height 32
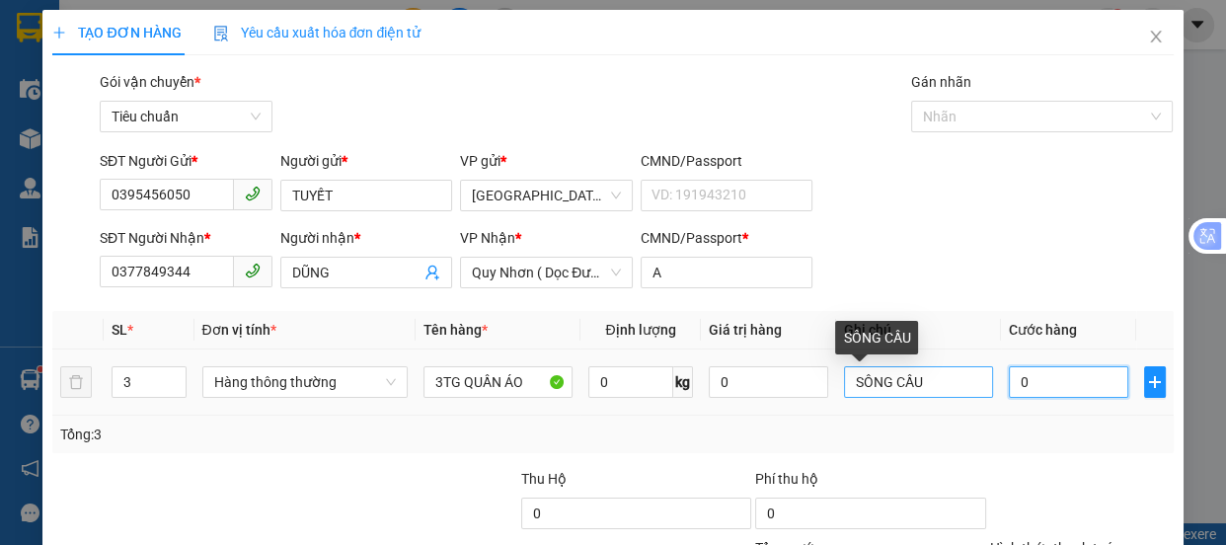
type input "1"
type input "18"
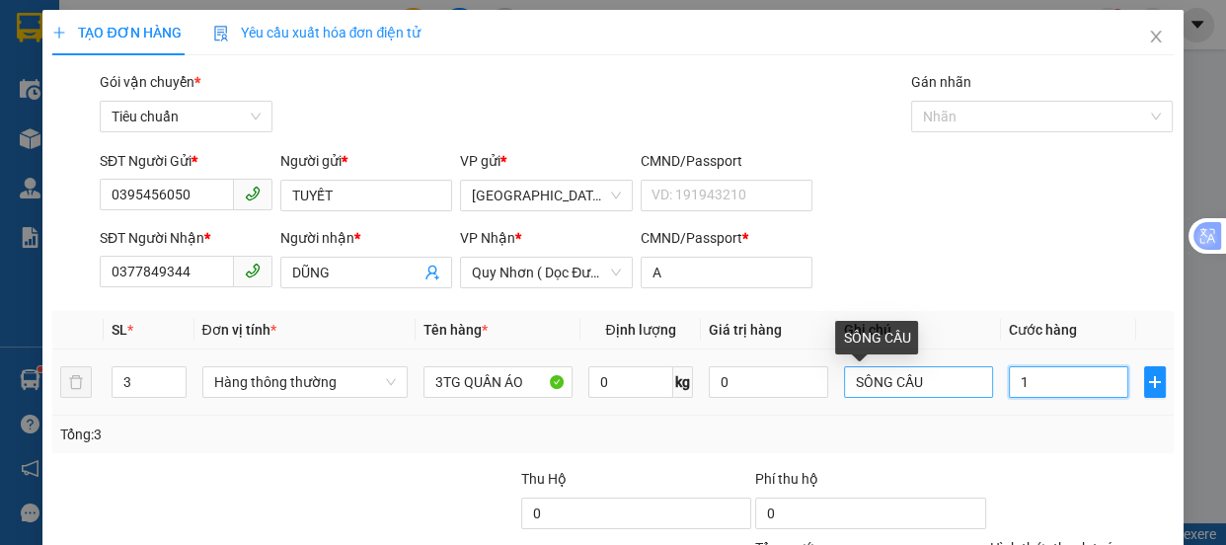
type input "18"
type input "180"
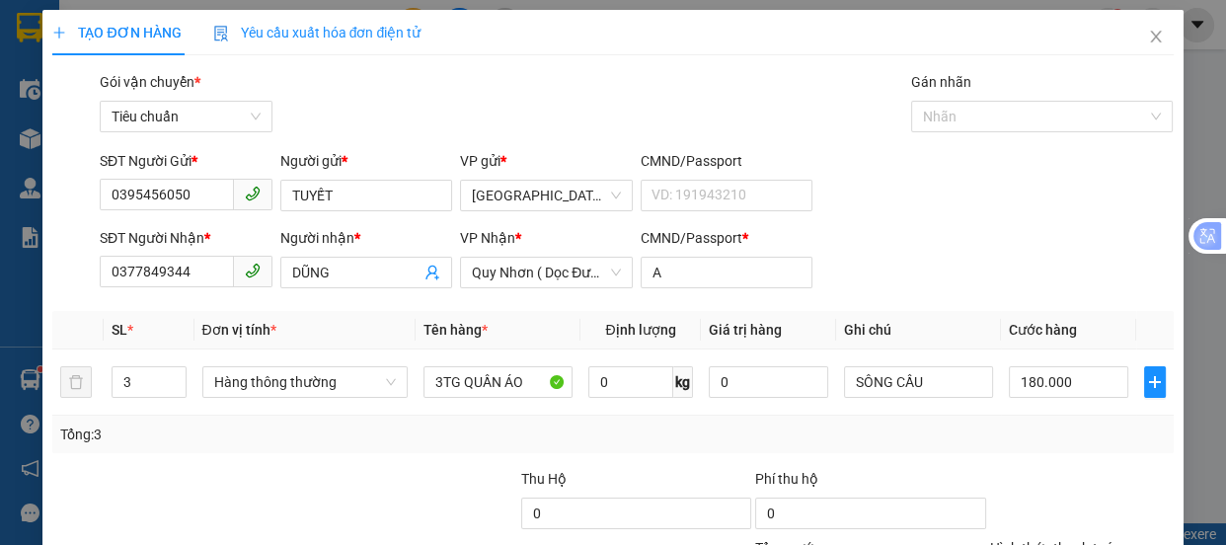
click at [1048, 436] on div "Tại văn phòng" at bounding box center [1069, 447] width 158 height 22
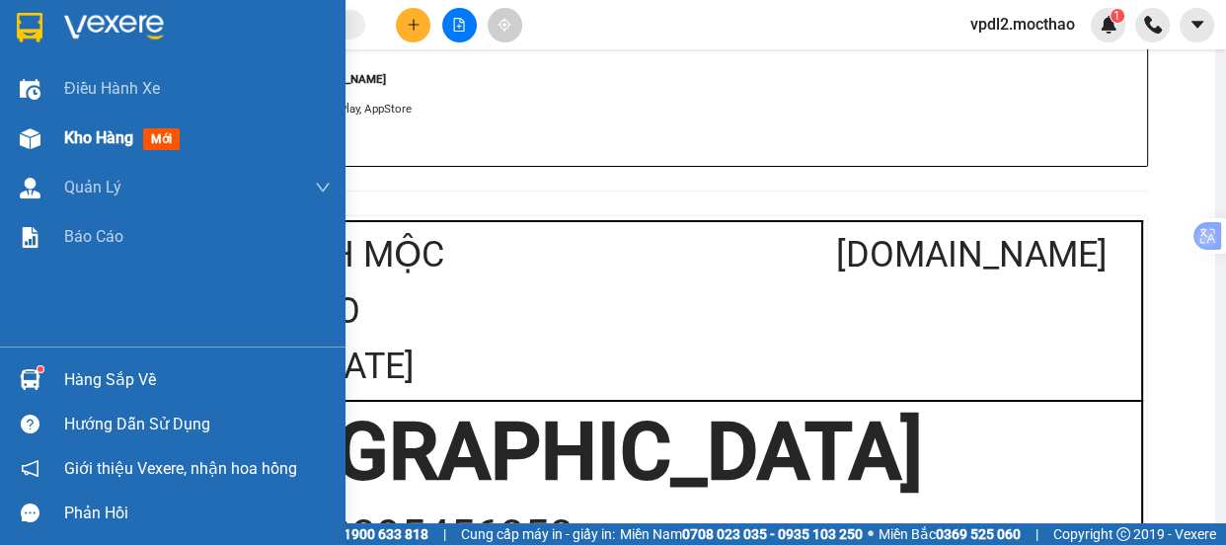
click at [103, 144] on span "Kho hàng" at bounding box center [98, 137] width 69 height 19
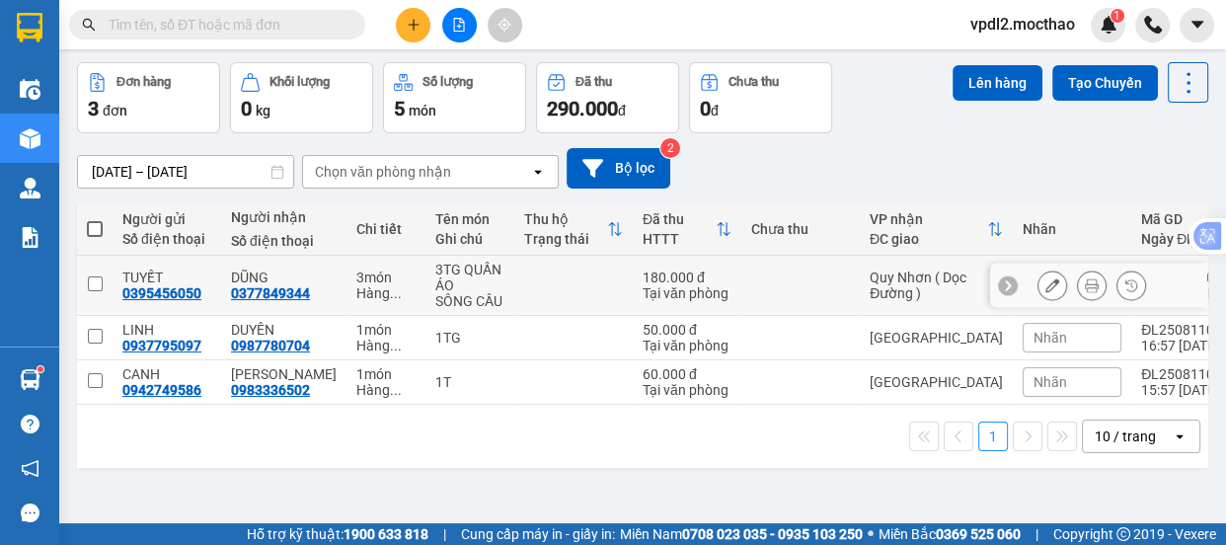
click at [91, 291] on input "checkbox" at bounding box center [95, 283] width 15 height 15
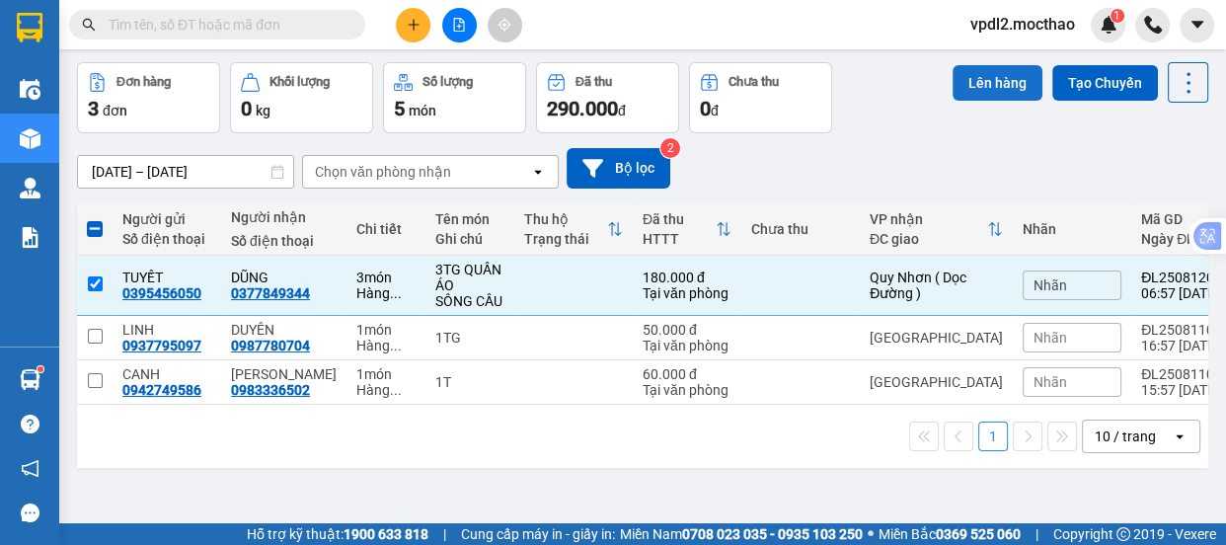
click at [983, 101] on button "Lên hàng" at bounding box center [998, 83] width 90 height 36
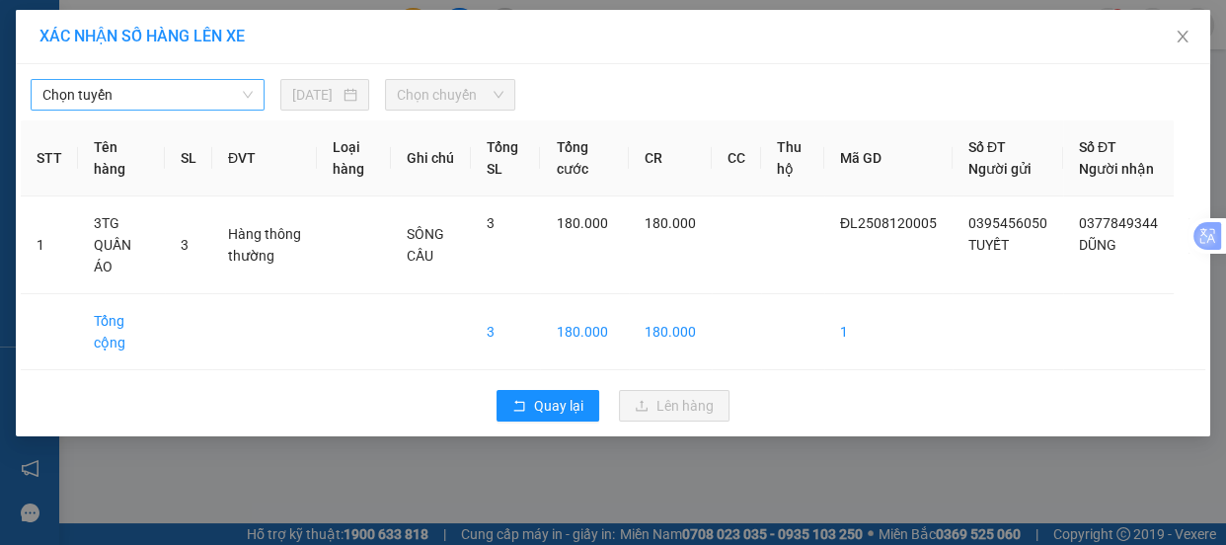
click at [179, 94] on span "Chọn tuyến" at bounding box center [147, 95] width 210 height 30
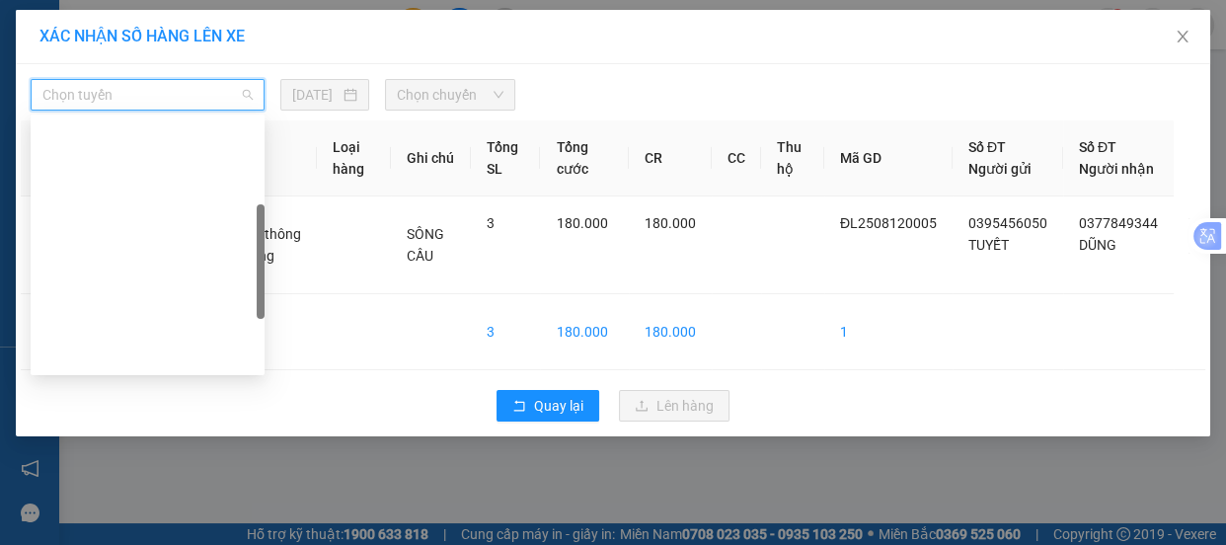
click at [140, 439] on div "Đà Lạt - Quy Nhơn" at bounding box center [147, 450] width 210 height 22
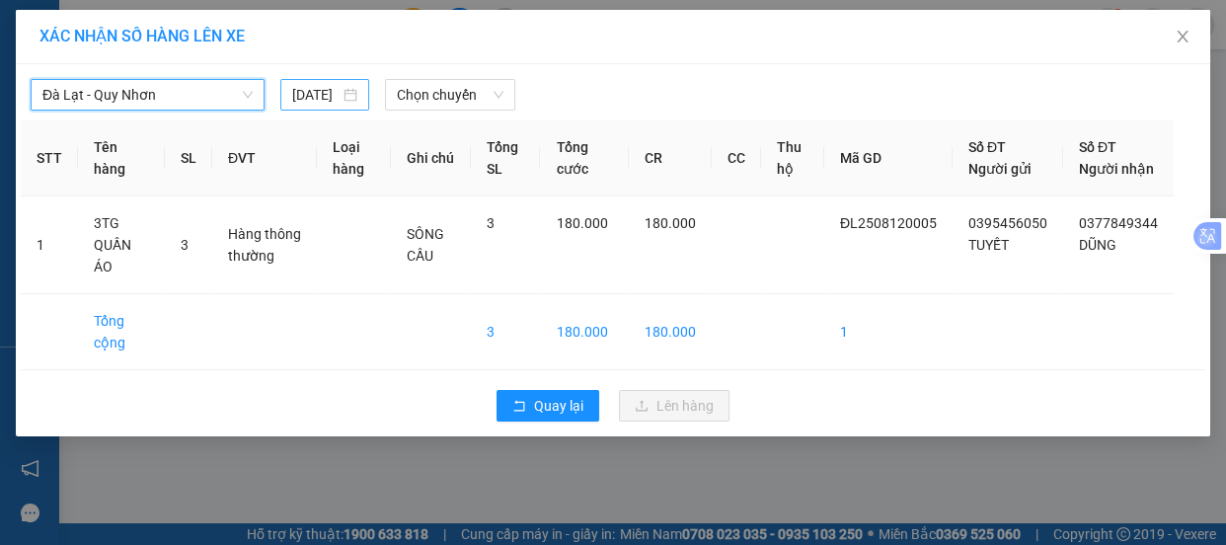
click at [350, 94] on div "[DATE]" at bounding box center [324, 95] width 65 height 22
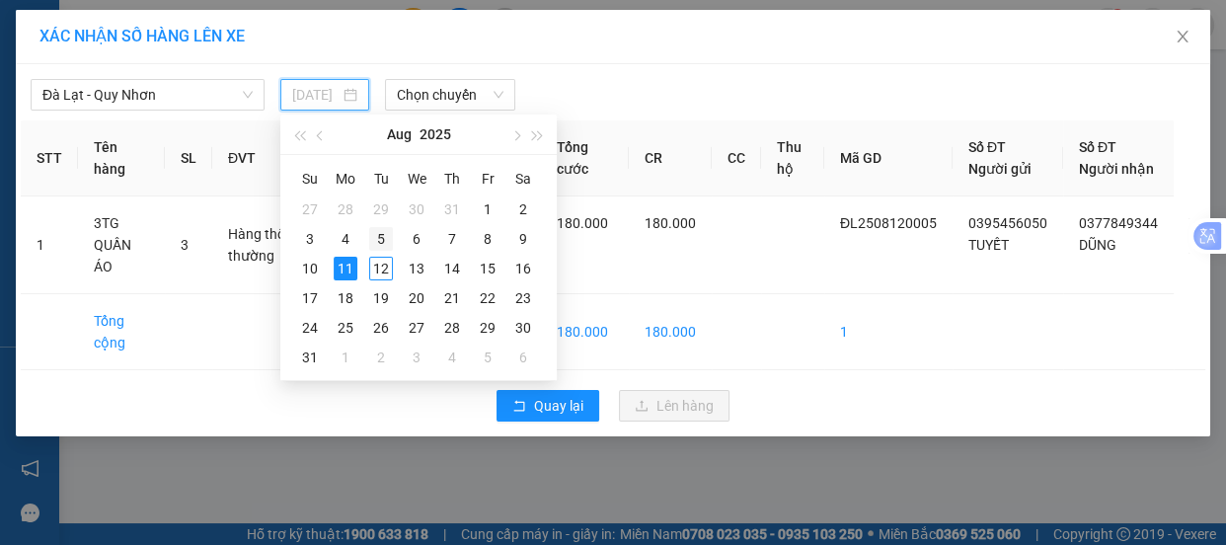
type input "[DATE]"
click at [385, 265] on div "12" at bounding box center [381, 269] width 24 height 24
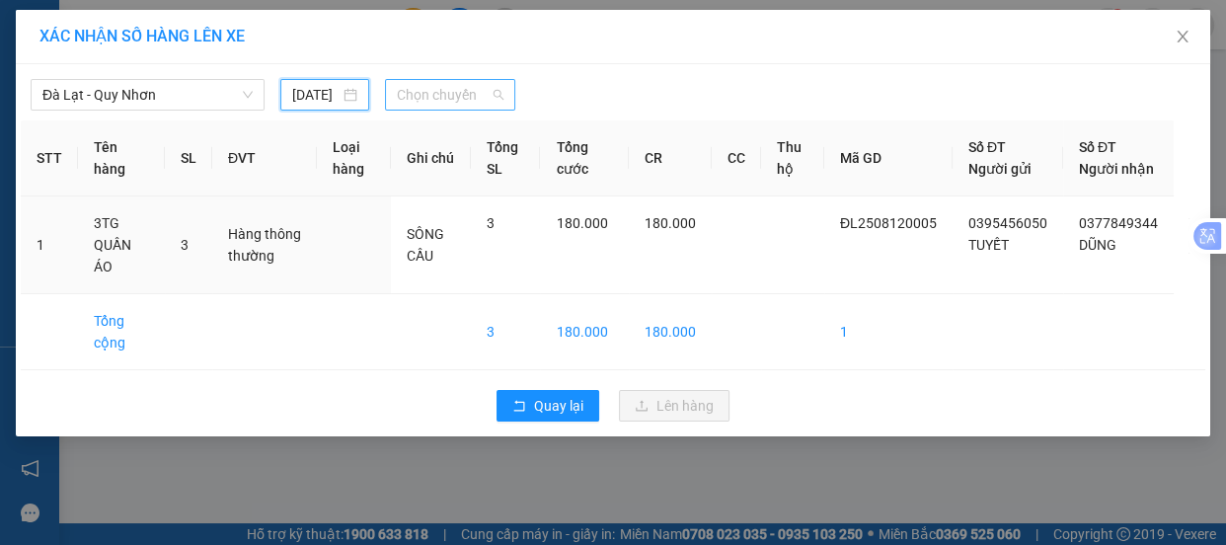
click at [471, 93] on span "Chọn chuyến" at bounding box center [450, 95] width 107 height 30
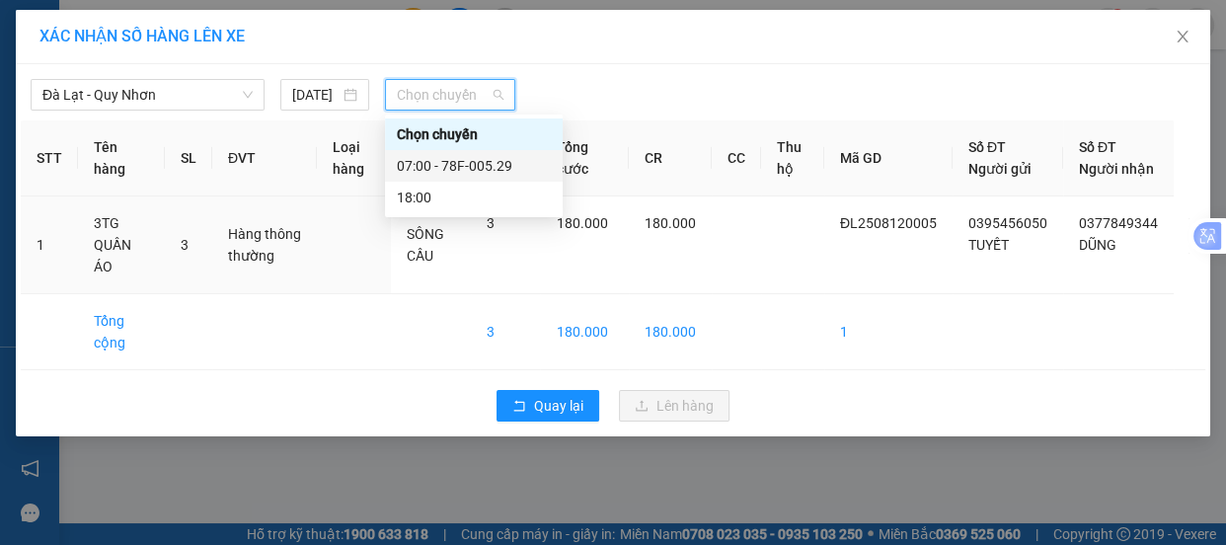
click at [483, 166] on div "07:00 - 78F-005.29" at bounding box center [474, 166] width 154 height 22
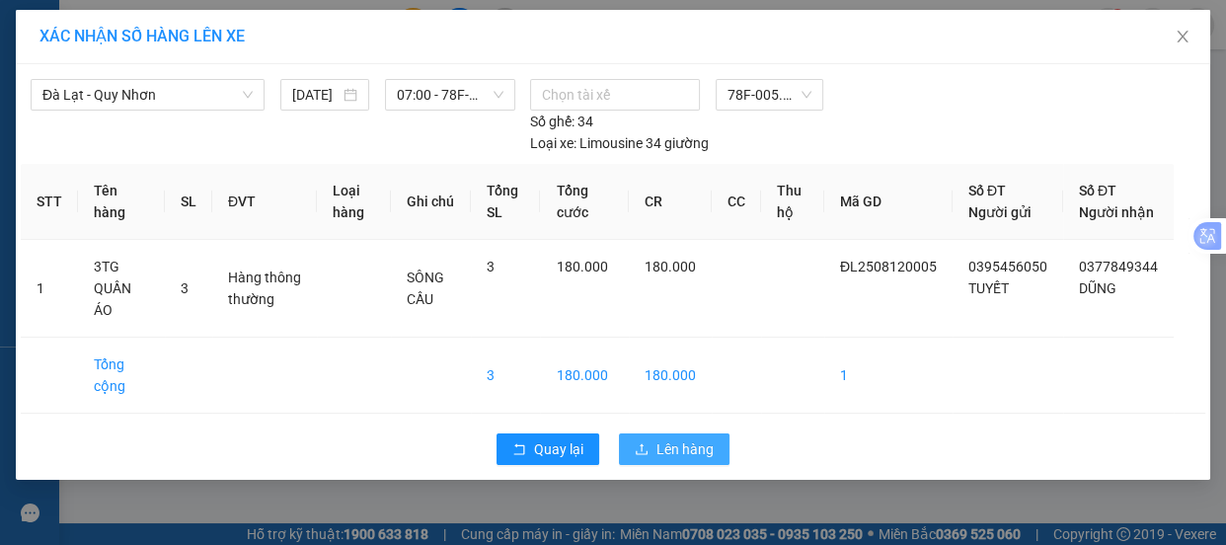
click at [680, 449] on span "Lên hàng" at bounding box center [685, 449] width 57 height 22
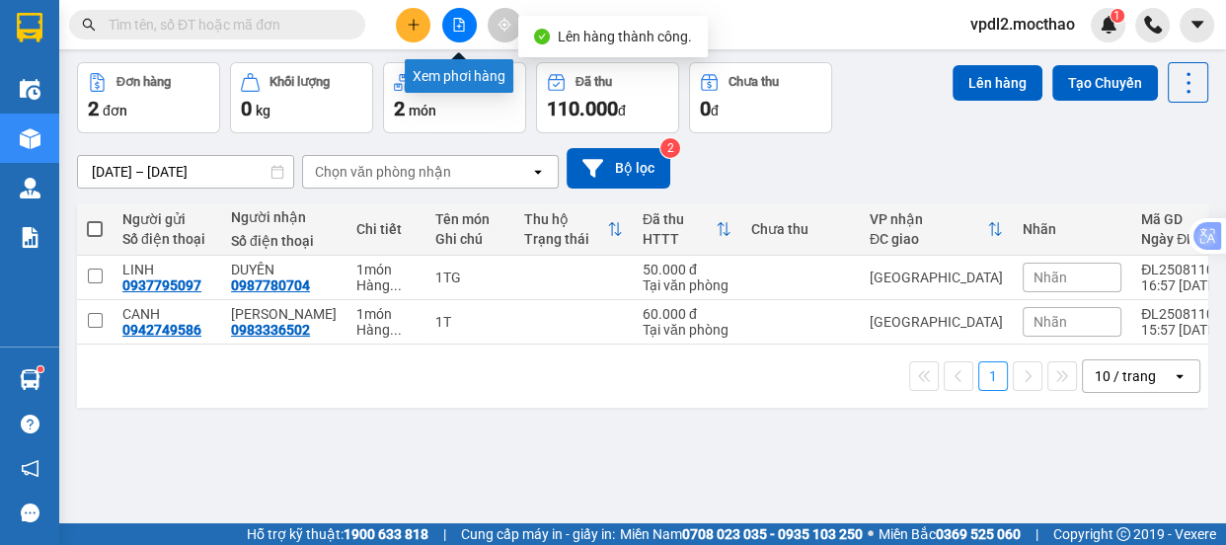
click at [459, 22] on icon "file-add" at bounding box center [459, 25] width 11 height 14
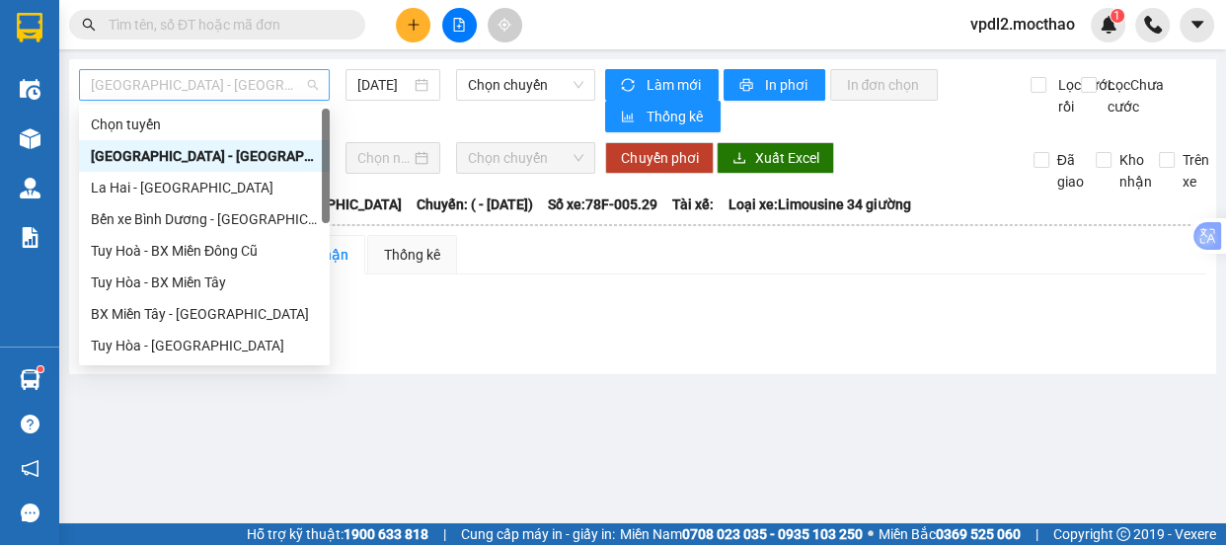
click at [198, 88] on span "[GEOGRAPHIC_DATA] - [GEOGRAPHIC_DATA]" at bounding box center [204, 85] width 227 height 30
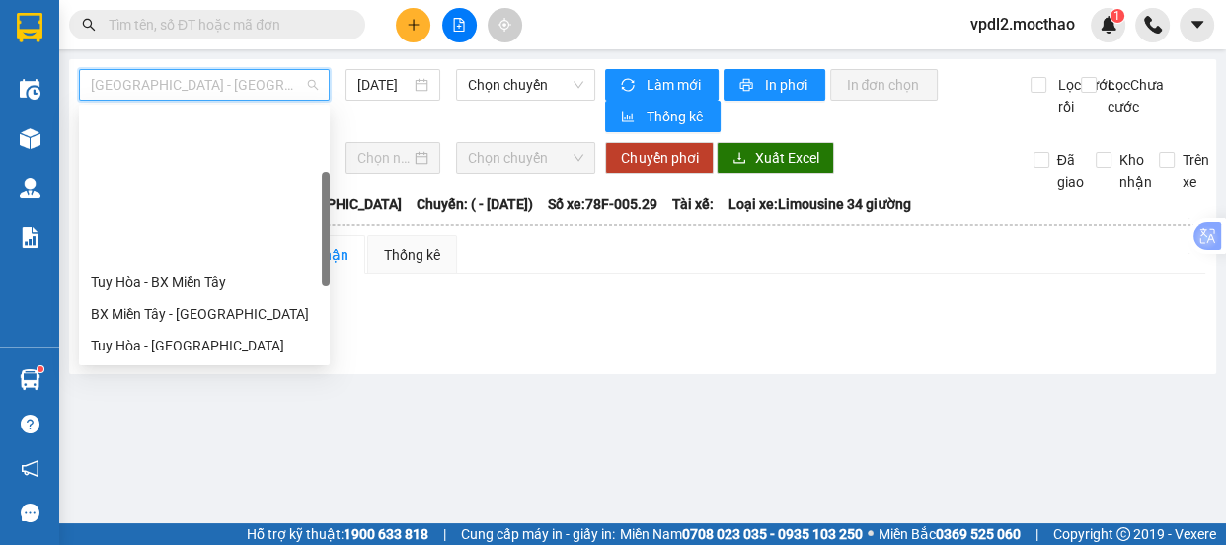
click at [195, 430] on div "Đà Lạt - Quy Nhơn" at bounding box center [204, 441] width 227 height 22
type input "[DATE]"
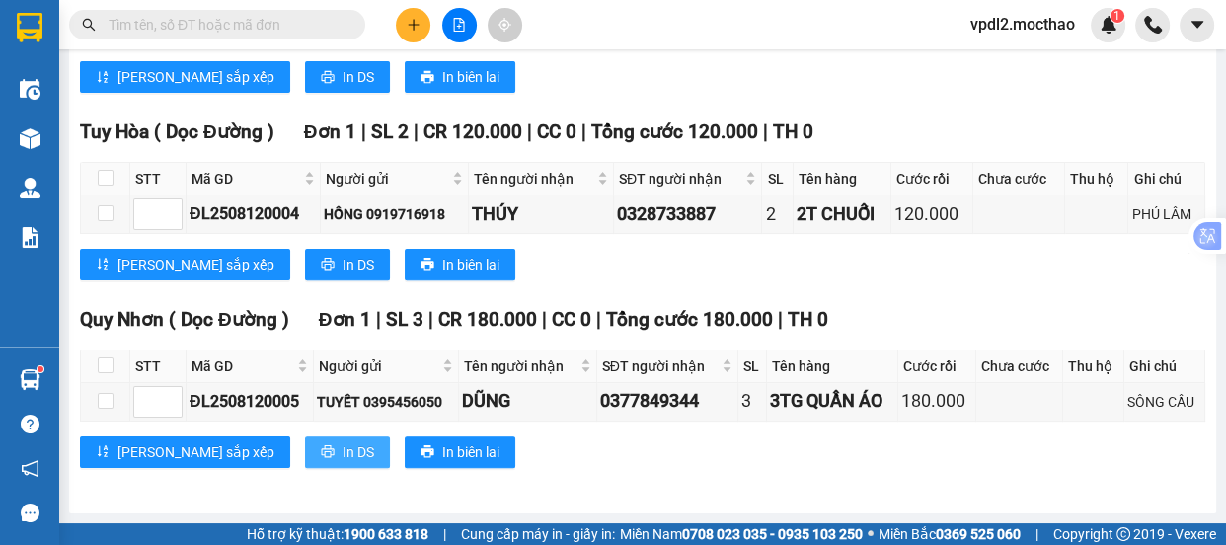
click at [343, 454] on span "In DS" at bounding box center [359, 452] width 32 height 22
click at [419, 14] on button at bounding box center [413, 25] width 35 height 35
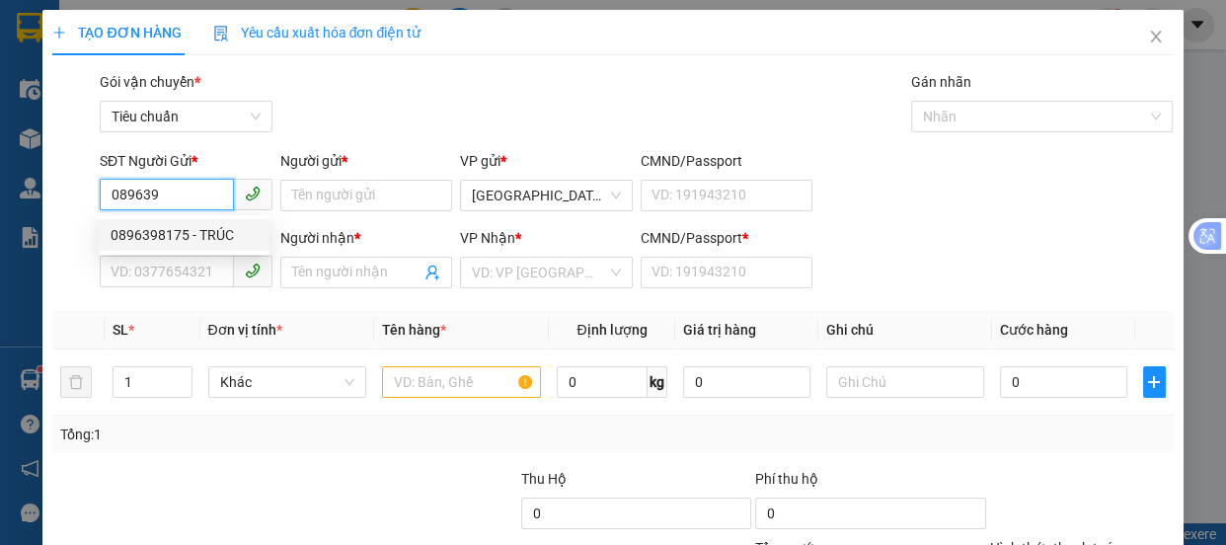
click at [163, 239] on div "0896398175 - TRÚC" at bounding box center [184, 235] width 147 height 22
type input "0896398175"
type input "TRÚC"
type input "0945339630"
type input "VY"
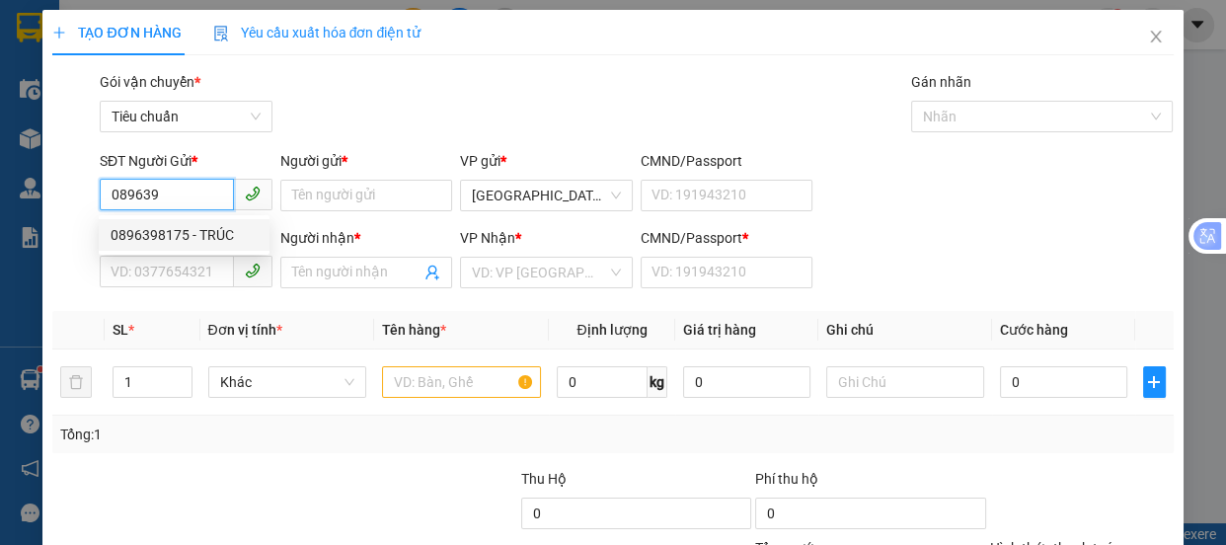
type input "A"
type input "30.000"
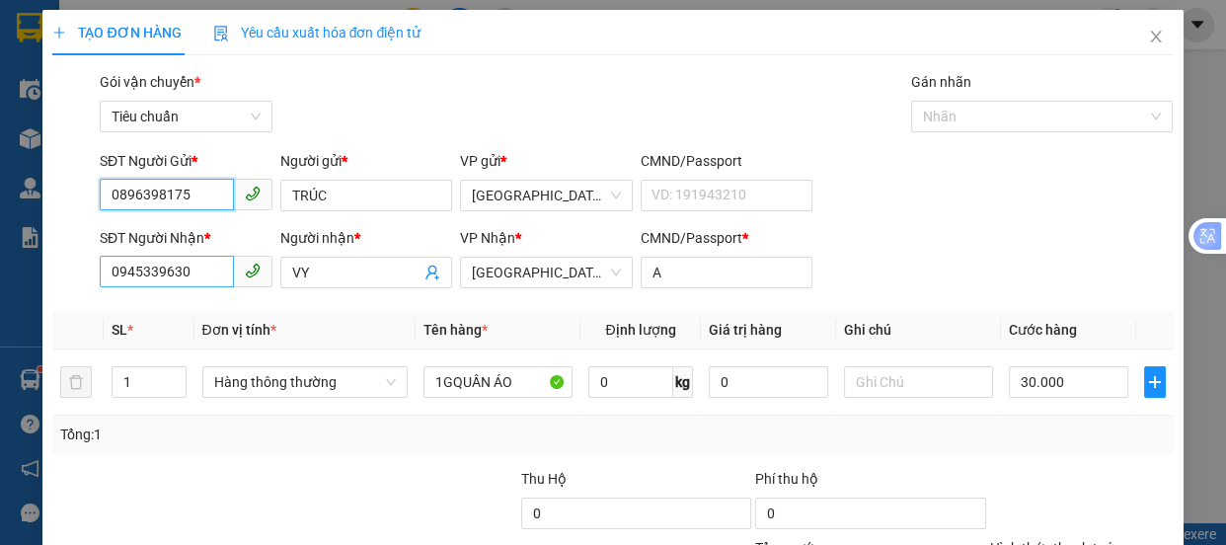
type input "0896398175"
click at [220, 270] on input "0945339630" at bounding box center [167, 272] width 134 height 32
type input "0"
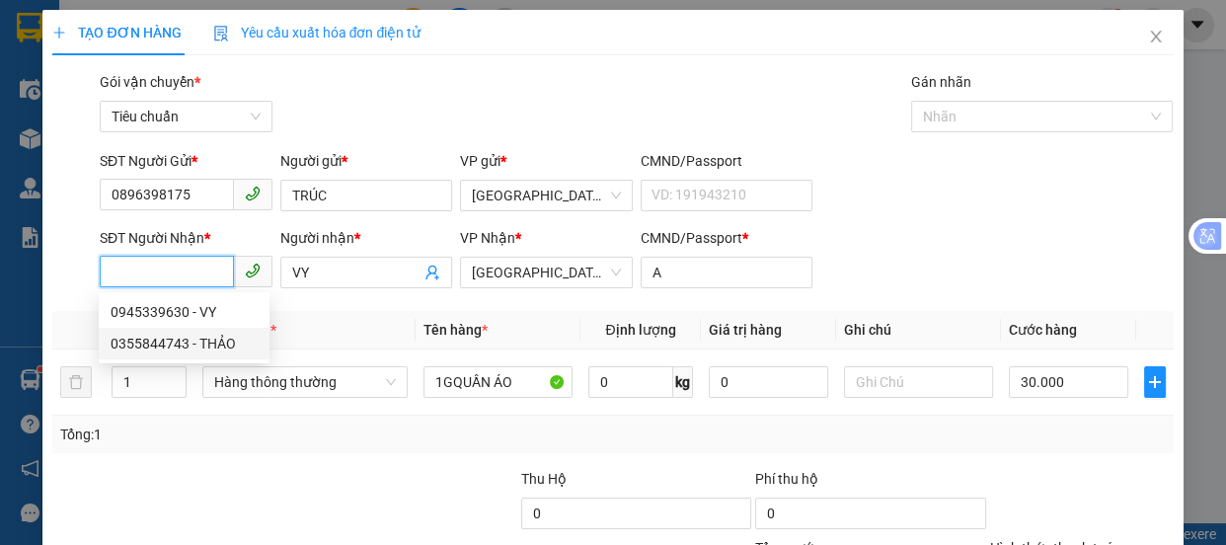
click at [165, 348] on div "0355844743 - THẢO" at bounding box center [184, 344] width 147 height 22
type input "0355844743"
type input "THẢO"
type input "40.000"
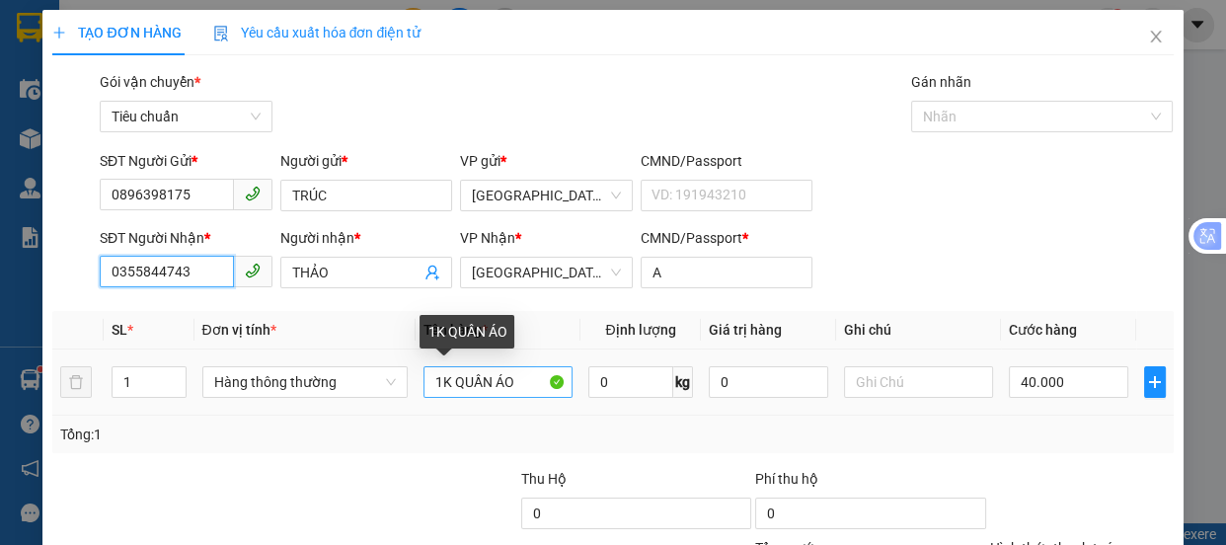
type input "0355844743"
click at [450, 380] on input "1K QUẦN ÁO" at bounding box center [498, 382] width 149 height 32
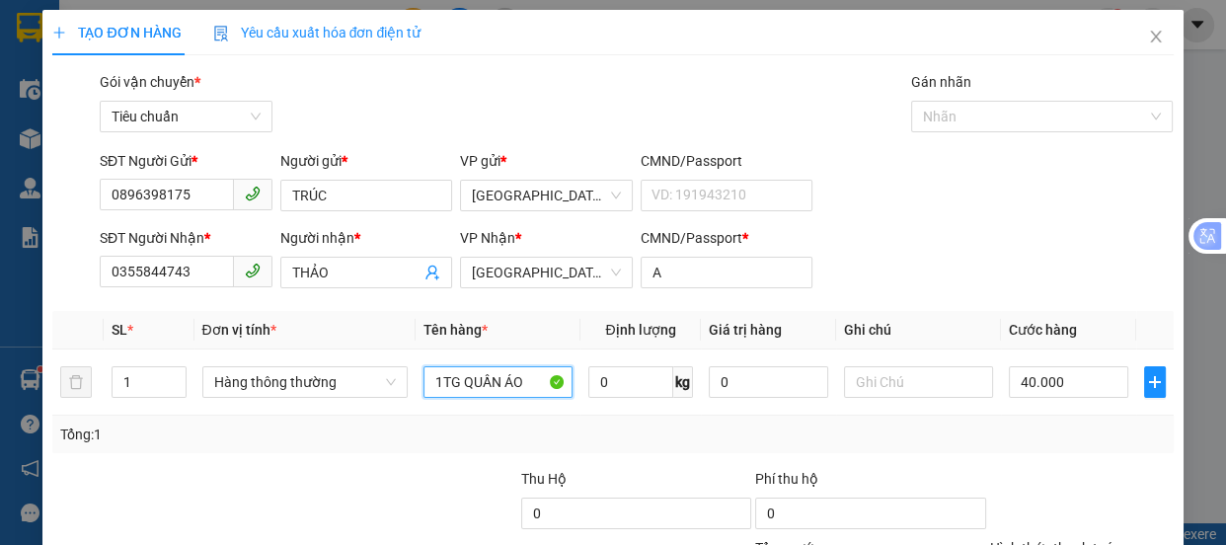
type input "1TG QUẦN ÁO"
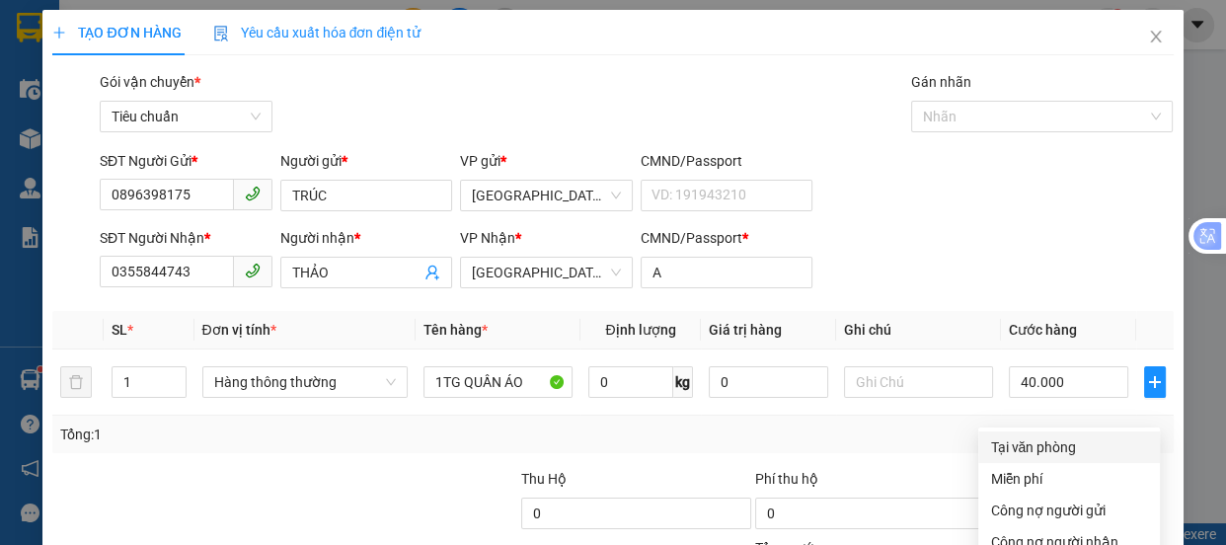
click at [1032, 436] on div "Tại văn phòng" at bounding box center [1069, 447] width 158 height 22
